Goal: Transaction & Acquisition: Download file/media

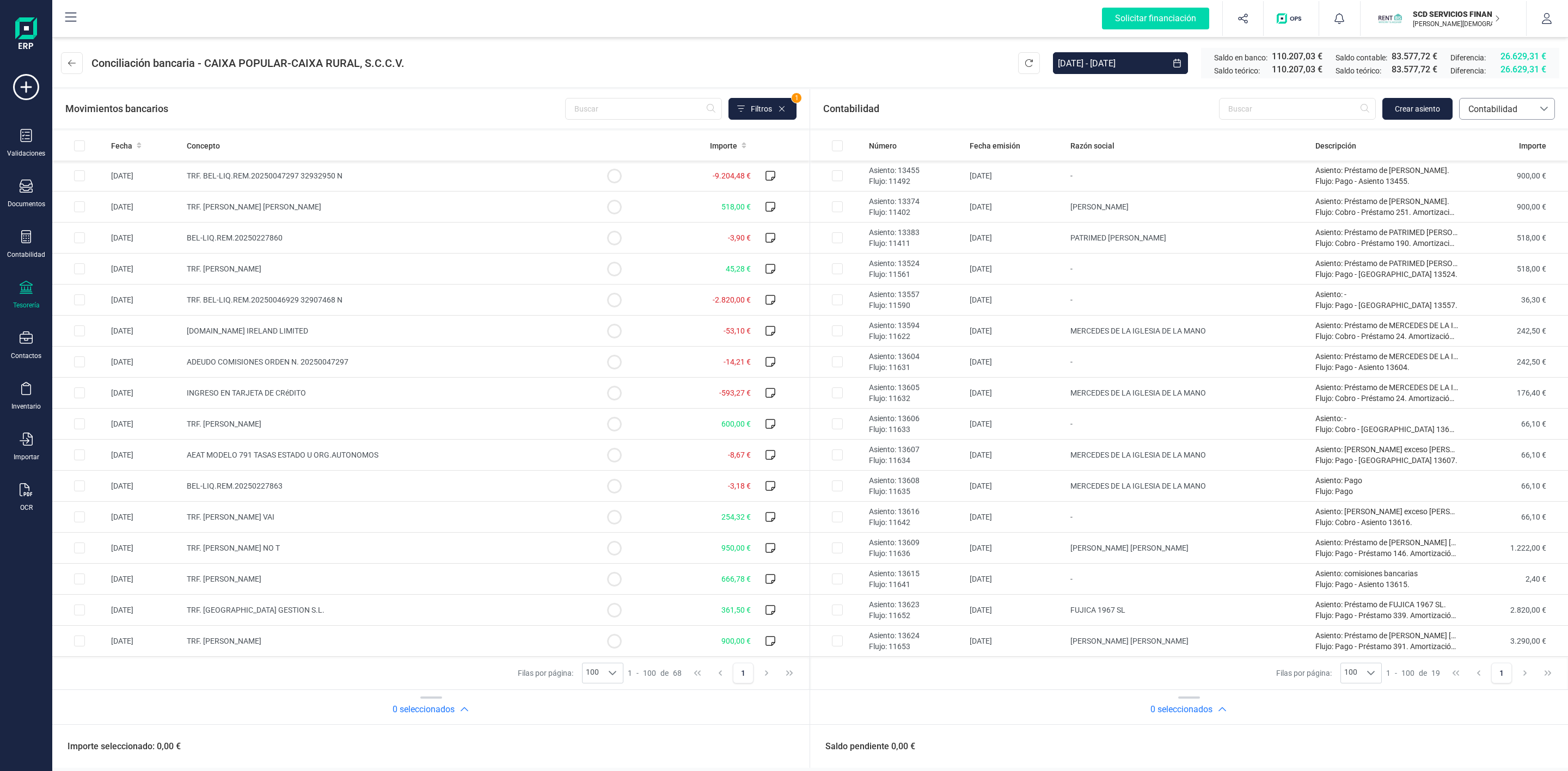
drag, startPoint x: 1550, startPoint y: 105, endPoint x: 1539, endPoint y: 110, distance: 12.1
click at [1549, 105] on div at bounding box center [1544, 109] width 21 height 21
drag, startPoint x: 1485, startPoint y: 227, endPoint x: 1475, endPoint y: 227, distance: 10.0
click at [1483, 227] on span "Préstamos" at bounding box center [1488, 226] width 41 height 13
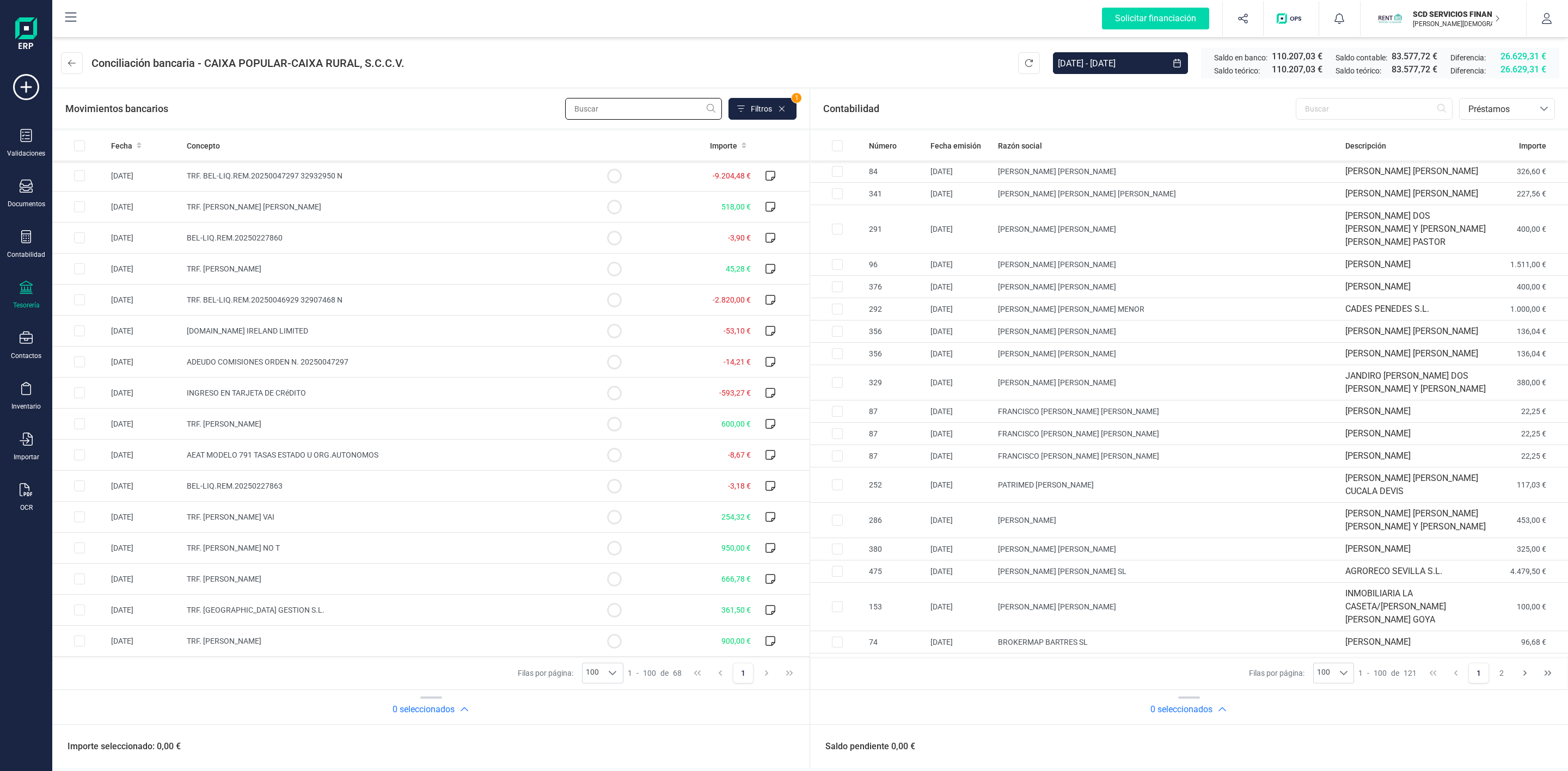
click at [684, 103] on input "text" at bounding box center [643, 109] width 157 height 22
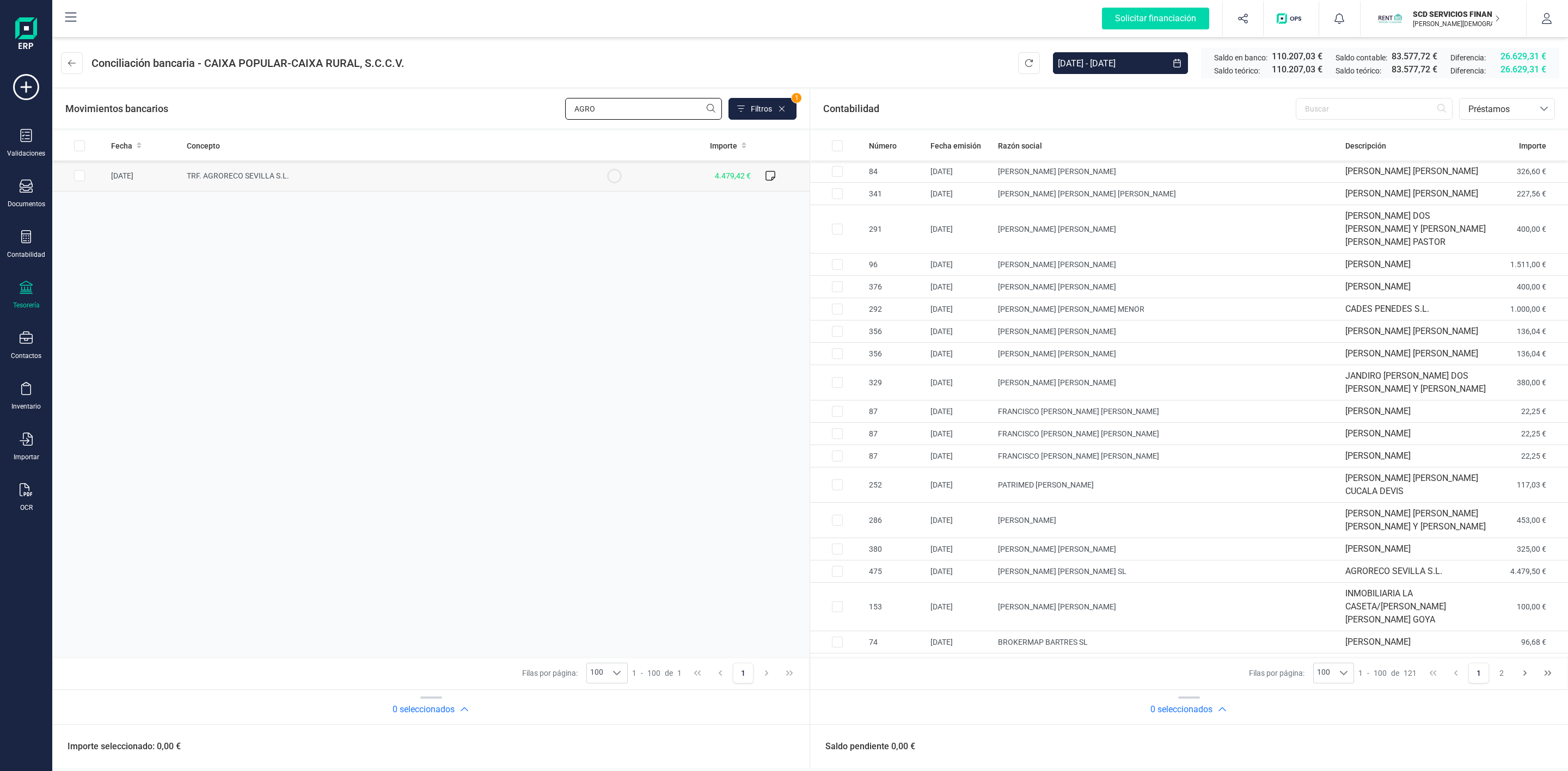
type input "AGRO"
click at [77, 178] on input "Row Selected 065d9816-e79c-4290-86d1-7d5c8320372a" at bounding box center [80, 176] width 11 height 11
checkbox input "true"
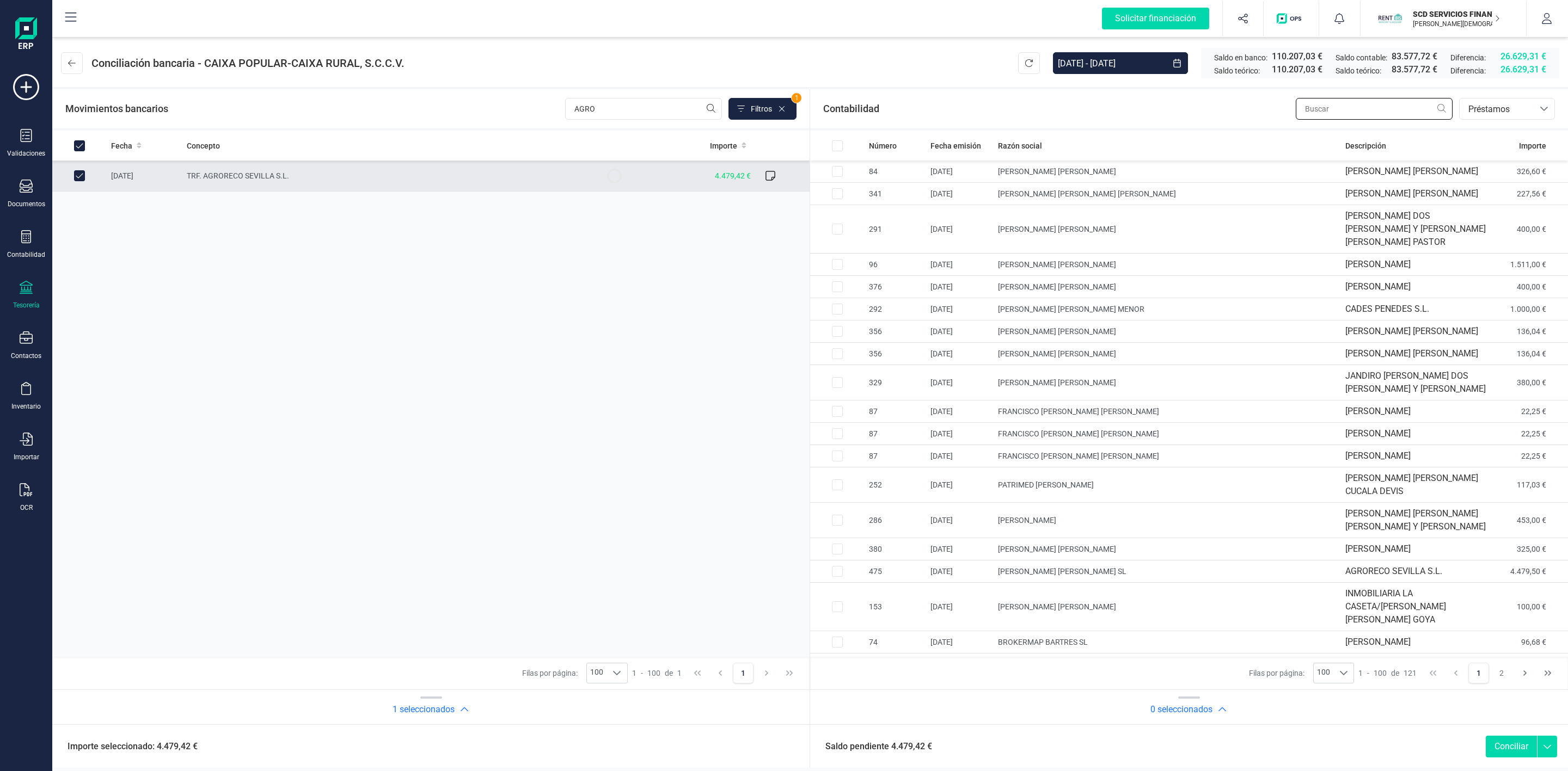
drag, startPoint x: 1409, startPoint y: 105, endPoint x: 1396, endPoint y: 108, distance: 13.3
click at [1408, 105] on input "text" at bounding box center [1374, 109] width 157 height 22
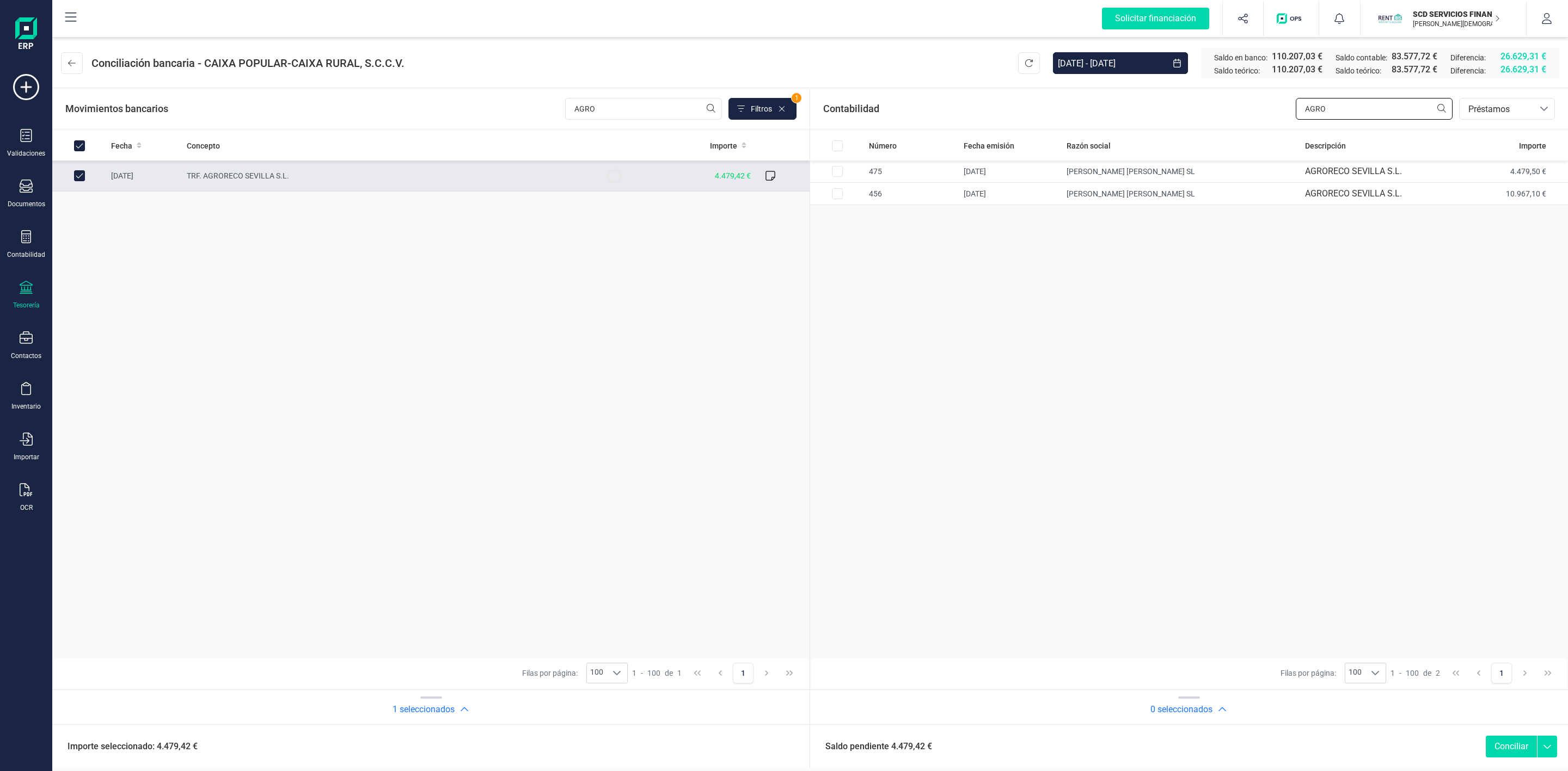
type input "AGRO"
click at [79, 175] on input "Row Unselected 065d9816-e79c-4290-86d1-7d5c8320372a" at bounding box center [80, 176] width 11 height 11
checkbox input "false"
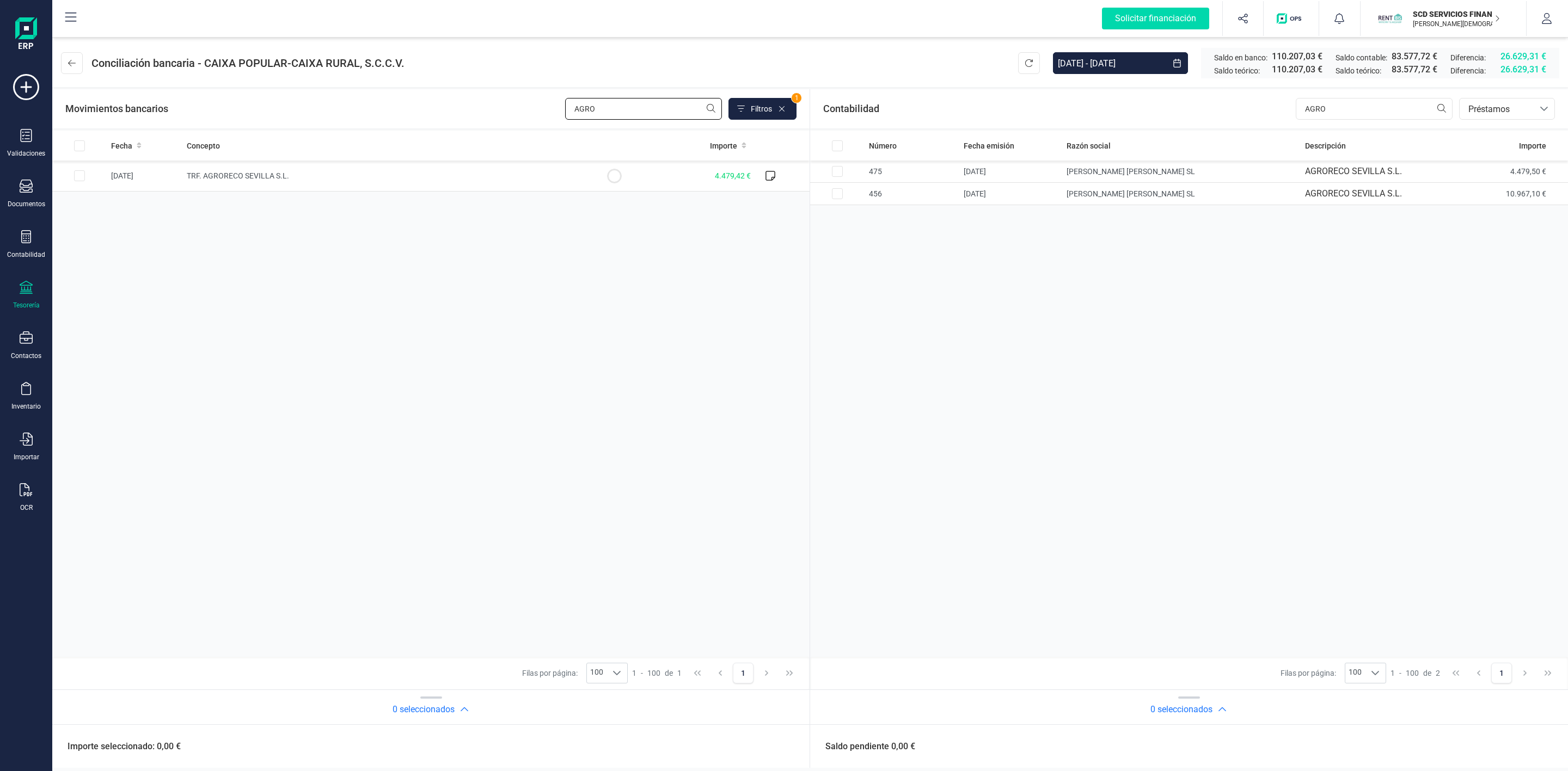
drag, startPoint x: 601, startPoint y: 103, endPoint x: 428, endPoint y: 110, distance: 173.1
click at [433, 111] on div "Movimientos bancarios AGRO Filtros 1" at bounding box center [430, 109] width 731 height 22
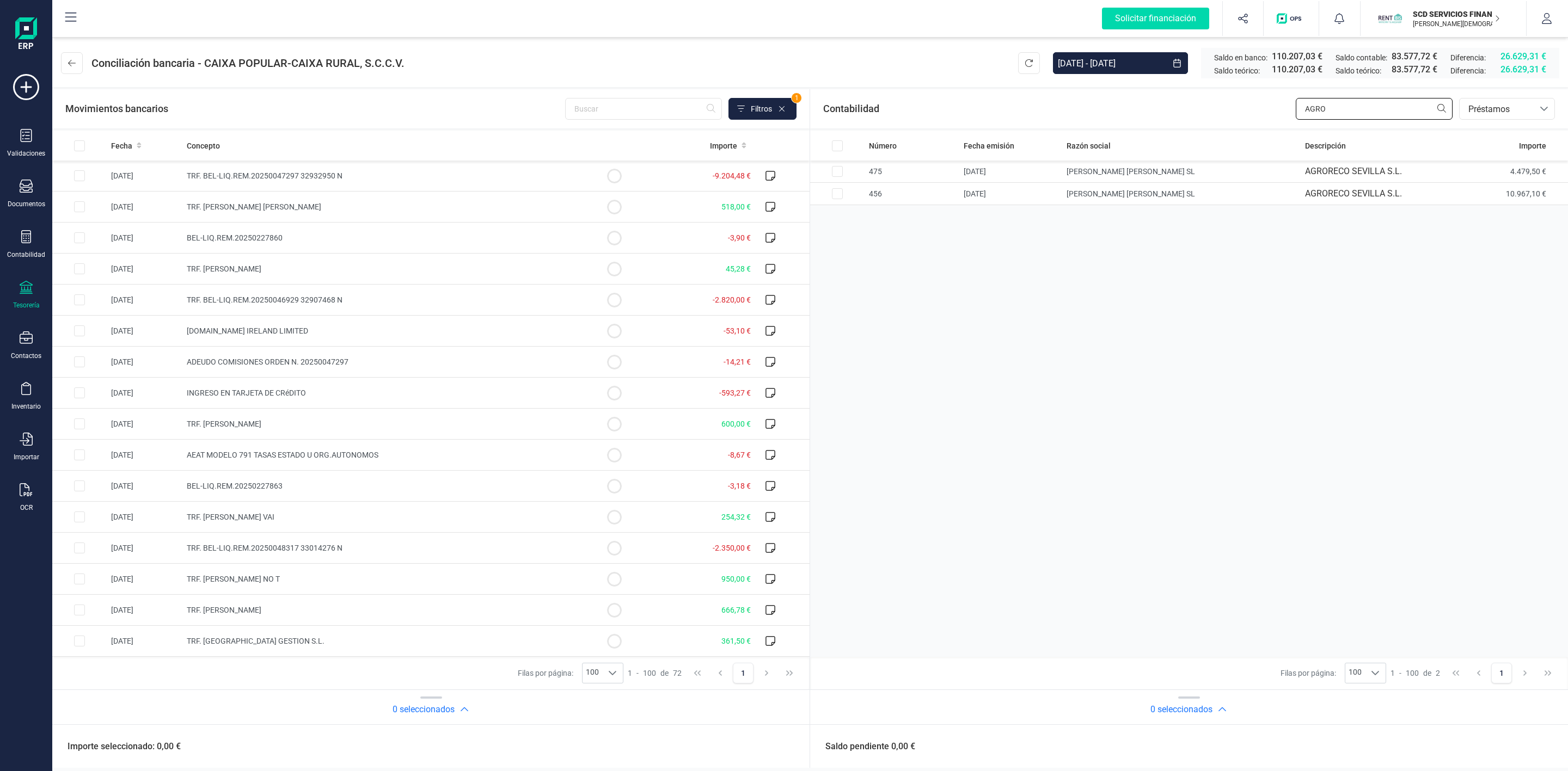
drag, startPoint x: 1394, startPoint y: 108, endPoint x: 1229, endPoint y: 110, distance: 165.0
click at [1229, 110] on div "Contabilidad AGRO bancos.conciliacion.modal.headerLoan bancos.conciliacion.moda…" at bounding box center [1189, 109] width 758 height 39
type input "LUIS MO"
click at [70, 61] on icon at bounding box center [72, 63] width 8 height 7
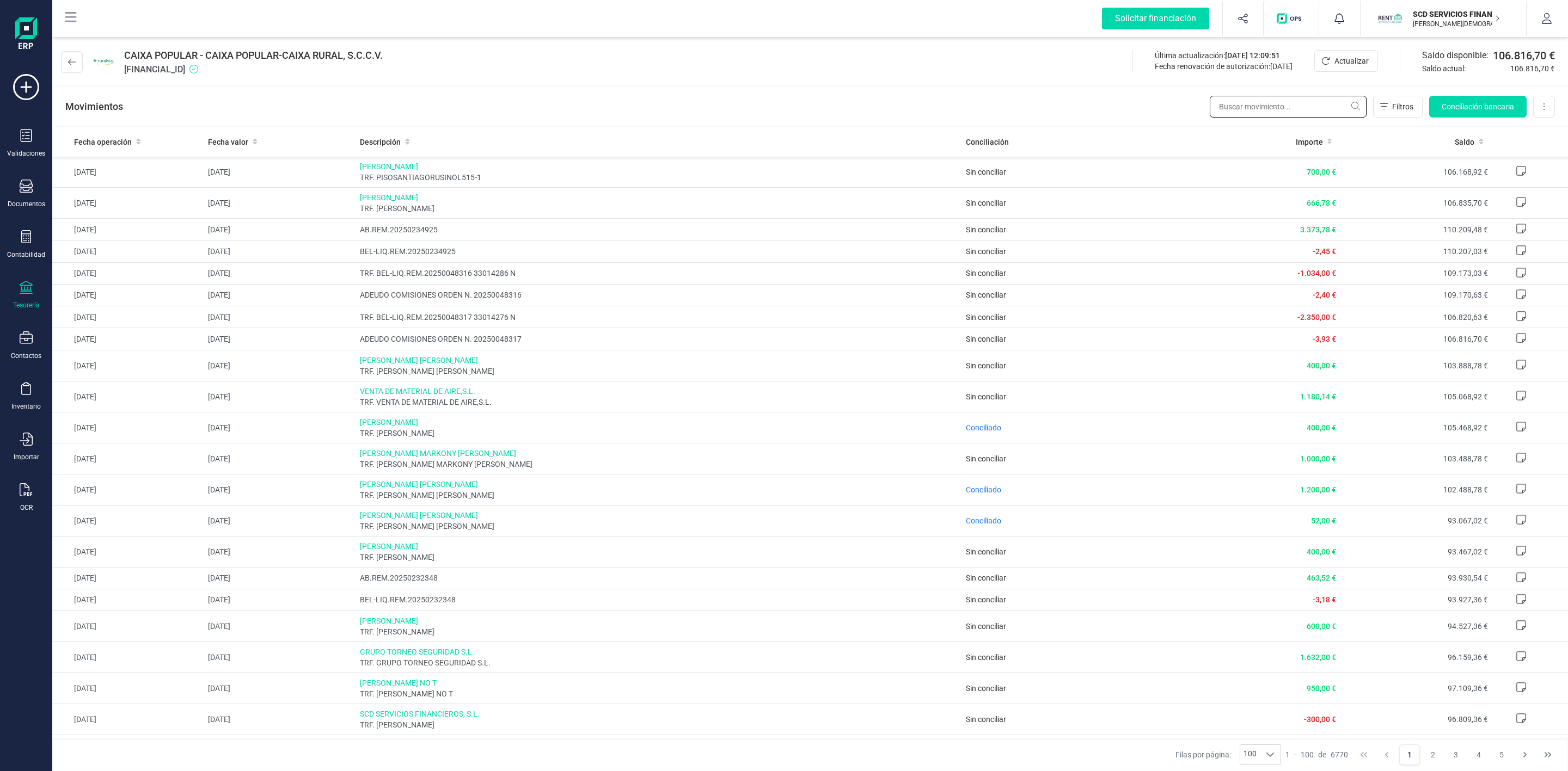
click at [1262, 110] on input "text" at bounding box center [1288, 106] width 157 height 22
type input "SUSANA"
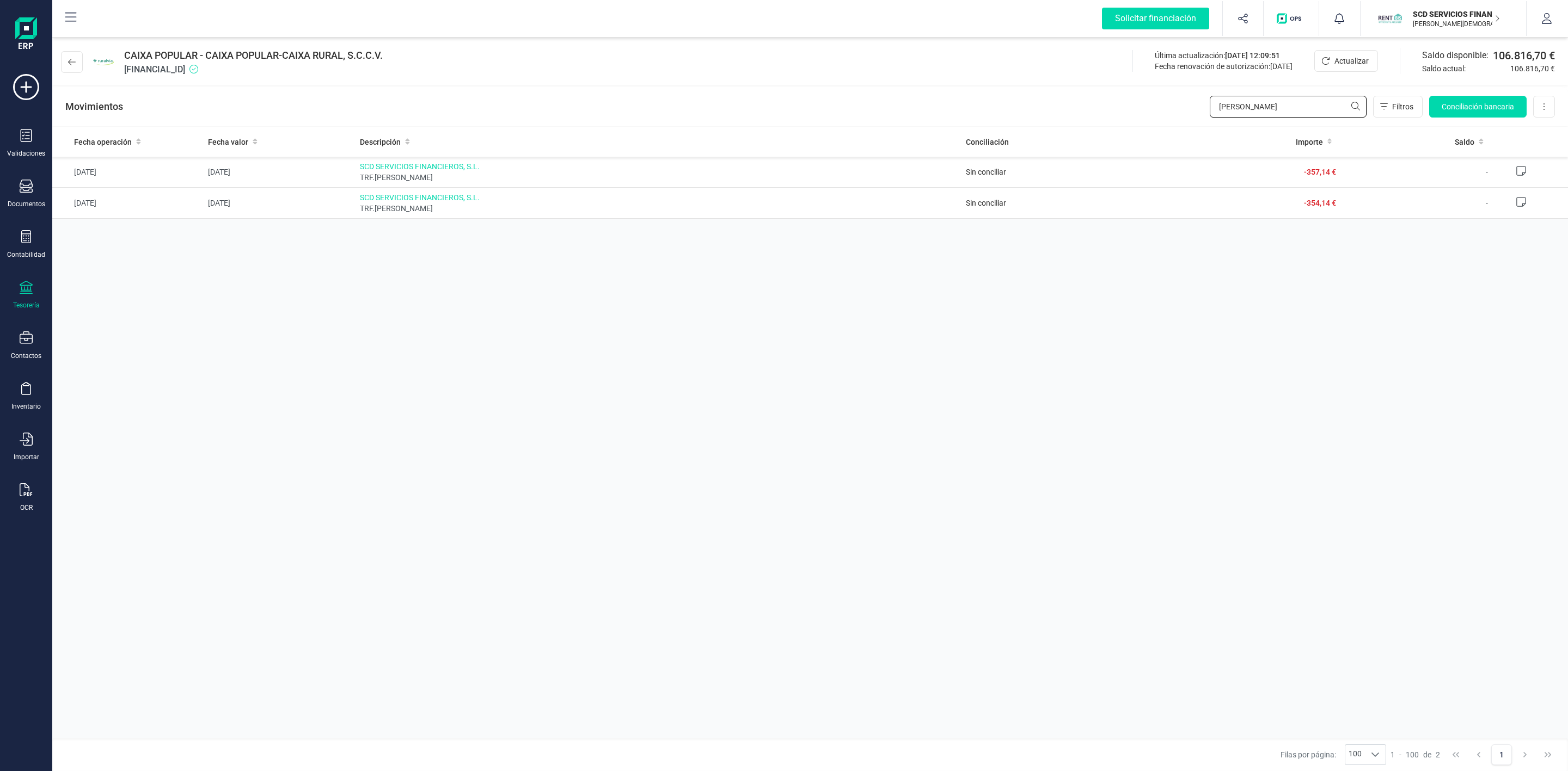
drag, startPoint x: 1278, startPoint y: 111, endPoint x: 1173, endPoint y: 126, distance: 106.1
click at [1173, 126] on div "Movimientos SUSANA Filtros Conciliación bancaria Descargar Excel Eliminar cuenta" at bounding box center [810, 106] width 1516 height 39
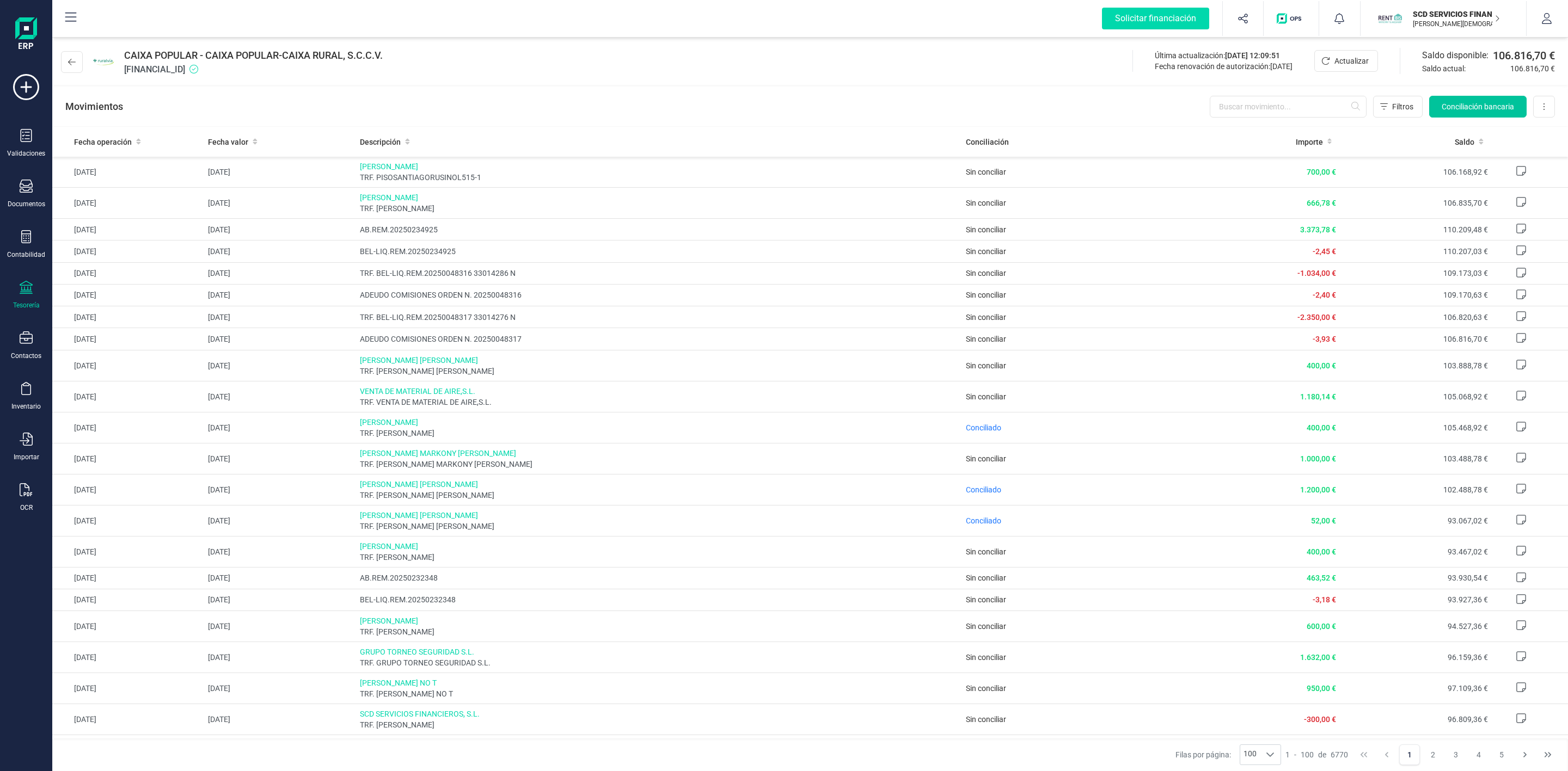
click at [1474, 105] on span "Conciliación bancaria" at bounding box center [1477, 106] width 72 height 11
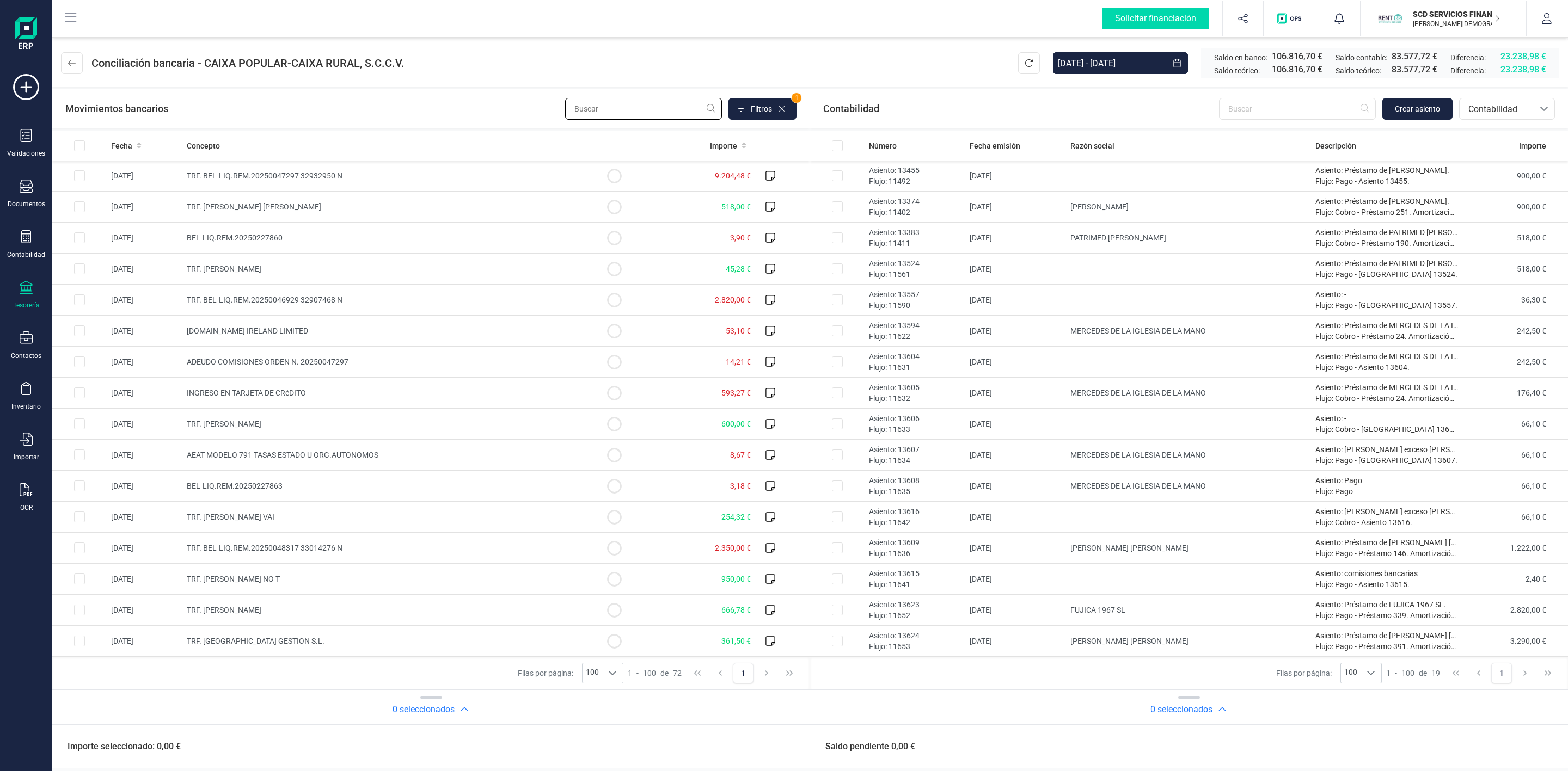
click at [595, 115] on input "text" at bounding box center [643, 109] width 157 height 22
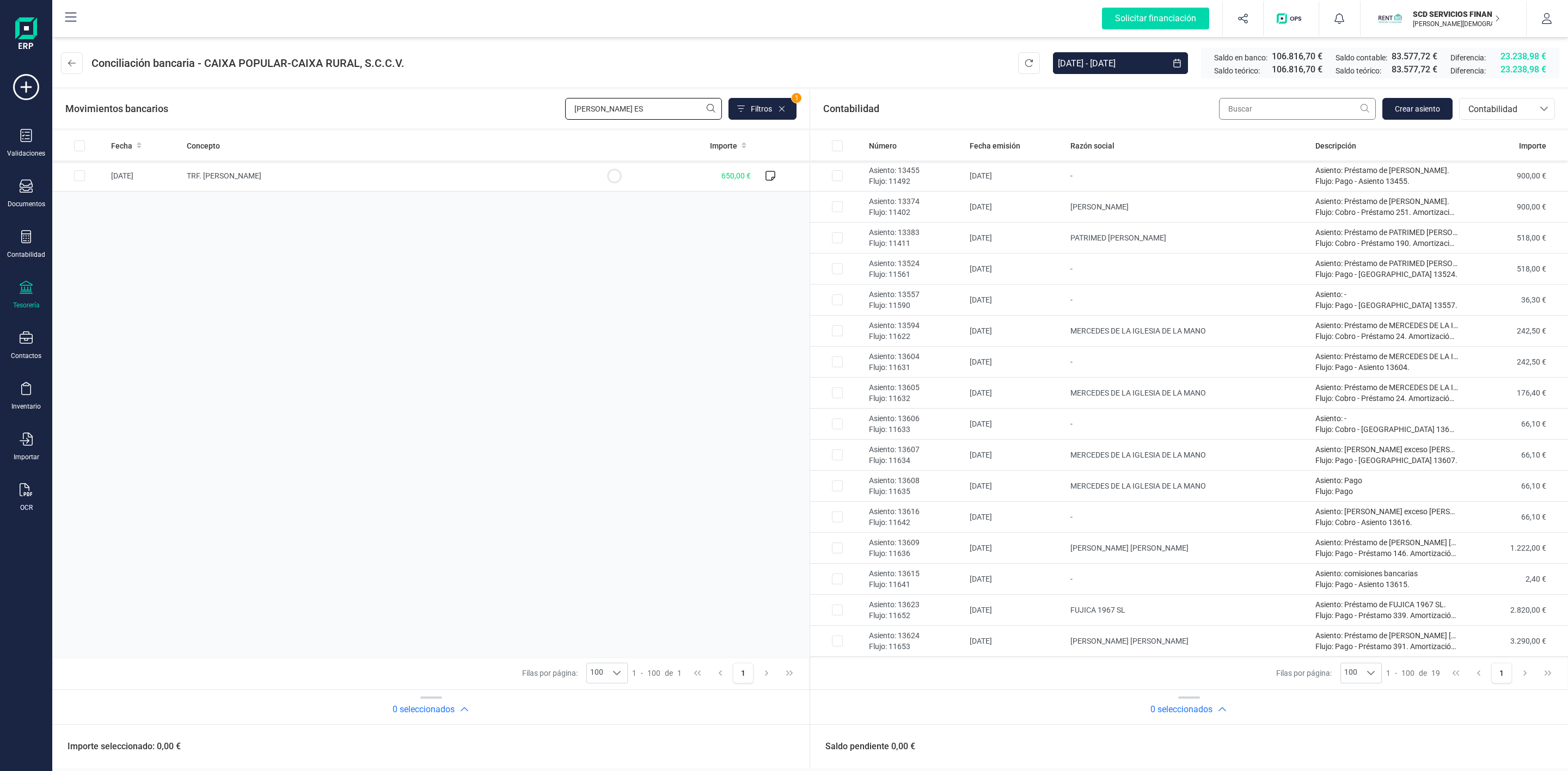
type input "TANIA ES"
click at [1271, 114] on input "text" at bounding box center [1298, 109] width 157 height 22
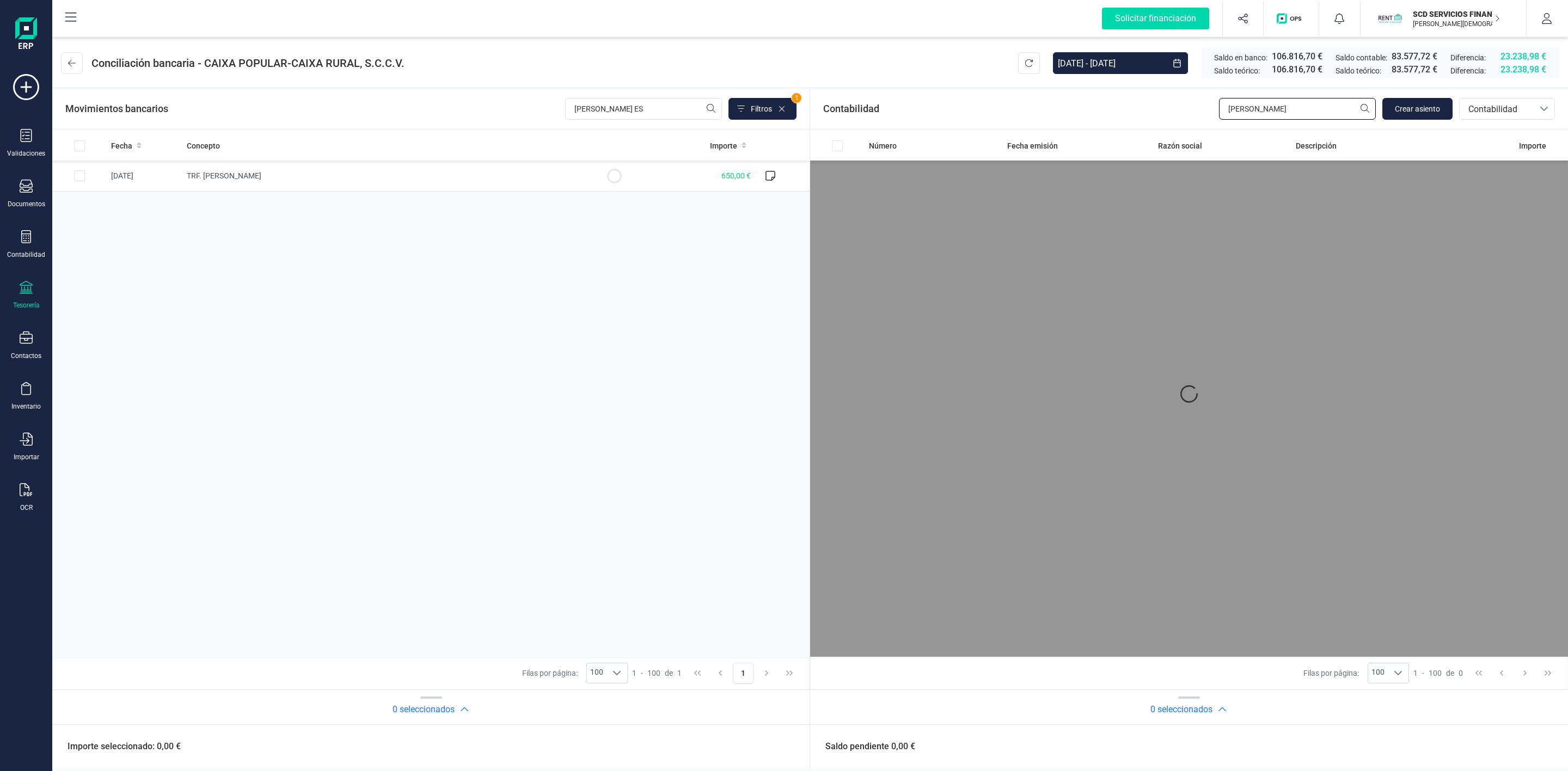
type input "SUSANA"
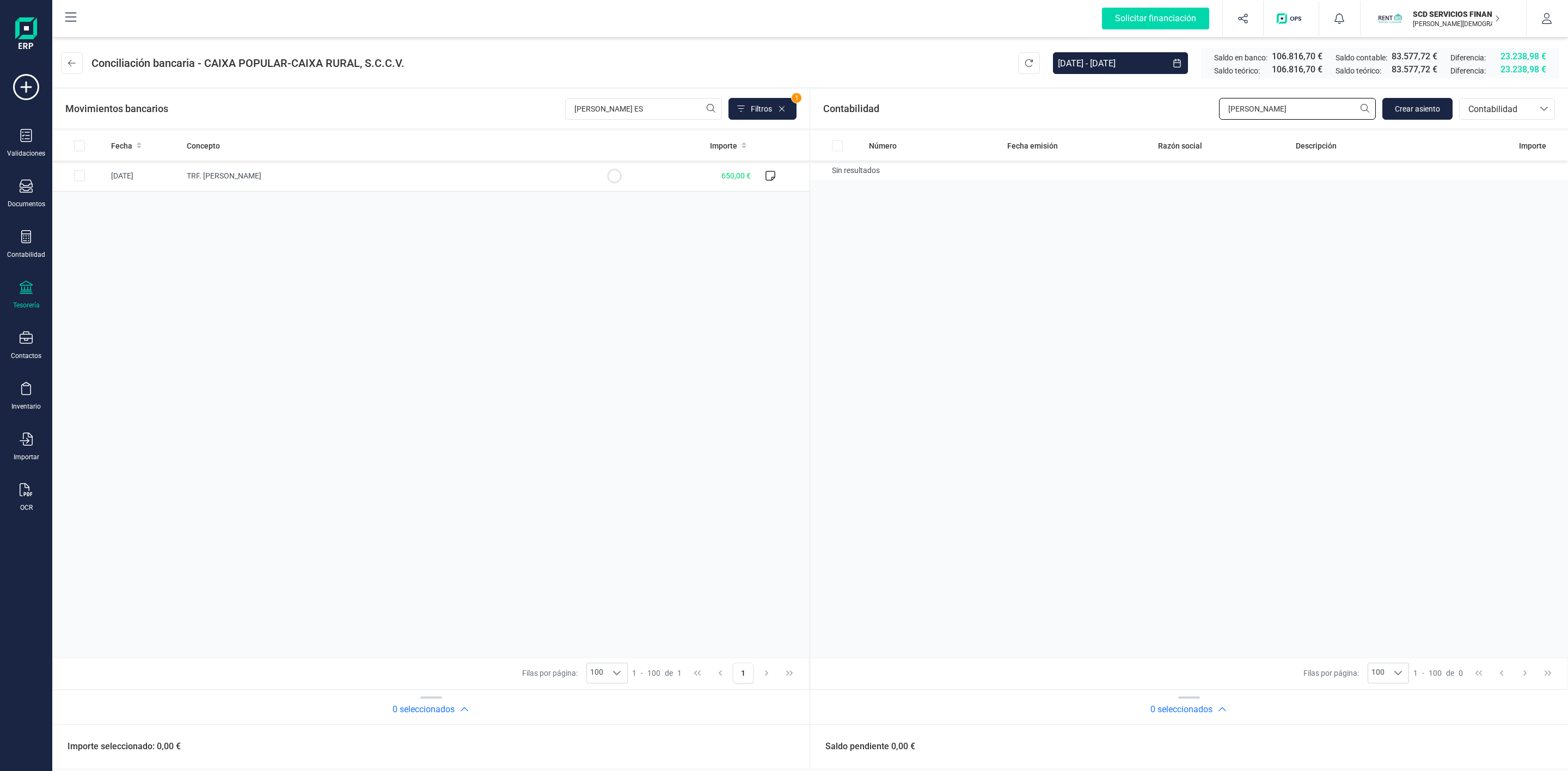
drag, startPoint x: 1269, startPoint y: 114, endPoint x: 1191, endPoint y: 123, distance: 78.5
click at [1192, 121] on div "Contabilidad SUSANA Crear asiento bancos.conciliacion.modal.headerAccounting ba…" at bounding box center [1189, 109] width 758 height 39
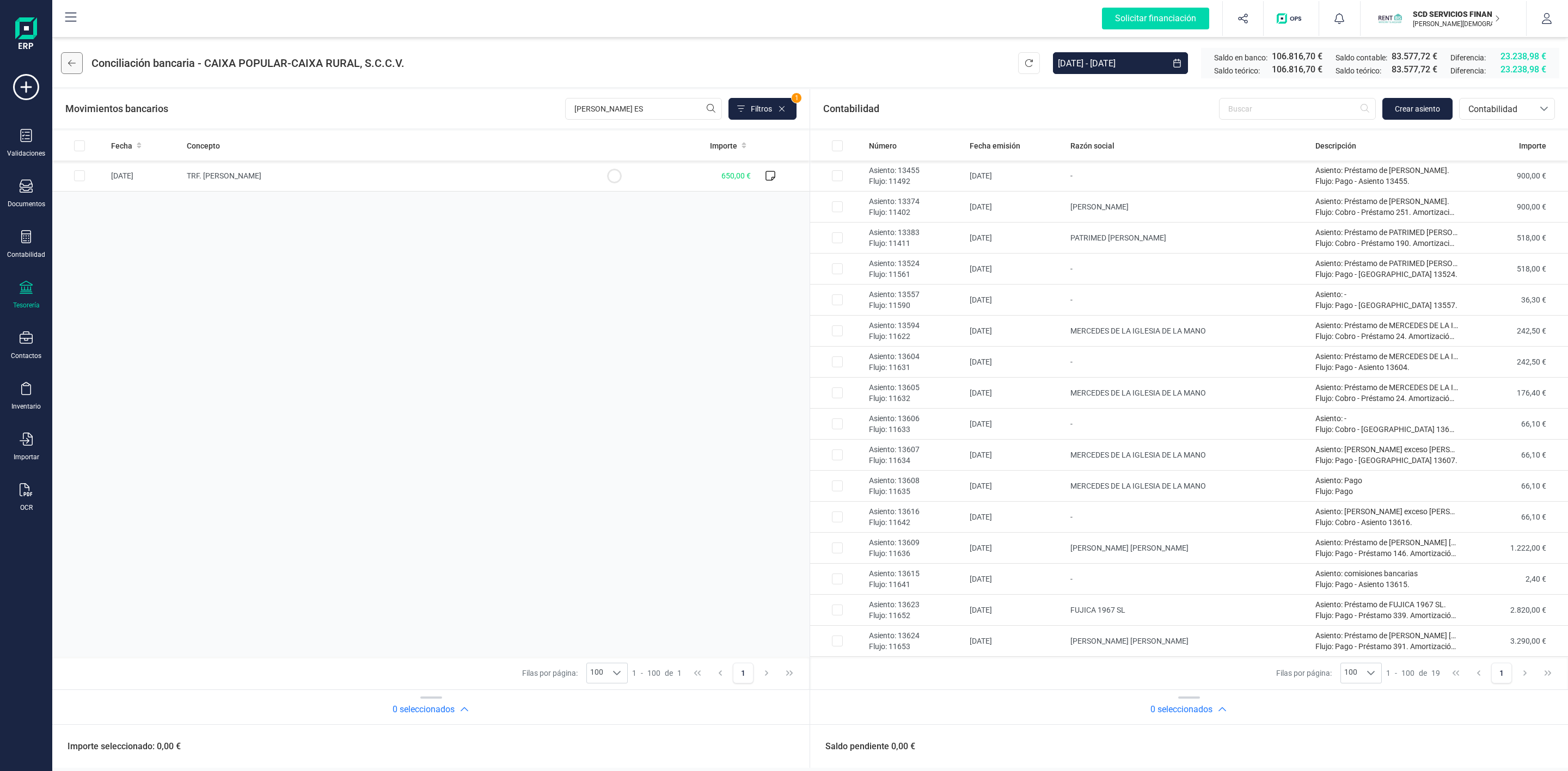
click at [75, 62] on button at bounding box center [72, 63] width 22 height 22
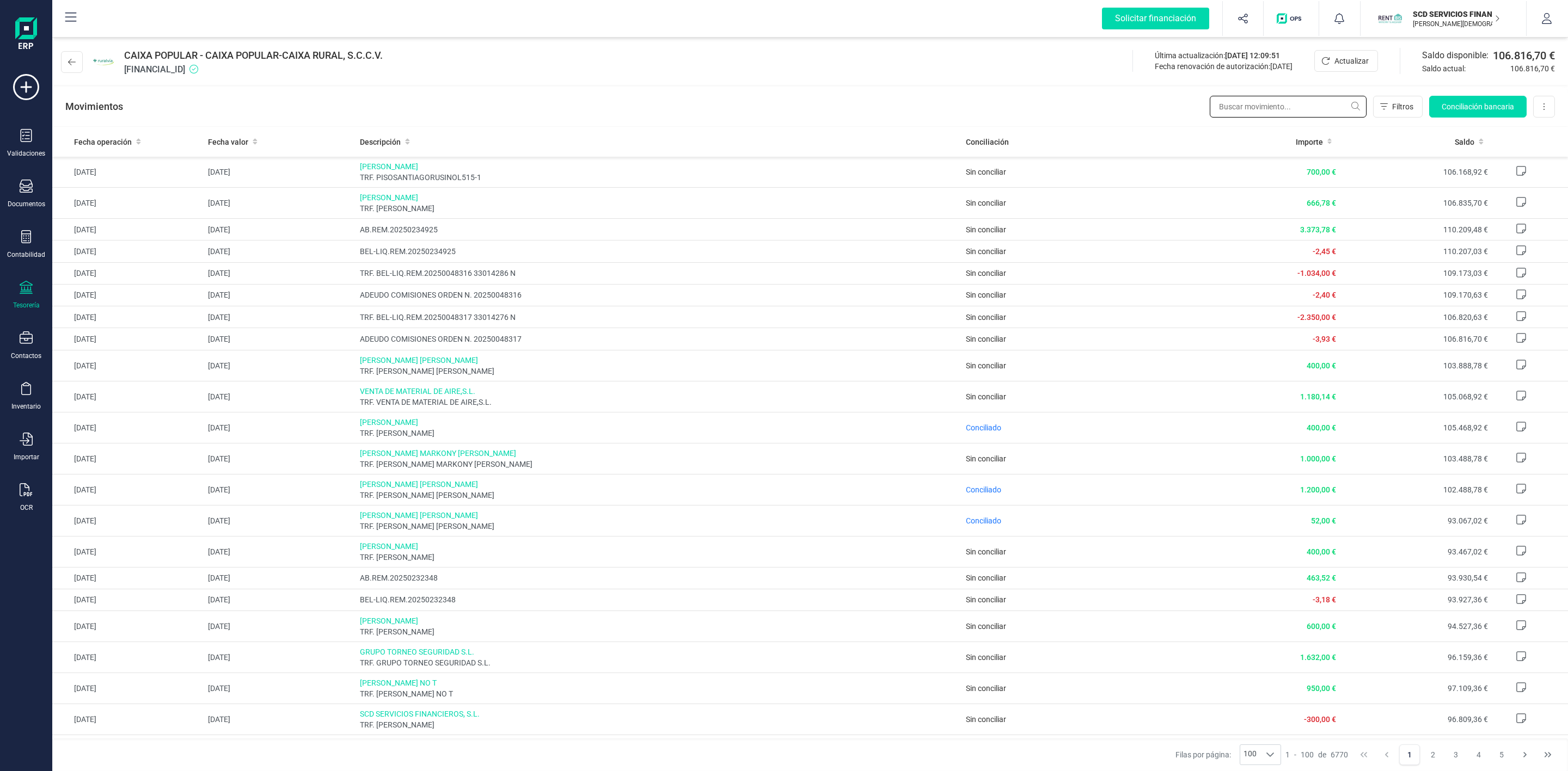
click at [1277, 106] on input "text" at bounding box center [1288, 106] width 157 height 22
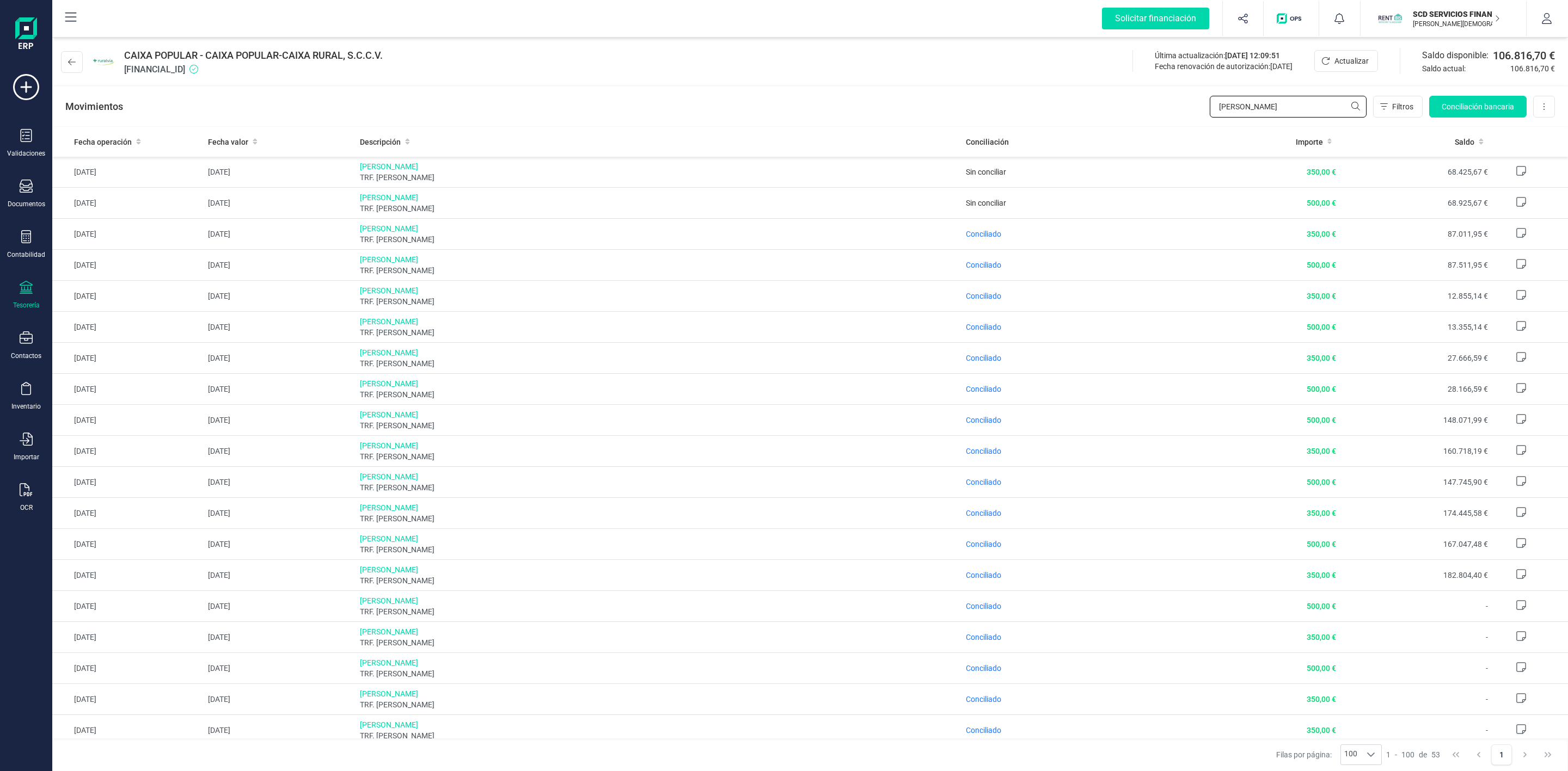
type input "J"
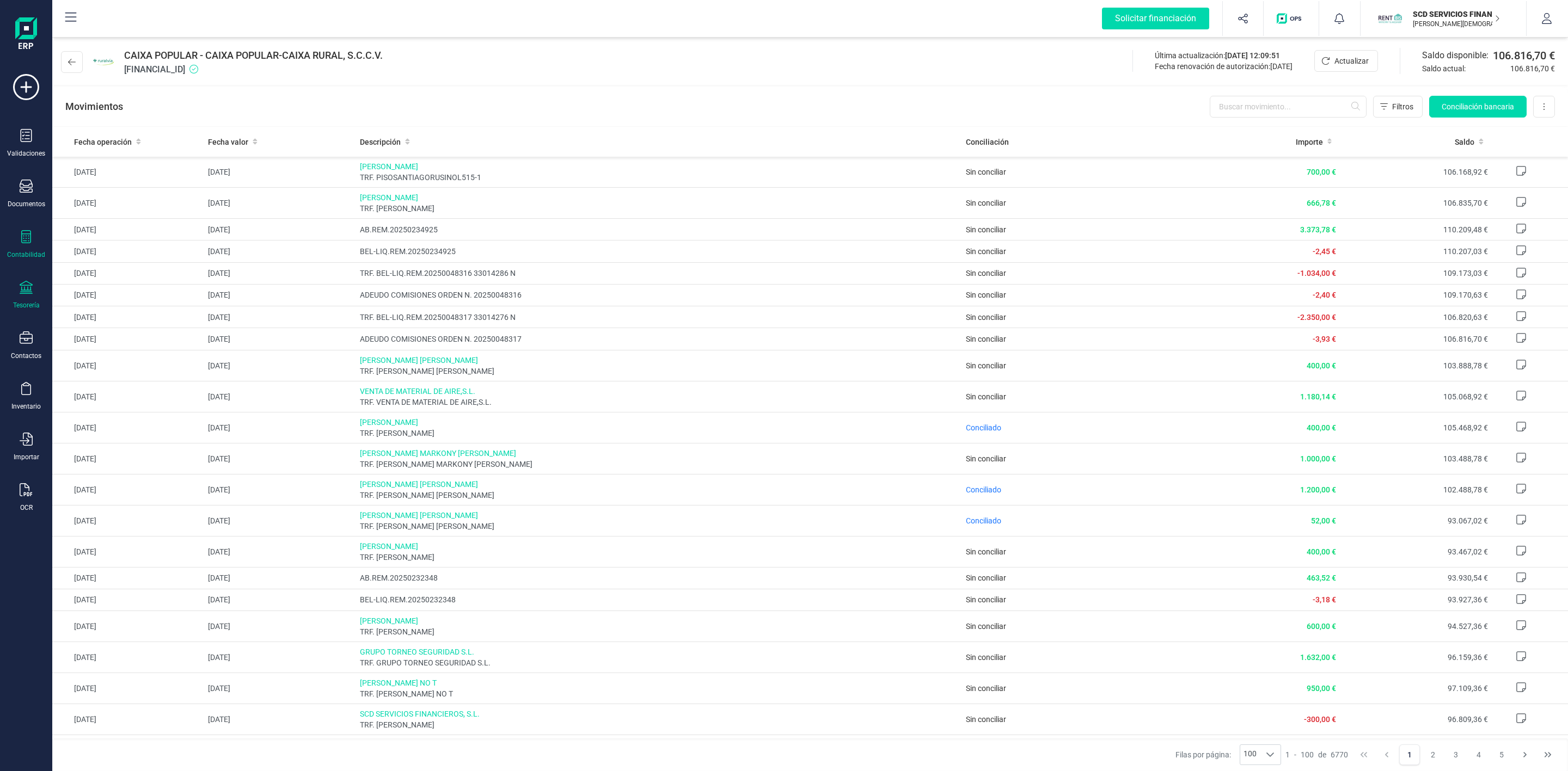
click at [26, 237] on icon at bounding box center [26, 236] width 10 height 13
click at [127, 281] on span "Préstamos" at bounding box center [117, 278] width 65 height 13
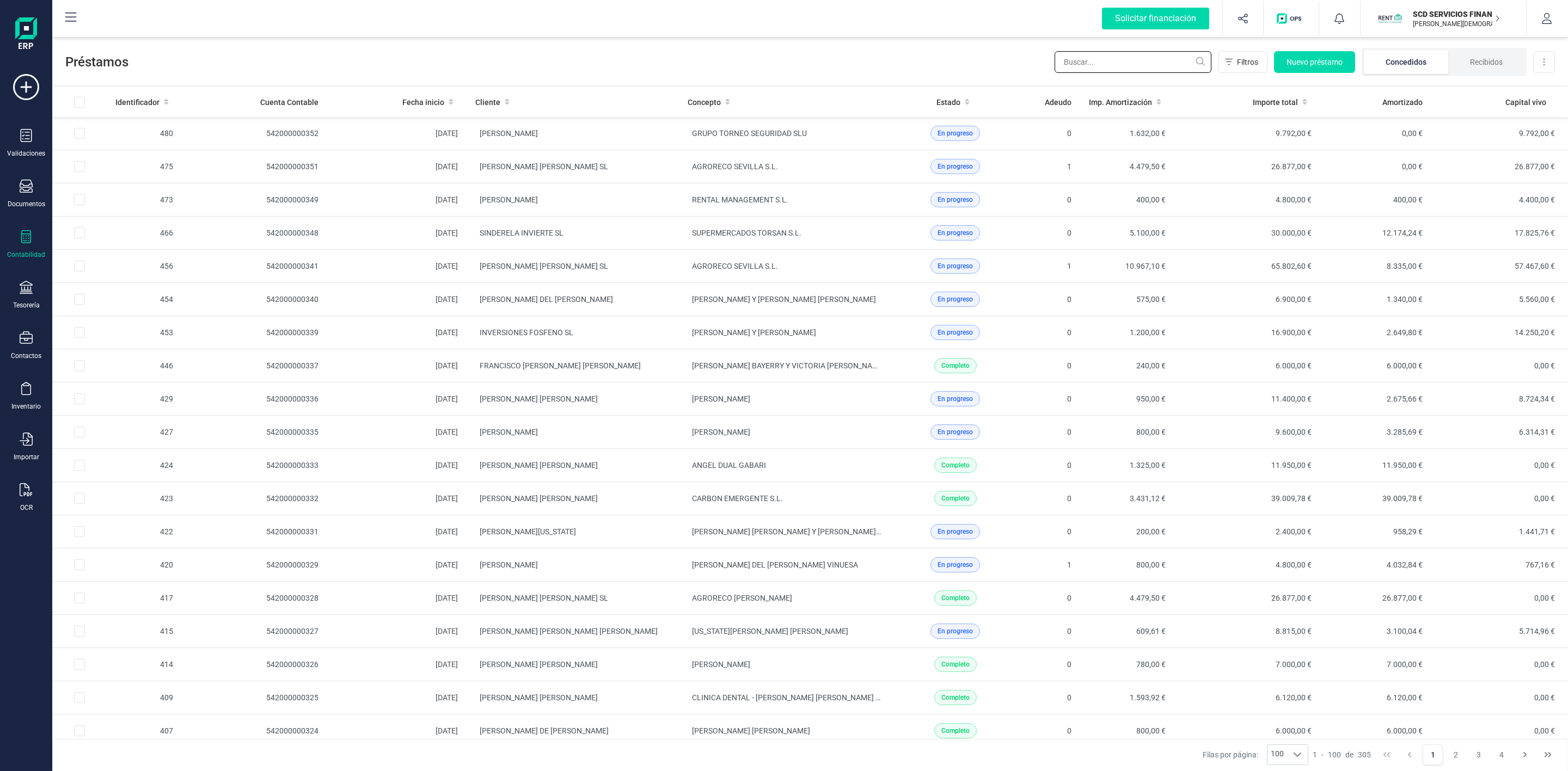
click at [1132, 69] on input "text" at bounding box center [1133, 62] width 157 height 22
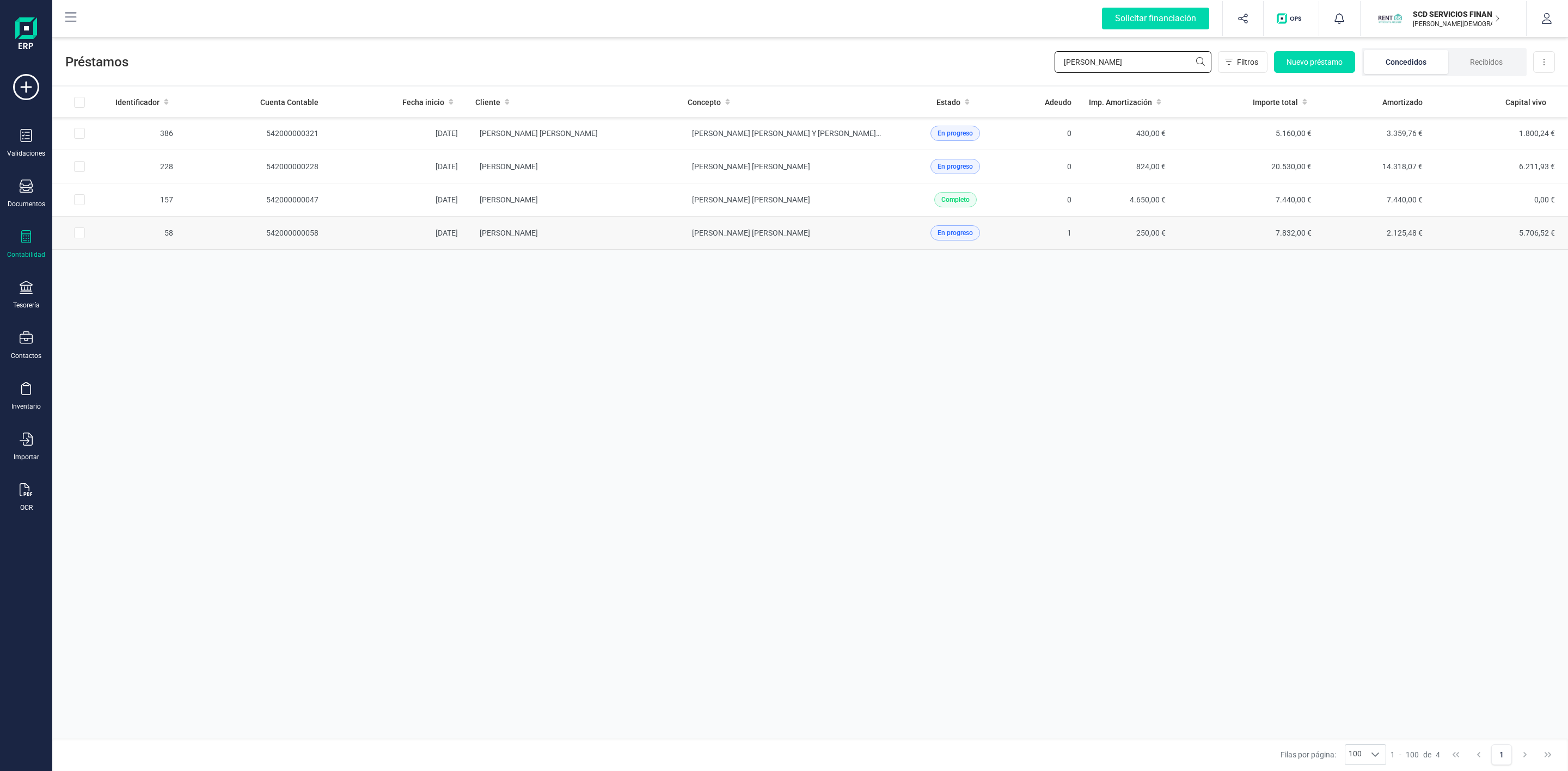
type input "RAQUE"
click at [642, 245] on td "RAQUEL MORENO ALAMO" at bounding box center [573, 233] width 212 height 33
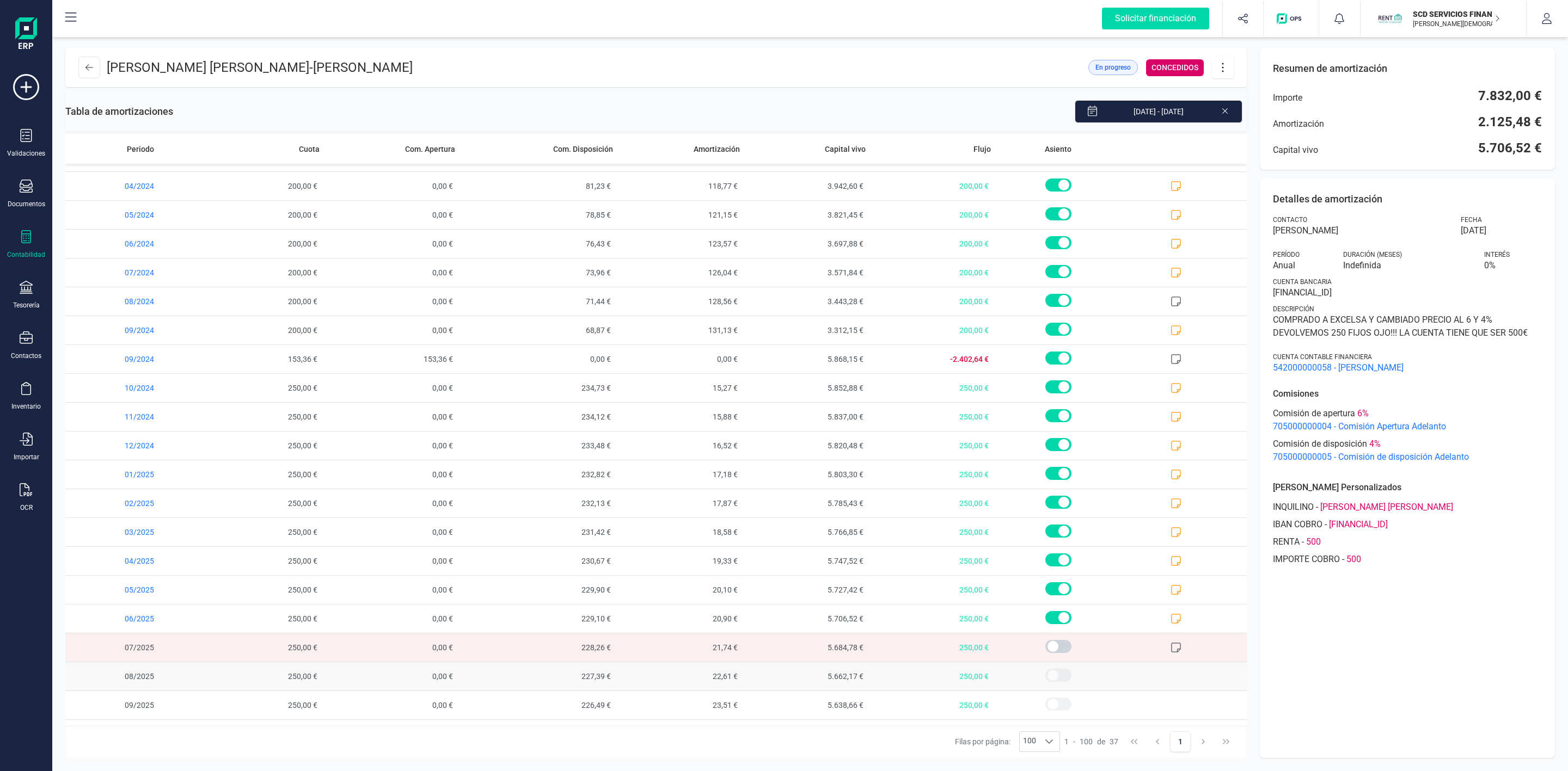
scroll to position [515, 0]
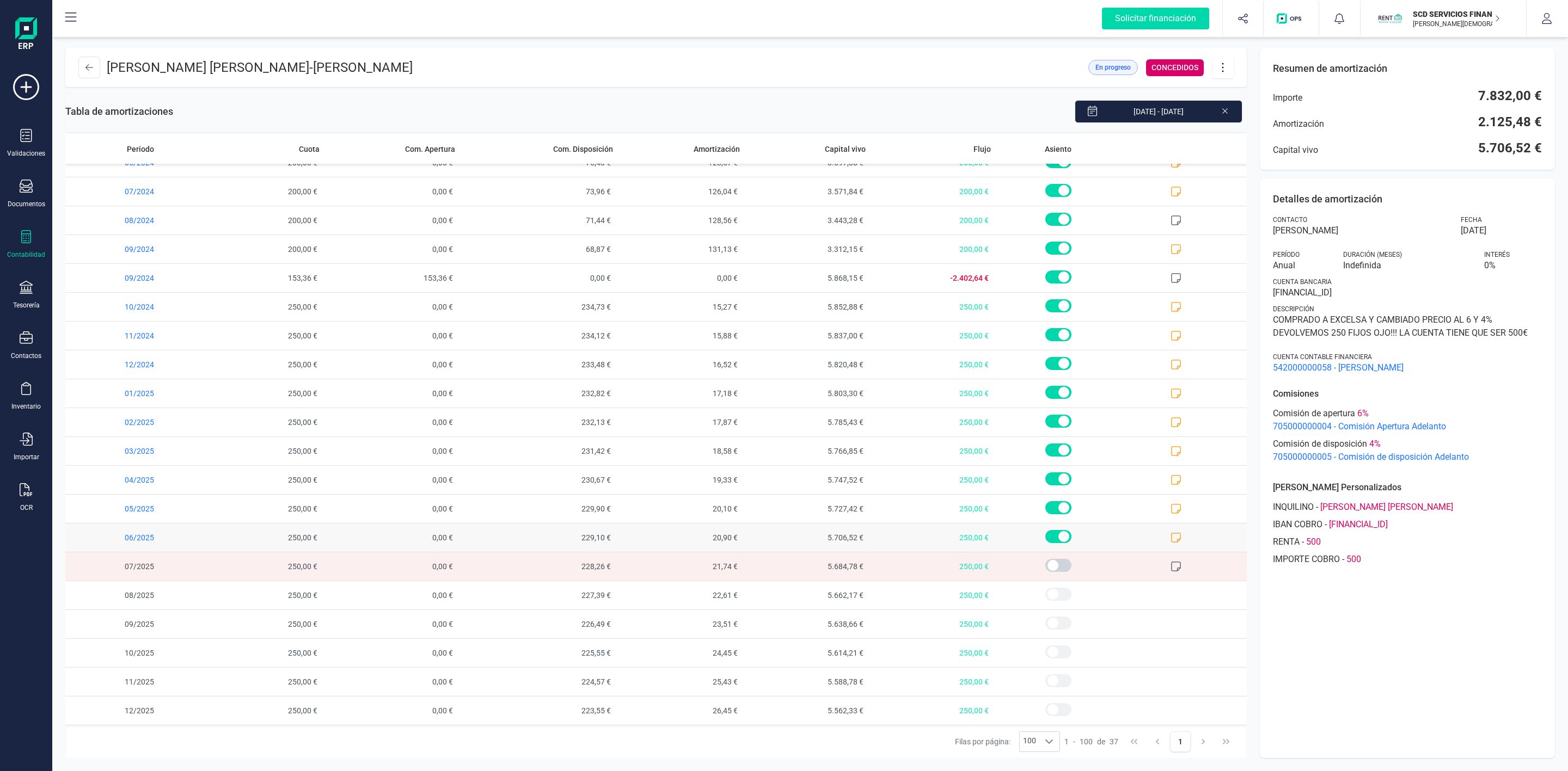
click at [1171, 536] on icon at bounding box center [1176, 538] width 11 height 11
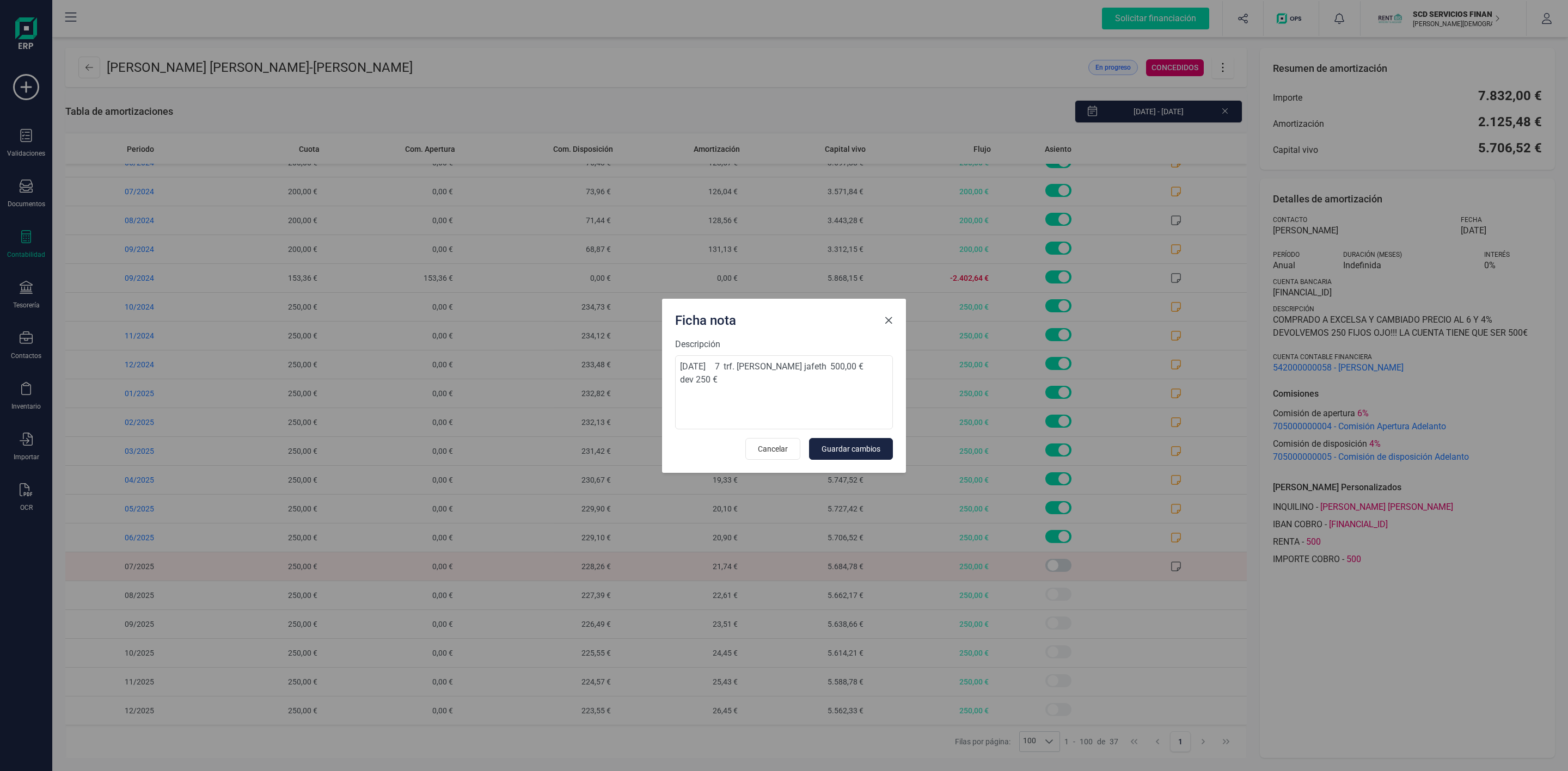
click at [884, 316] on span "Close" at bounding box center [889, 321] width 9 height 9
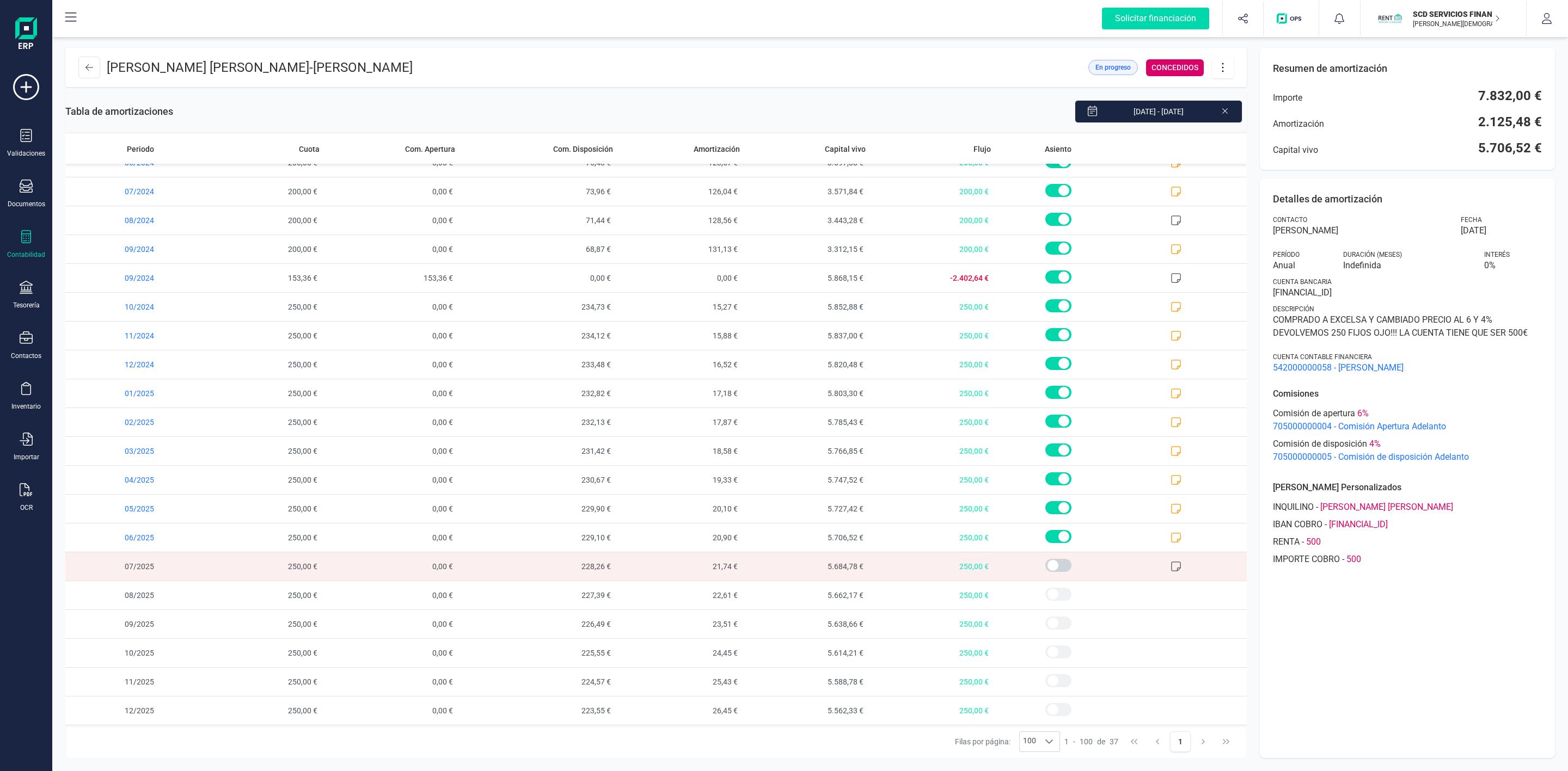
drag, startPoint x: 1266, startPoint y: 194, endPoint x: 1406, endPoint y: 296, distance: 173.2
click at [1485, 297] on div "Detalles de amortización Contacto RAQUEL MORENO ALAMO Fecha 21/02/2023 Período …" at bounding box center [1407, 468] width 295 height 580
copy div "Detalles de amortización Contacto RAQUEL MORENO ALAMO Fecha 21/02/2023 Período …"
click at [82, 69] on button at bounding box center [89, 68] width 22 height 22
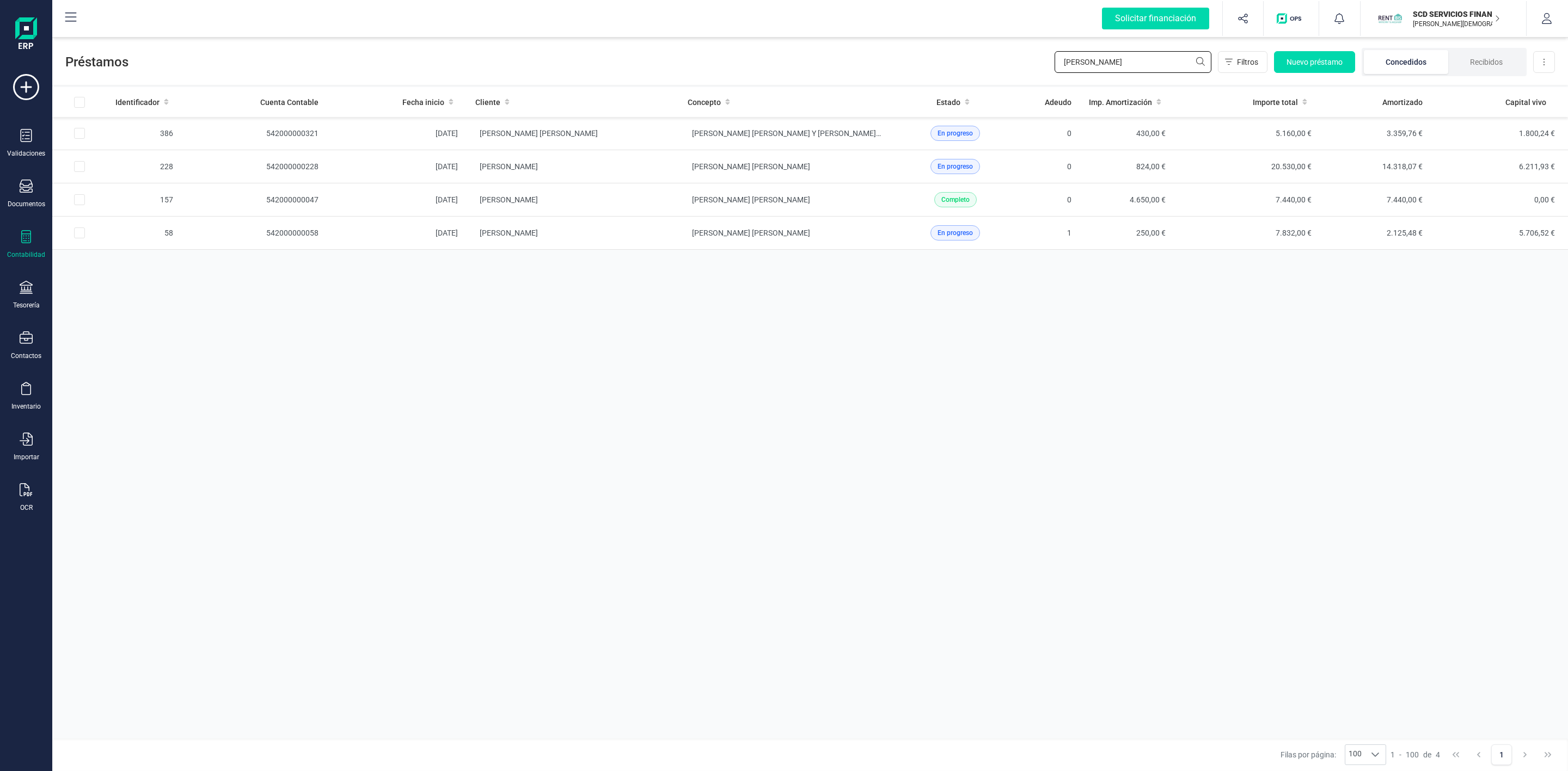
drag, startPoint x: 1148, startPoint y: 60, endPoint x: 977, endPoint y: 62, distance: 171.0
click at [985, 65] on div "Préstamos RAQUE Filtros Nuevo préstamo Concedidos Recibidos Descargar Excel" at bounding box center [810, 60] width 1516 height 50
type input "susana"
click at [637, 169] on td "SUSANA JIMENEZ GOMEZ" at bounding box center [573, 167] width 212 height 33
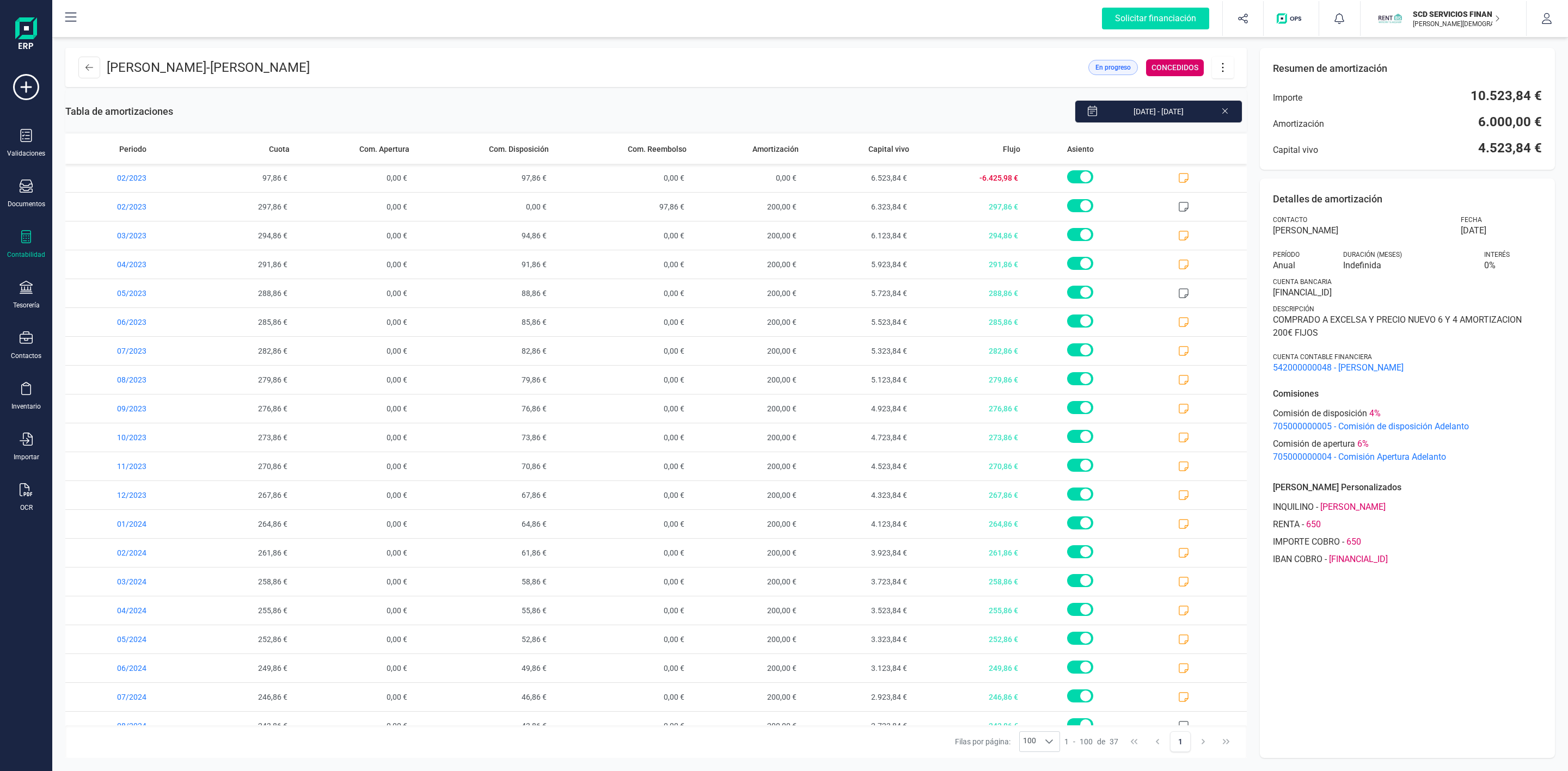
drag, startPoint x: 1397, startPoint y: 291, endPoint x: 1258, endPoint y: 213, distance: 159.4
click at [1258, 213] on div "TANIA ESPINOSA JIMENEZ - SUSANA JIMENEZ GOMEZ En progreso CONCEDIDOS Tabla de a…" at bounding box center [810, 403] width 1516 height 736
copy div "Contacto SUSANA JIMENEZ GOMEZ Fecha 15/02/2023 Período Anual Duración (MESES) I…"
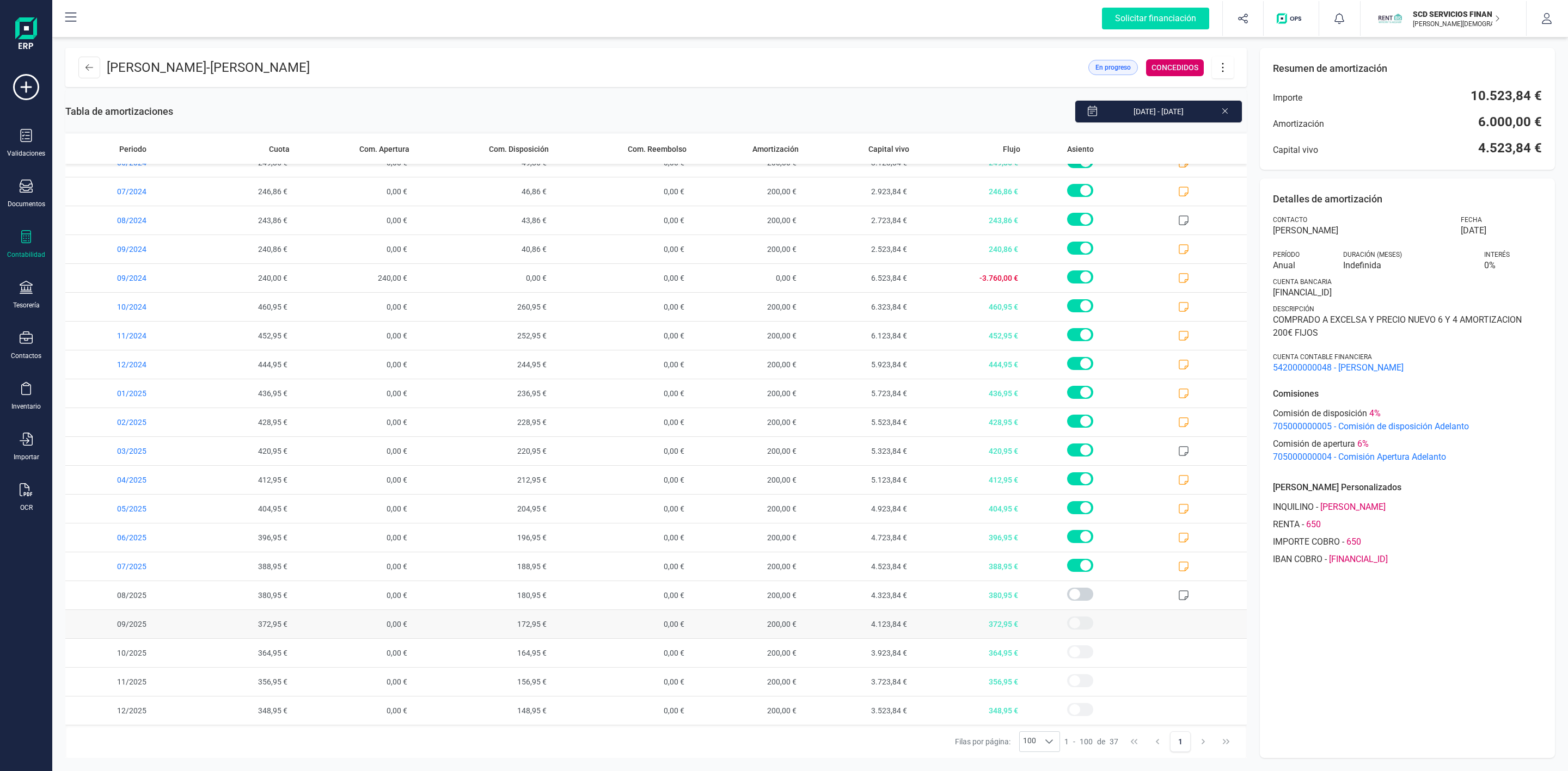
scroll to position [515, 0]
click at [1178, 567] on icon at bounding box center [1183, 567] width 10 height 10
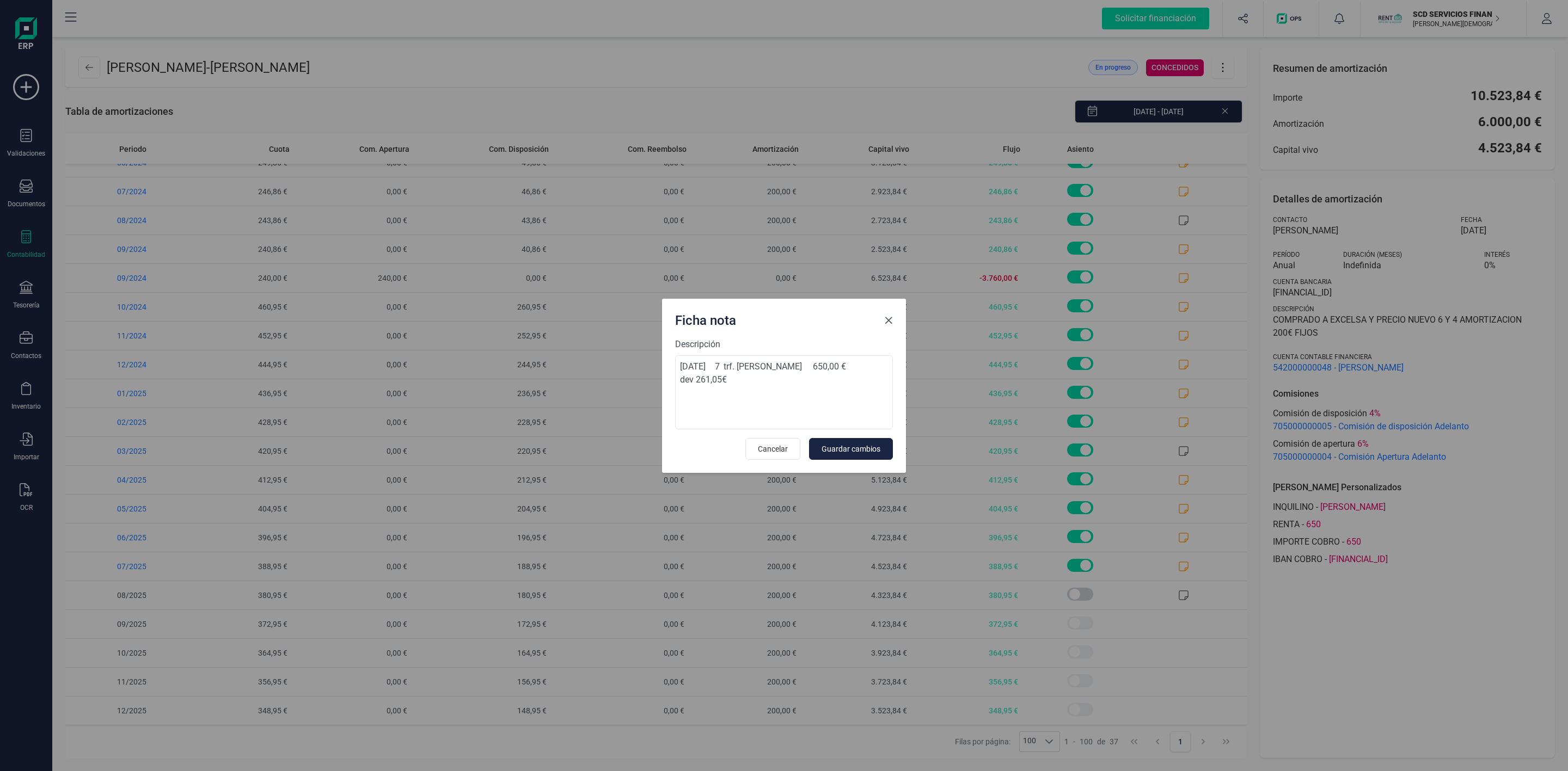
drag, startPoint x: 889, startPoint y: 322, endPoint x: 903, endPoint y: 378, distance: 57.7
click at [889, 322] on span "Close" at bounding box center [889, 321] width 9 height 9
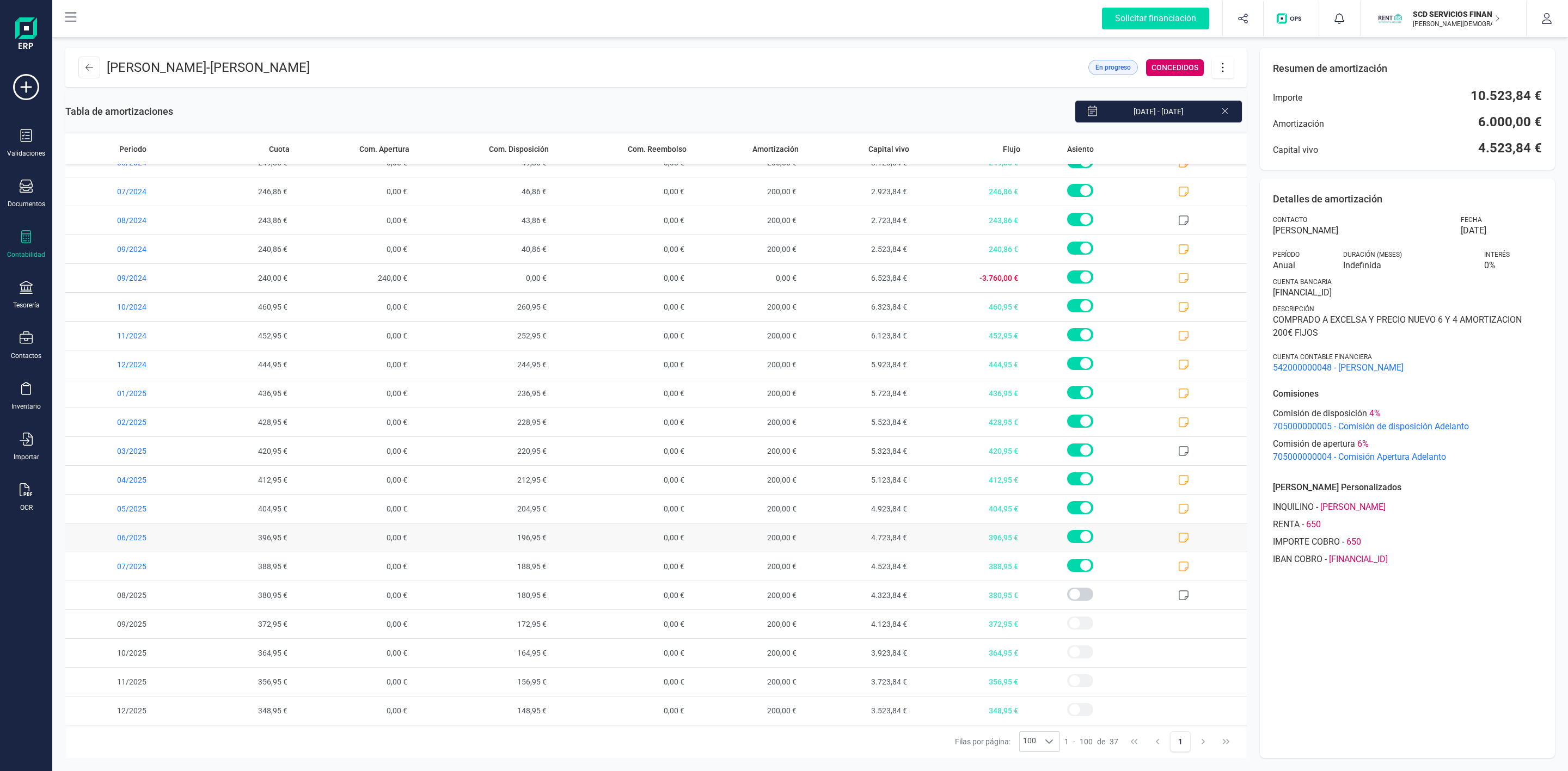
click at [1178, 536] on icon at bounding box center [1184, 538] width 11 height 11
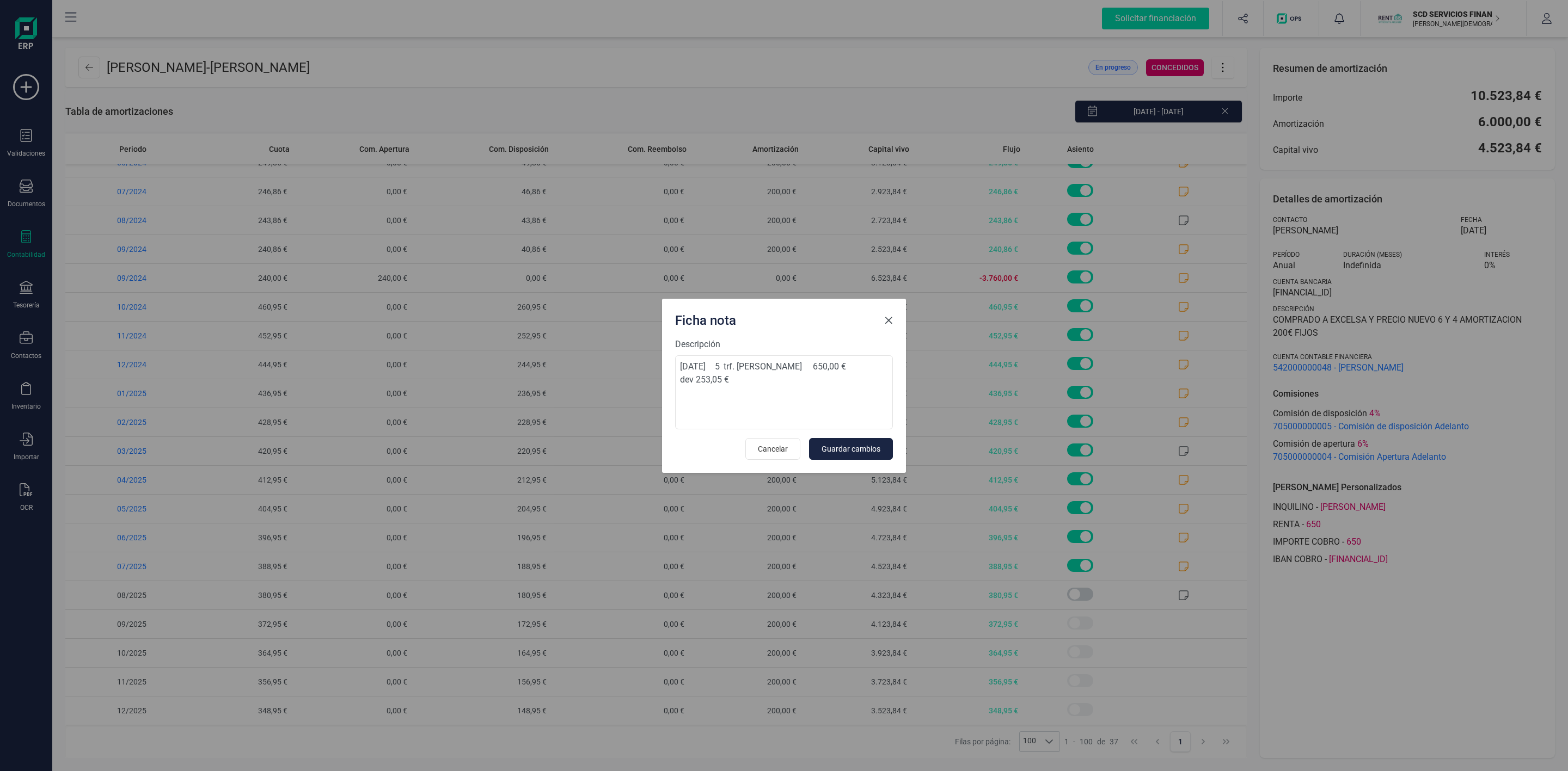
click at [885, 313] on button "Close" at bounding box center [888, 321] width 18 height 18
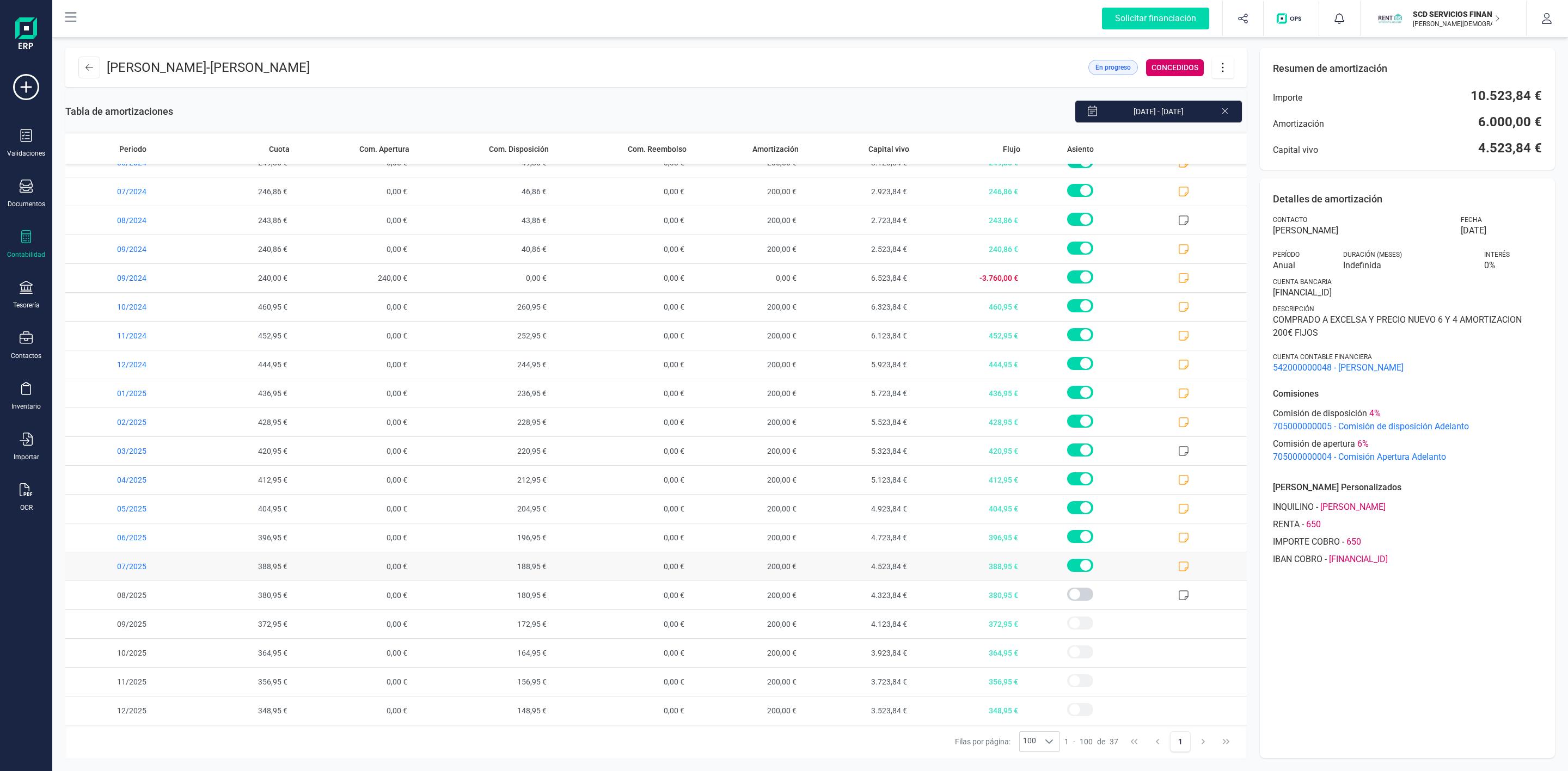
click at [1178, 567] on icon at bounding box center [1184, 567] width 11 height 11
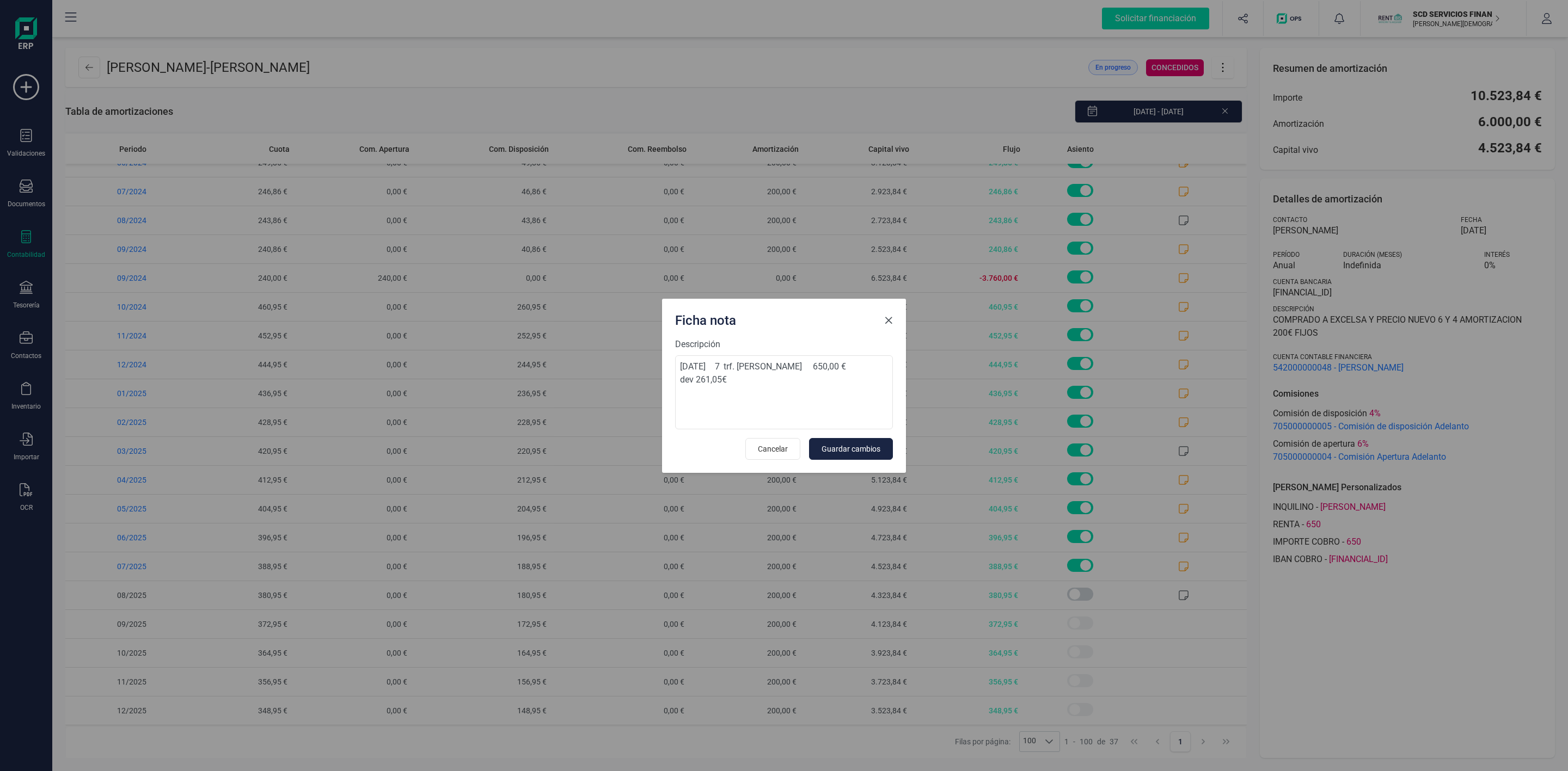
click at [889, 323] on span "Close" at bounding box center [889, 321] width 9 height 9
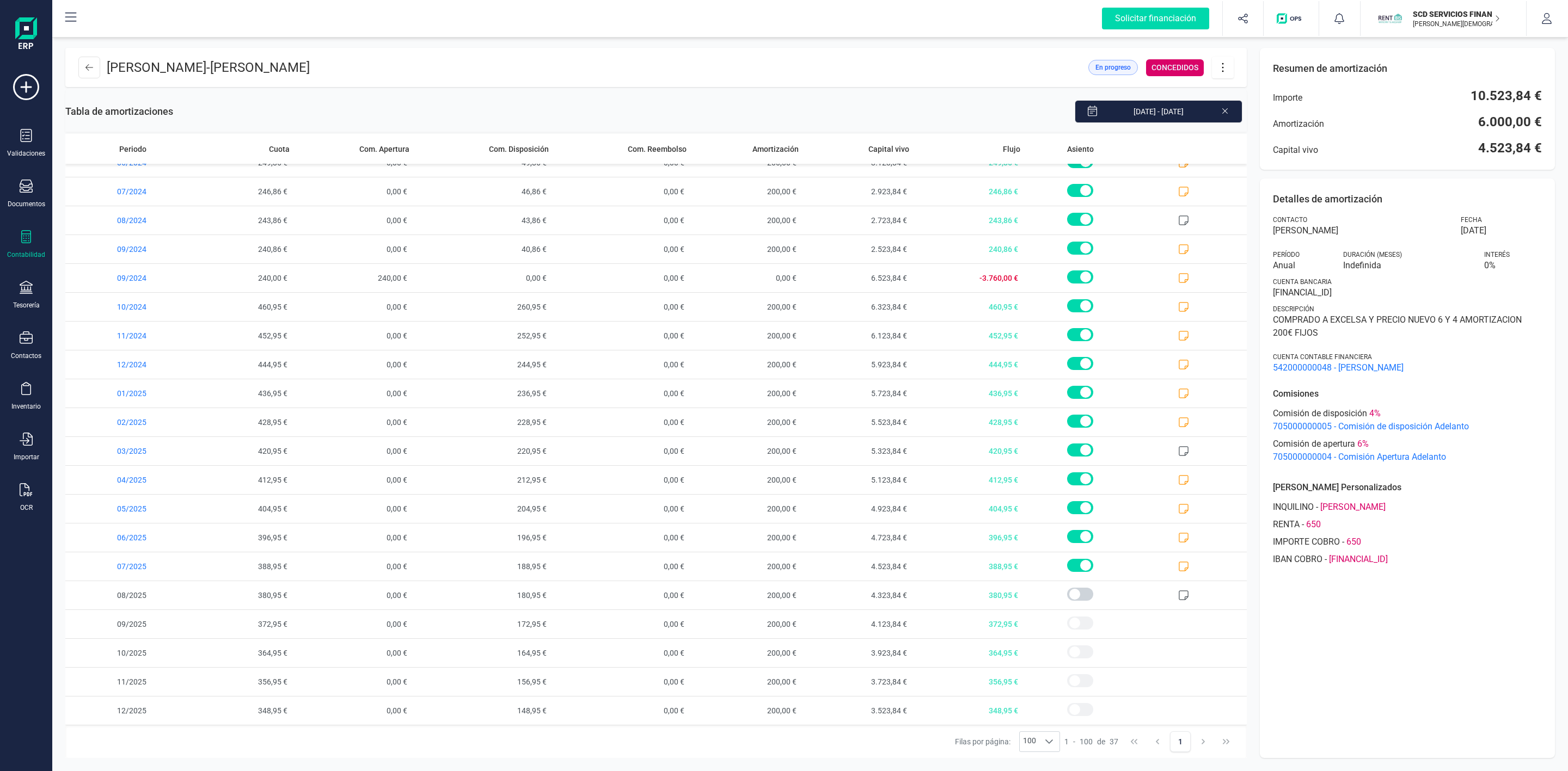
drag, startPoint x: 1401, startPoint y: 291, endPoint x: 1276, endPoint y: 285, distance: 125.1
click at [1276, 285] on div "Cuenta bancaria ES7121033049450040013516" at bounding box center [1407, 288] width 269 height 22
copy div "uenta bancaria ES7121033049450040013516"
click at [1440, 368] on span "542000000048 - SUSANA JIMENEZ GOMEZ" at bounding box center [1407, 368] width 269 height 13
drag, startPoint x: 1376, startPoint y: 231, endPoint x: 1271, endPoint y: 230, distance: 105.0
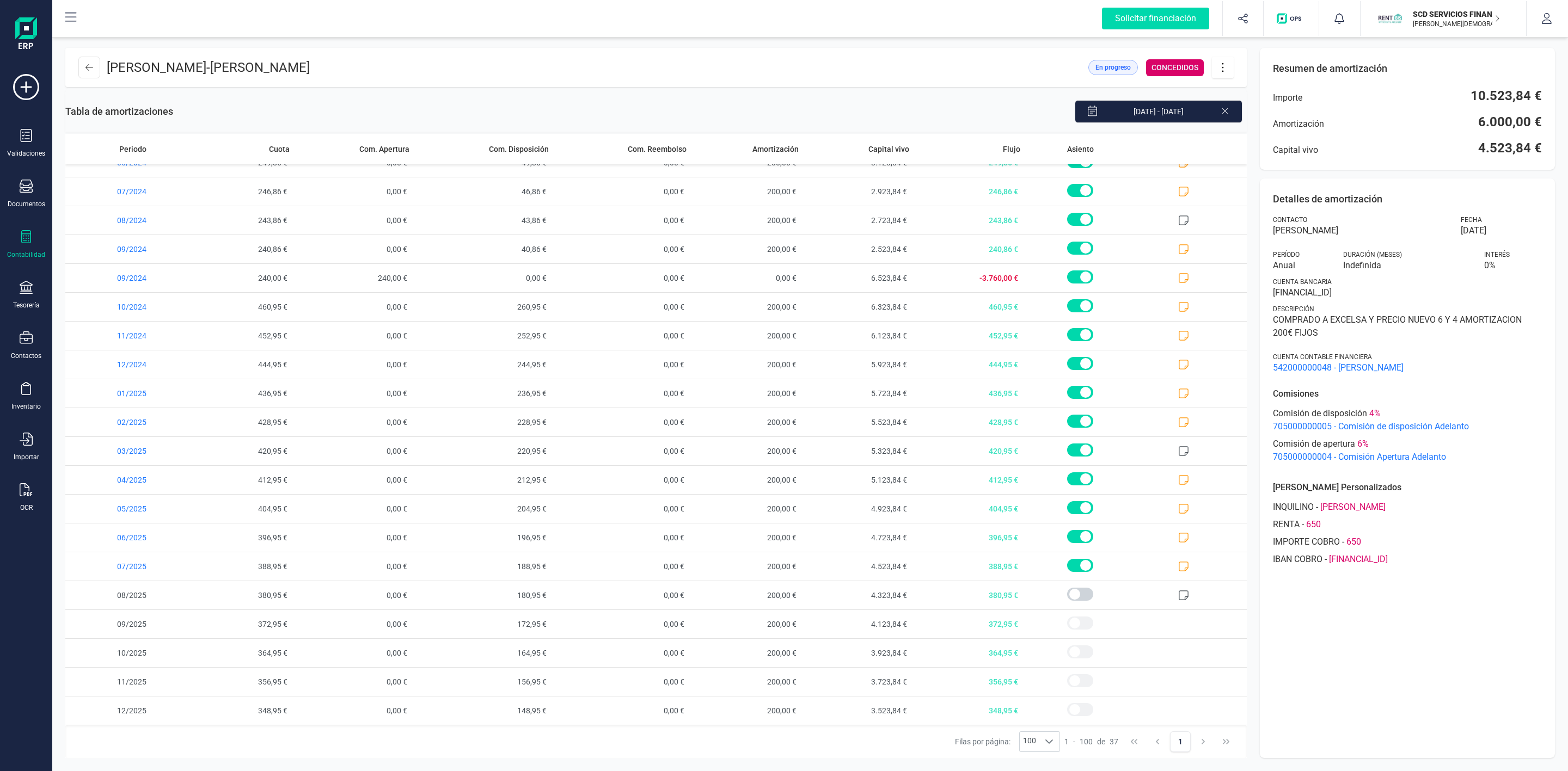
click at [1271, 230] on div "Detalles de amortización Contacto SUSANA JIMENEZ GOMEZ Fecha 15/02/2023 Período…" at bounding box center [1407, 468] width 295 height 580
copy span "SUSANA JIMENEZ GOMEZ"
click at [90, 68] on icon at bounding box center [89, 68] width 8 height 9
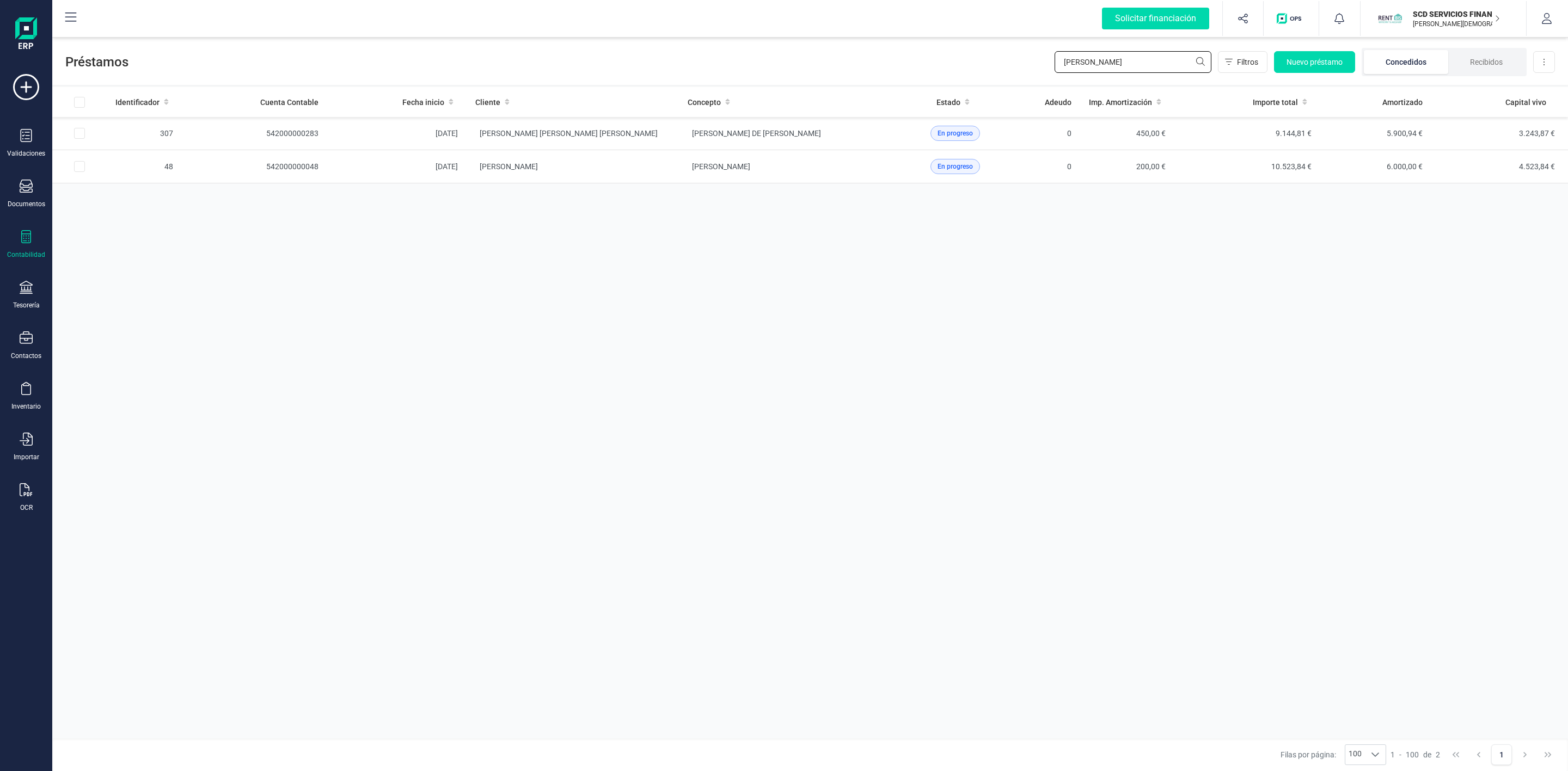
drag, startPoint x: 1150, startPoint y: 67, endPoint x: 990, endPoint y: 63, distance: 160.0
click at [1016, 65] on div "Préstamos susana Filtros Nuevo préstamo Concedidos Recibidos Descargar Excel" at bounding box center [810, 60] width 1516 height 50
type input "inma"
click at [641, 141] on td "[PERSON_NAME] INMACULADA [PERSON_NAME]" at bounding box center [573, 133] width 212 height 33
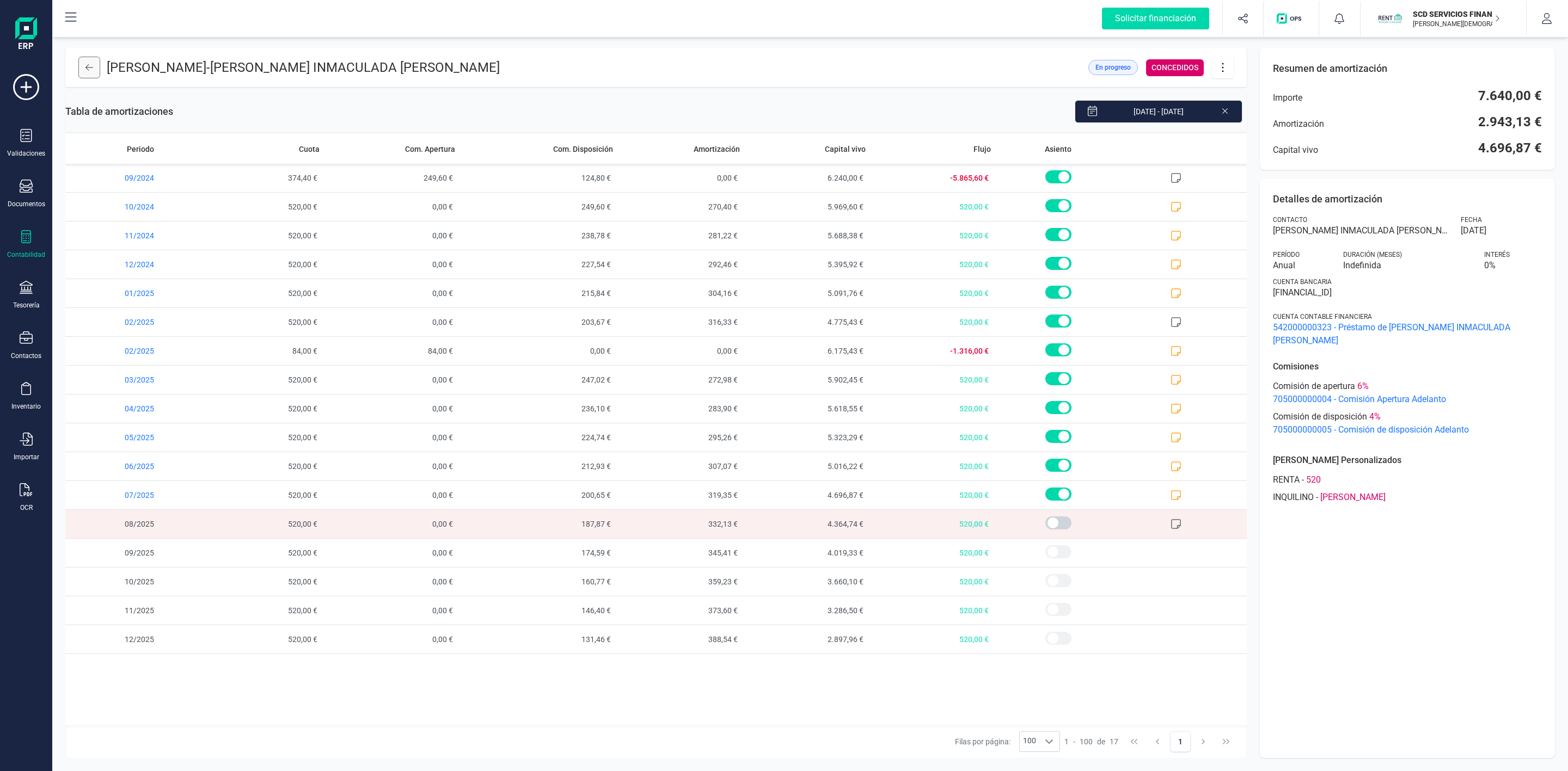
click at [88, 72] on button at bounding box center [89, 68] width 22 height 22
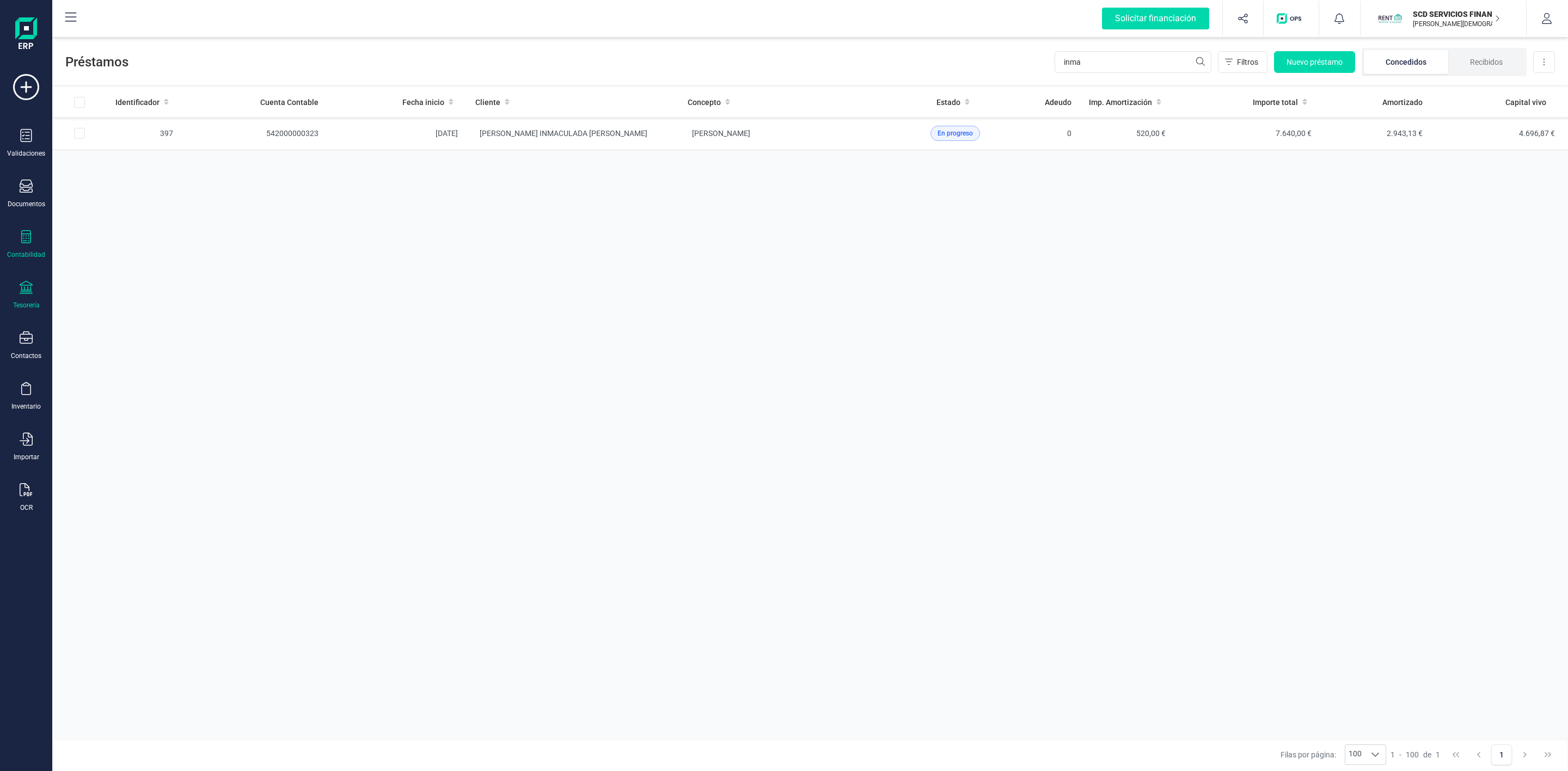
click at [28, 299] on div "Tesorería" at bounding box center [26, 295] width 44 height 29
click at [145, 184] on span "Cuentas bancarias" at bounding box center [133, 185] width 96 height 13
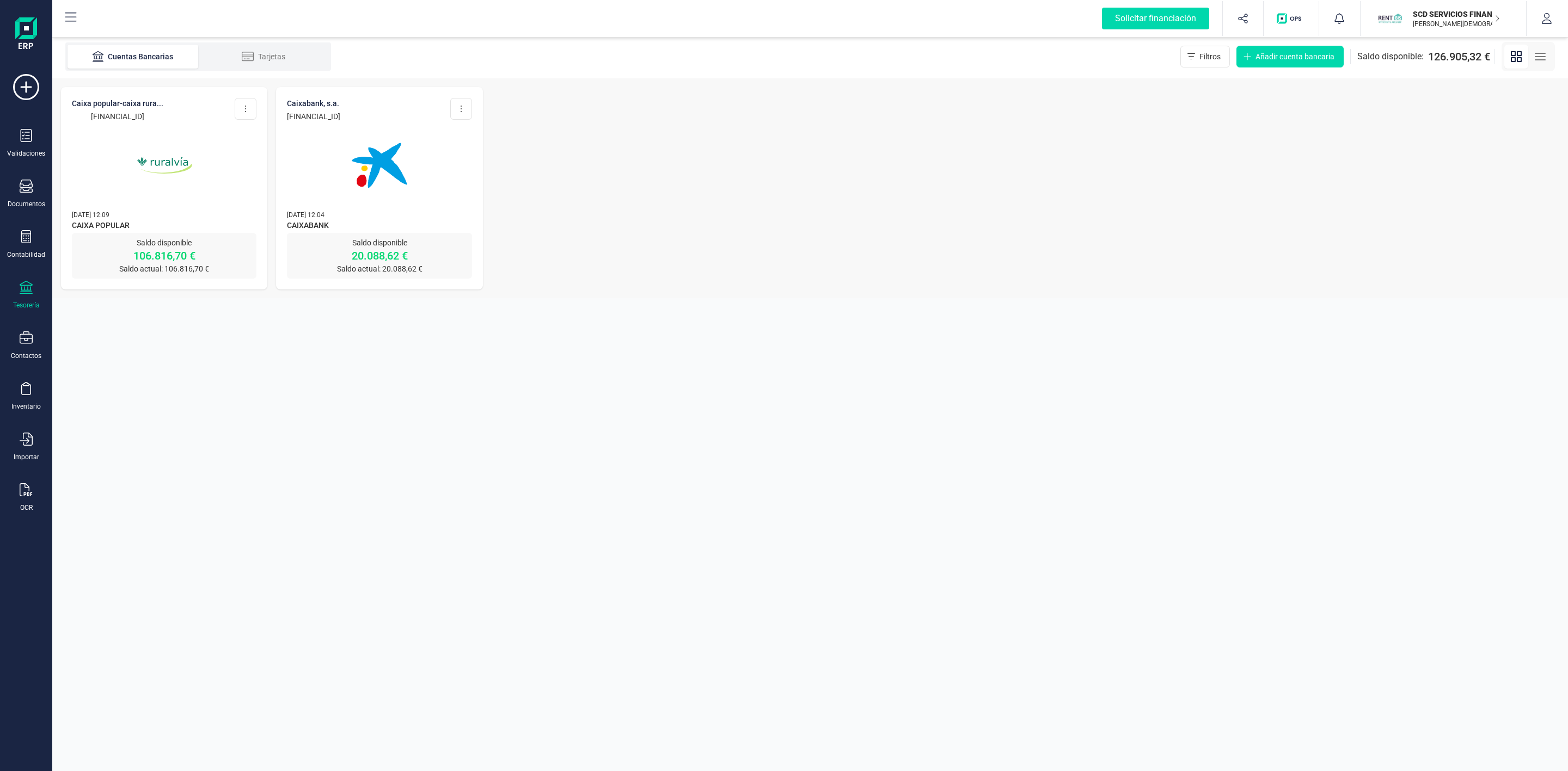
click at [168, 216] on p "12/08/2025 12:09" at bounding box center [164, 214] width 184 height 11
click at [177, 159] on img at bounding box center [164, 166] width 91 height 91
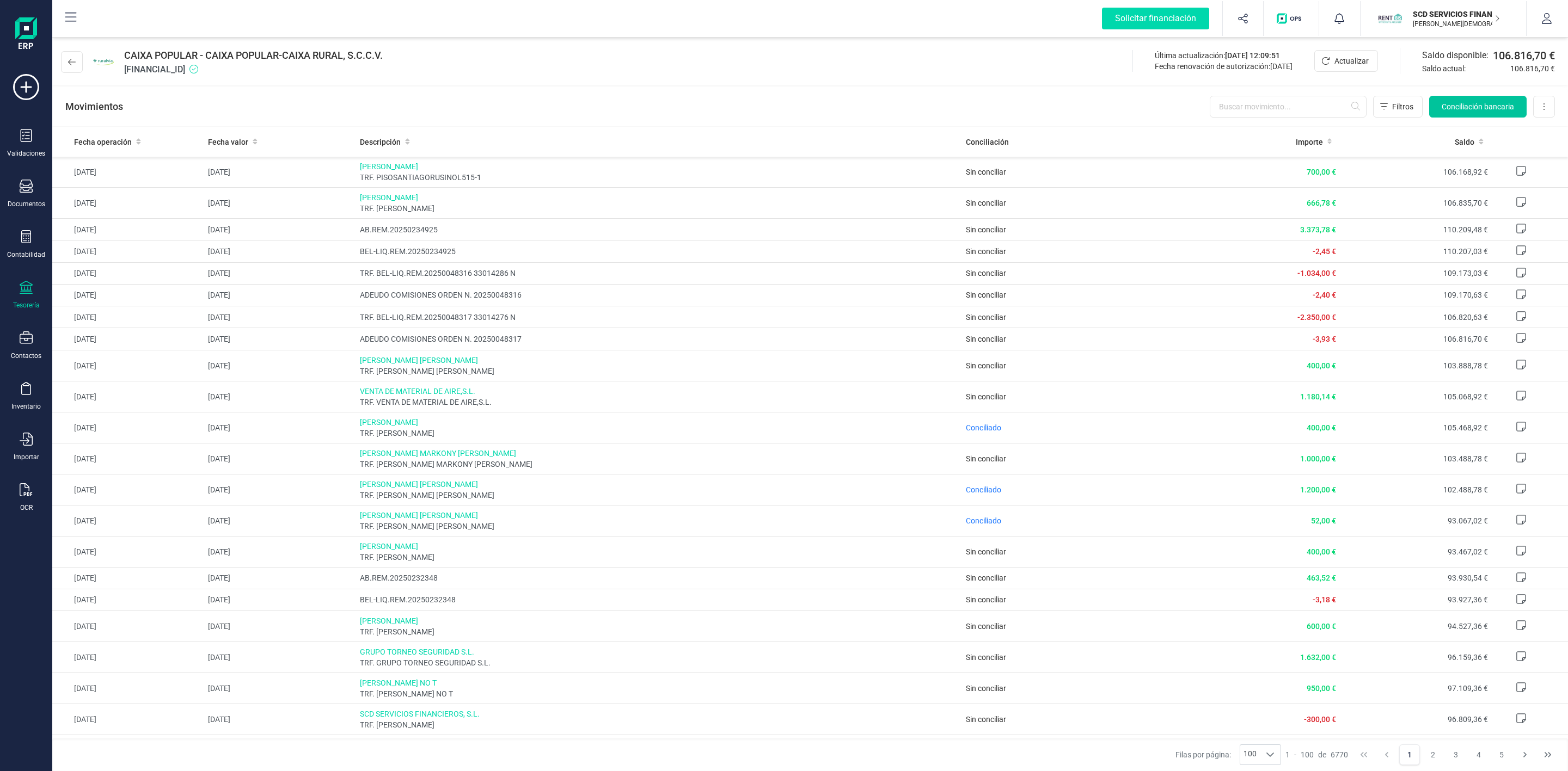
click at [1464, 114] on button "Conciliación bancaria" at bounding box center [1478, 106] width 97 height 22
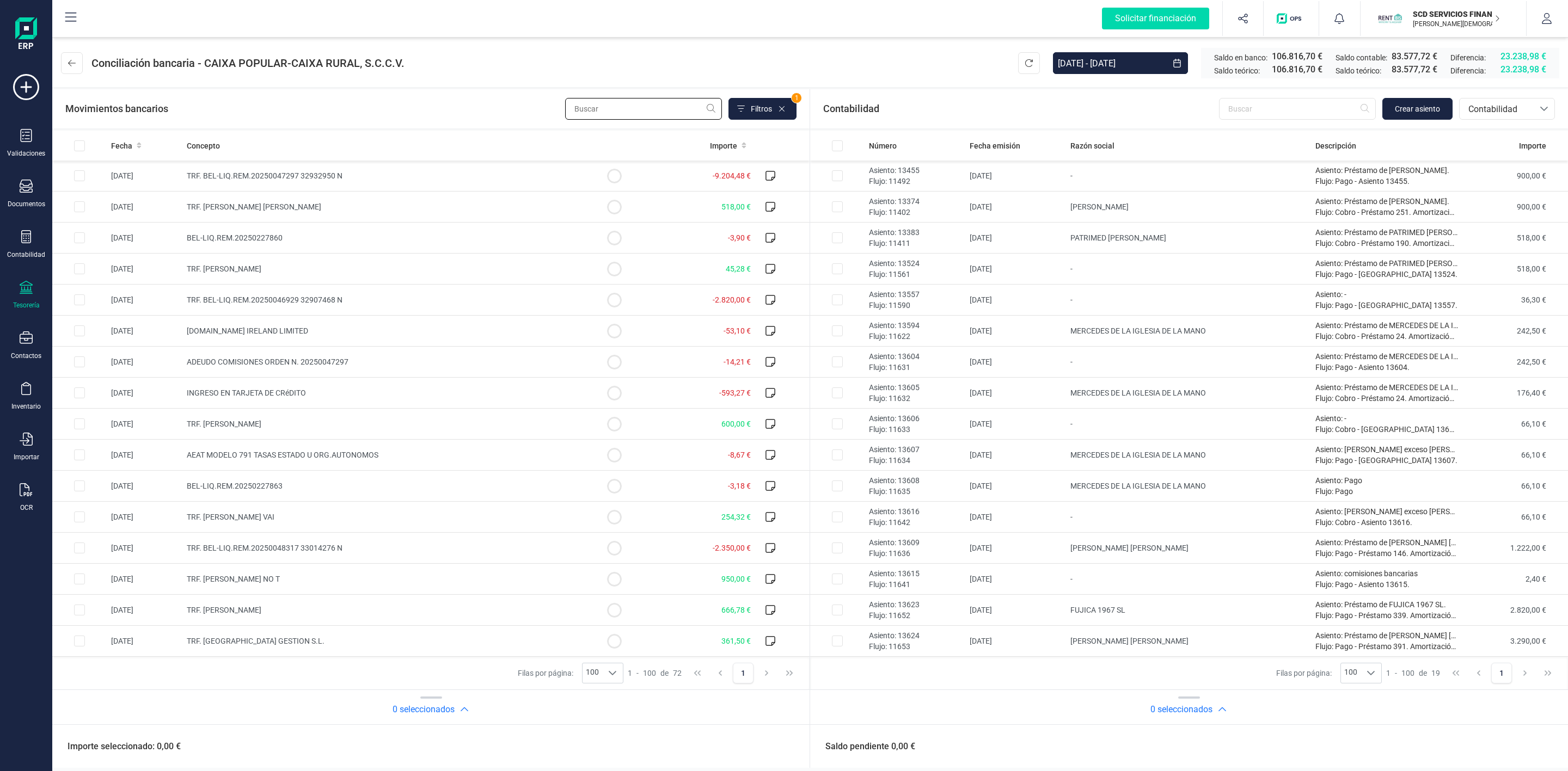
click at [629, 101] on input "text" at bounding box center [643, 109] width 157 height 22
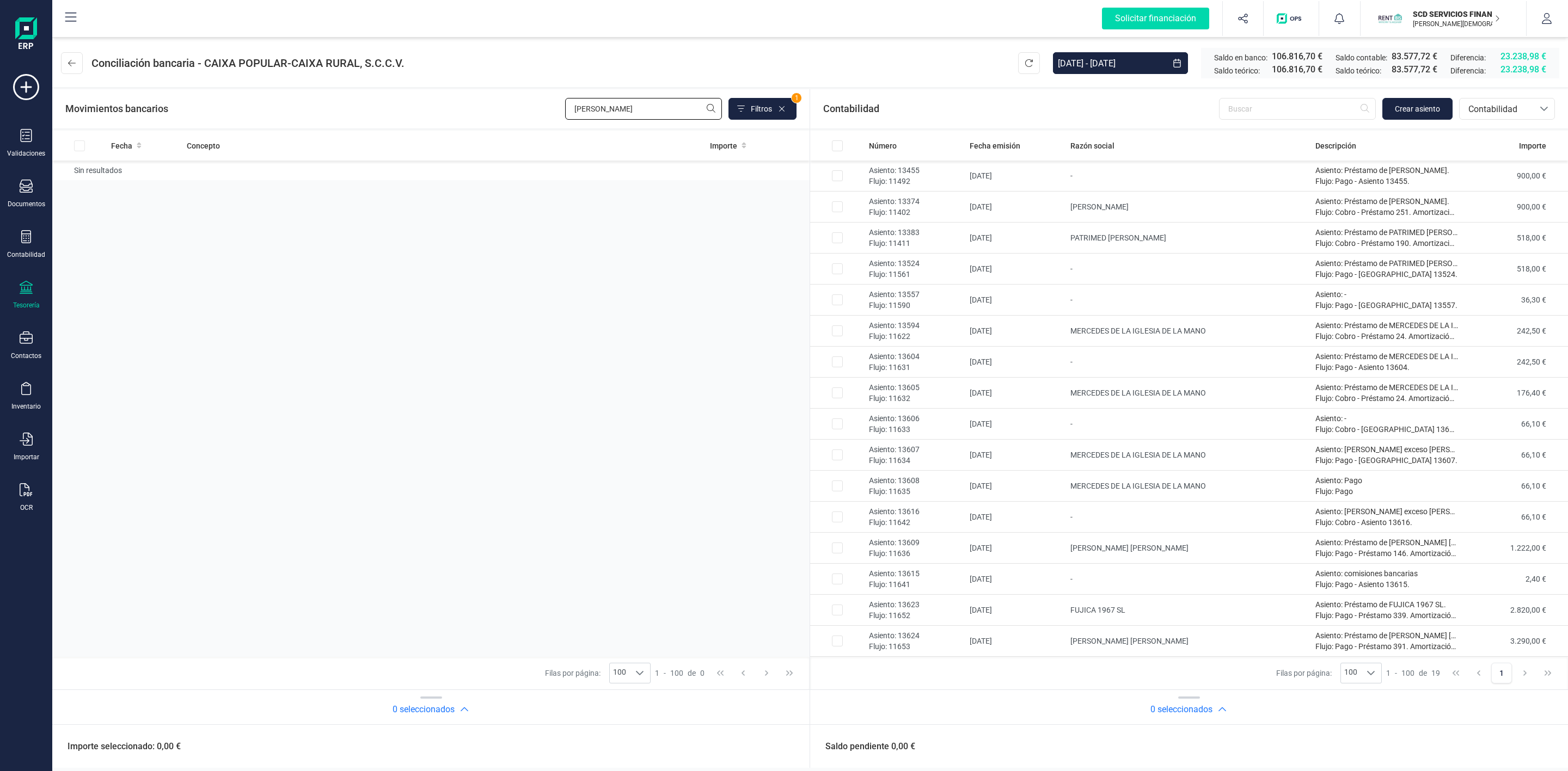
type input "rodrigo"
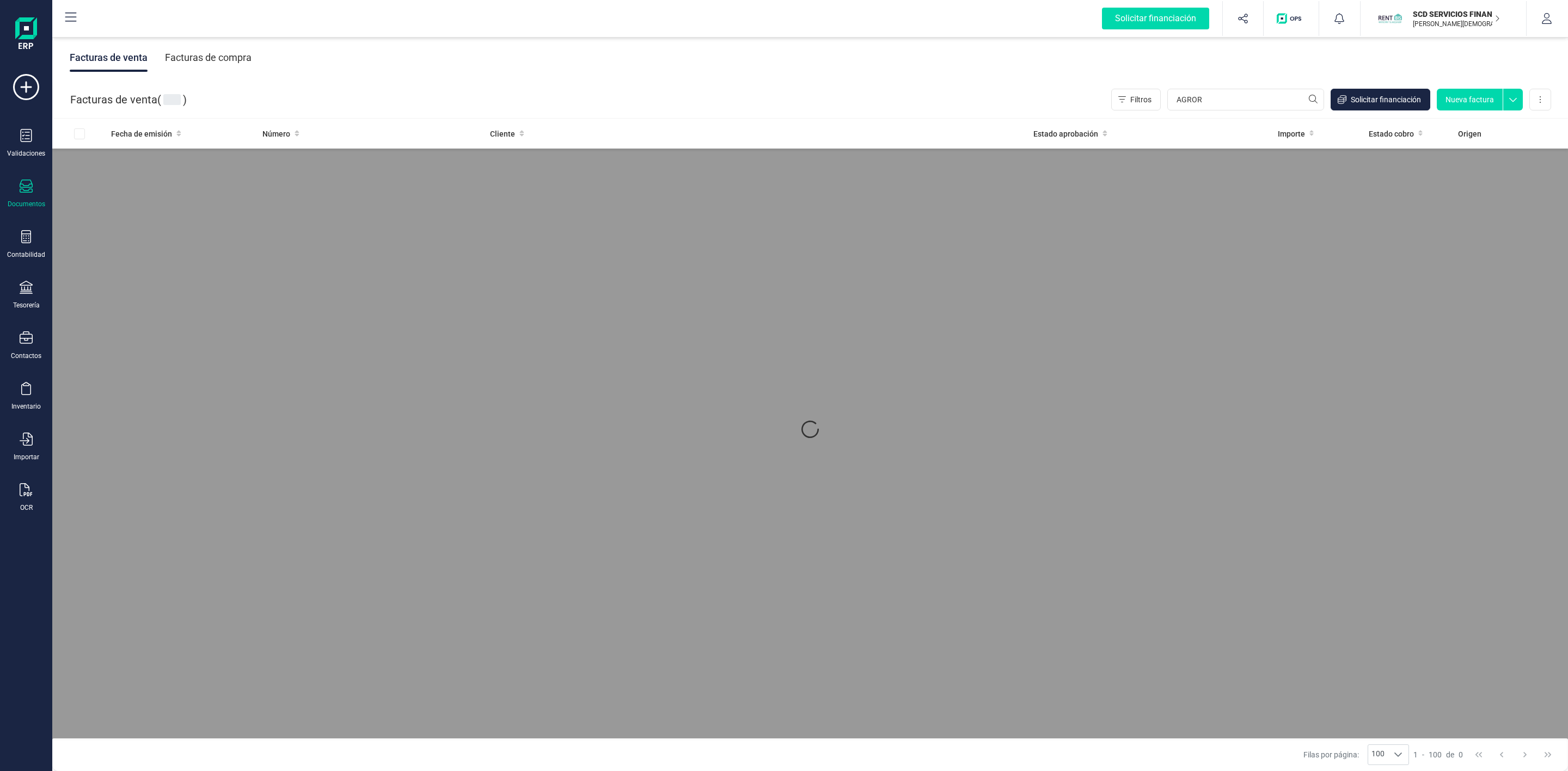
type input "AGRORE"
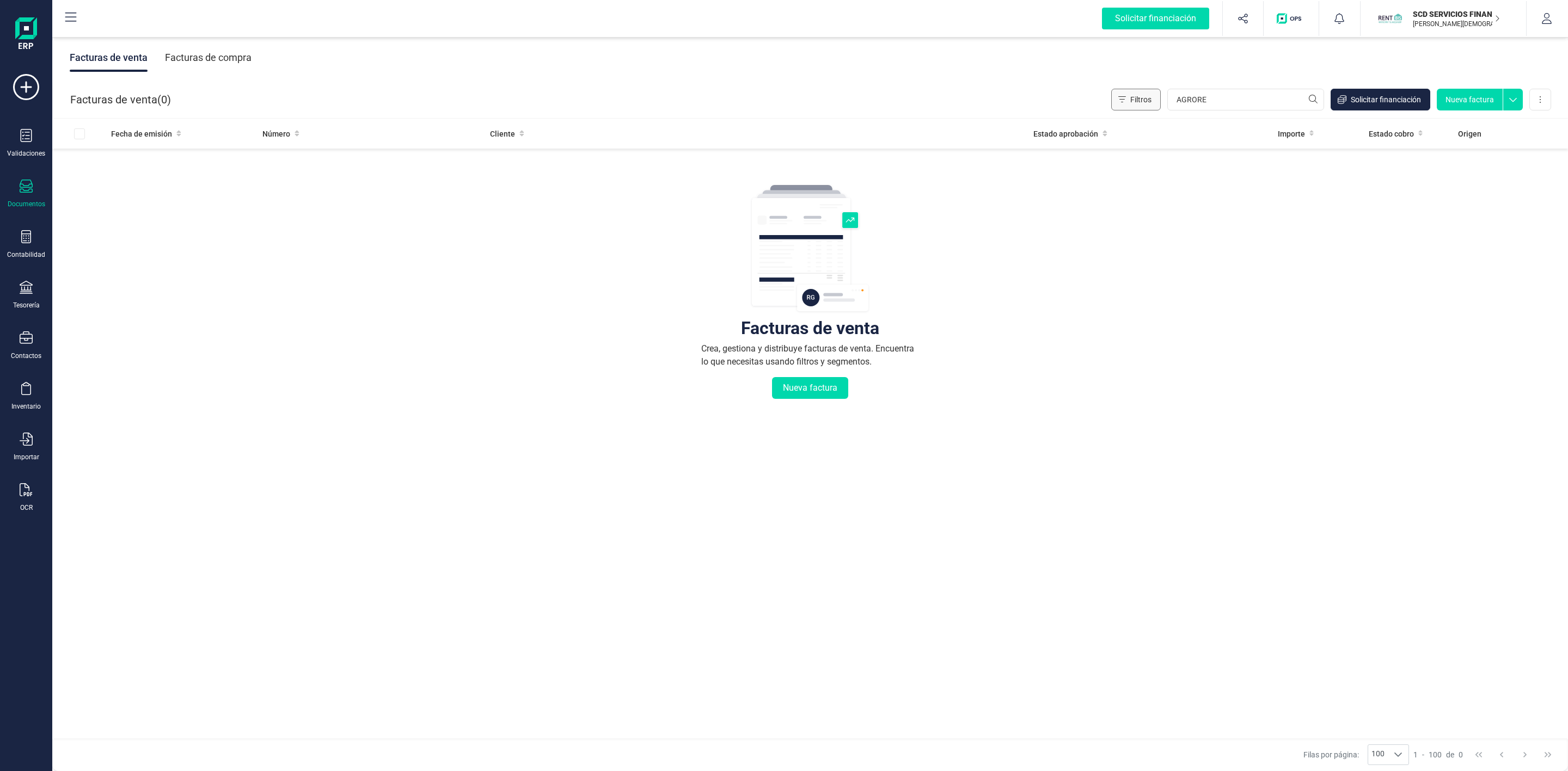
drag, startPoint x: 1220, startPoint y: 95, endPoint x: 1145, endPoint y: 100, distance: 75.2
click at [1145, 100] on div "Filtros AGRORE Solicitar financiación Nueva factura Importar Carga masiva (Exce…" at bounding box center [1331, 100] width 440 height 22
click at [26, 242] on icon at bounding box center [26, 236] width 13 height 13
click at [99, 276] on span "Préstamos" at bounding box center [117, 278] width 65 height 13
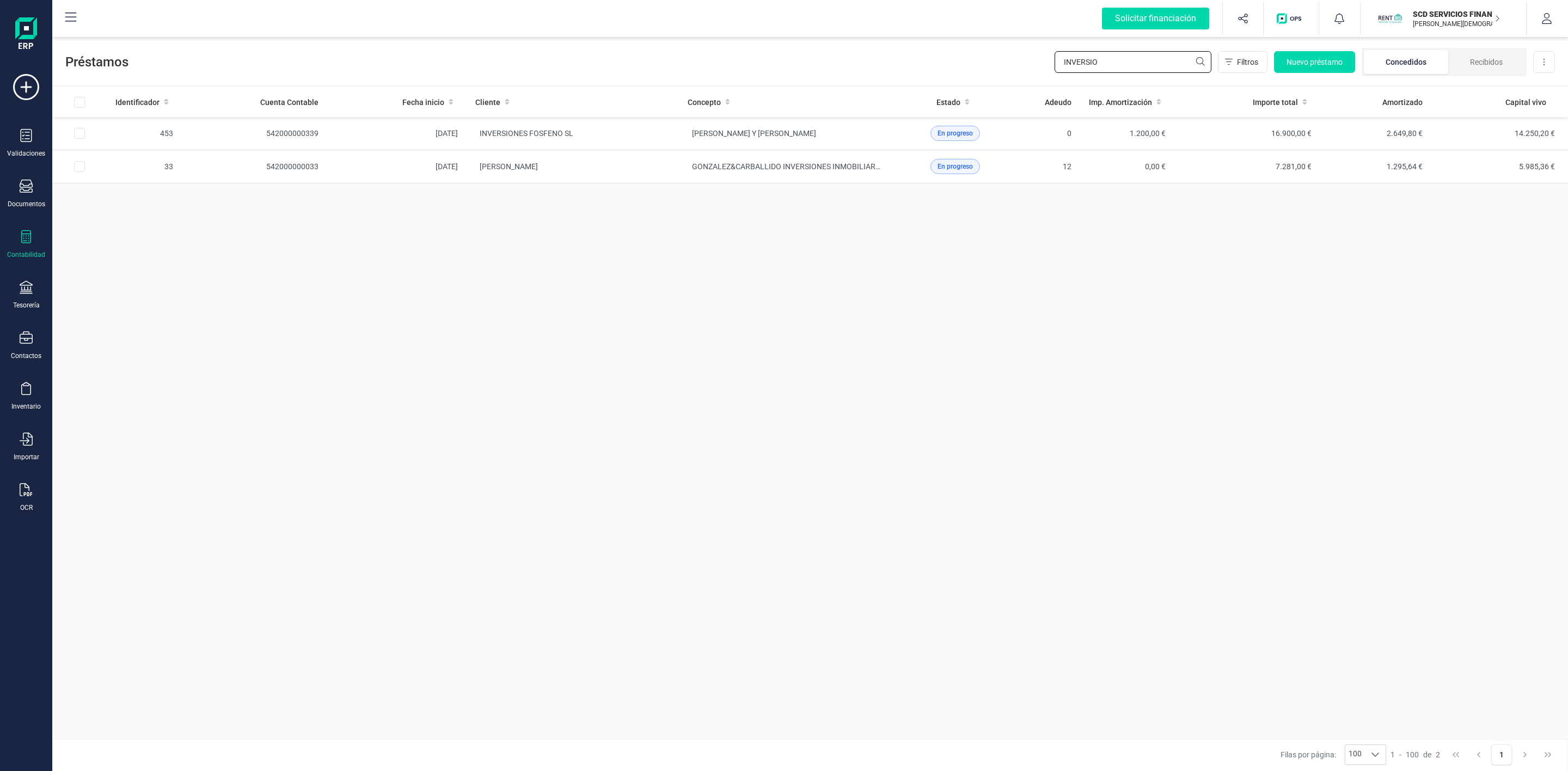
drag, startPoint x: 1104, startPoint y: 60, endPoint x: 949, endPoint y: 65, distance: 155.1
click at [956, 61] on div "Préstamos INVERSIO Filtros Nuevo préstamo Concedidos Recibidos Descargar Excel" at bounding box center [810, 60] width 1516 height 50
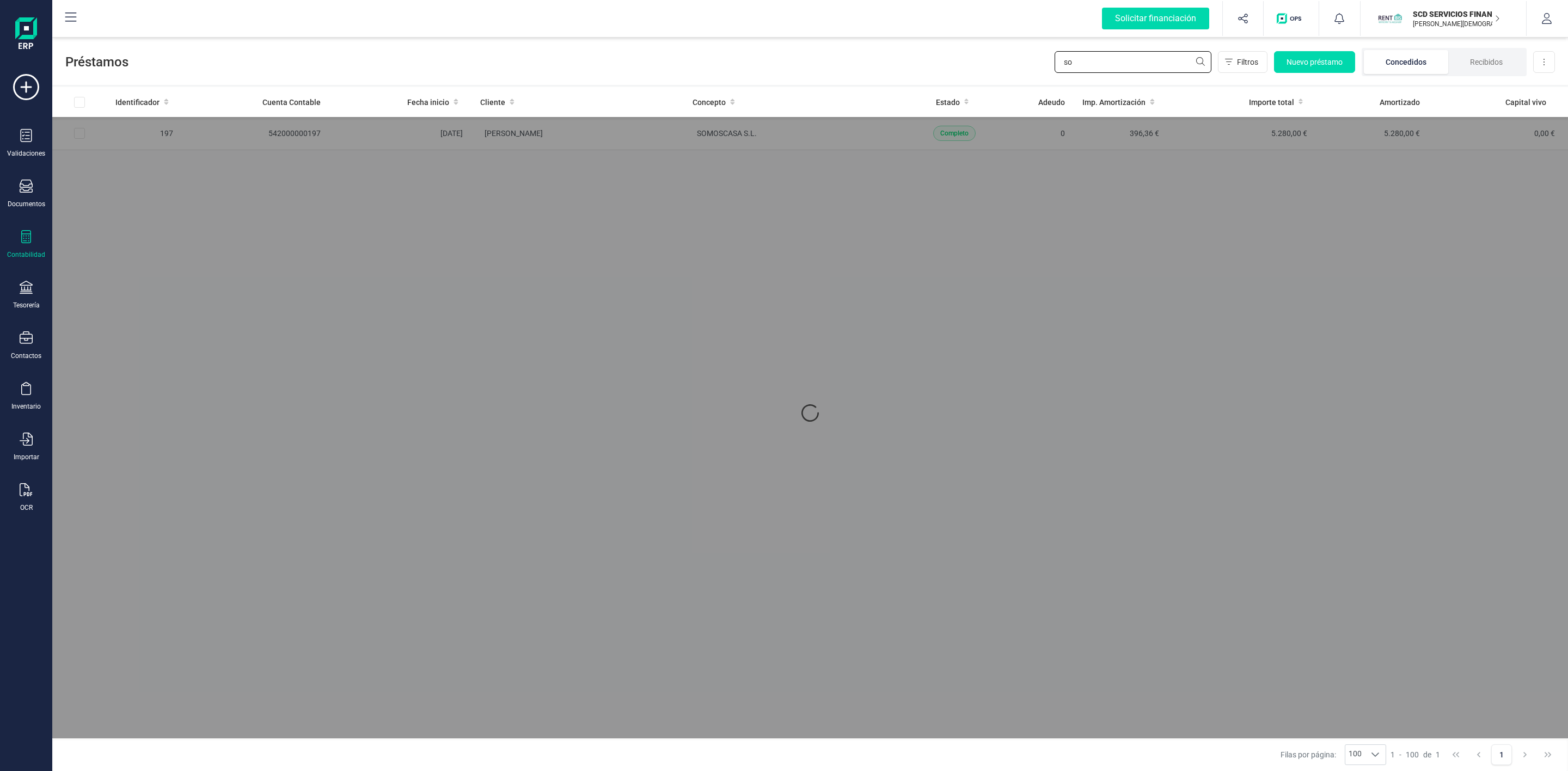
type input "s"
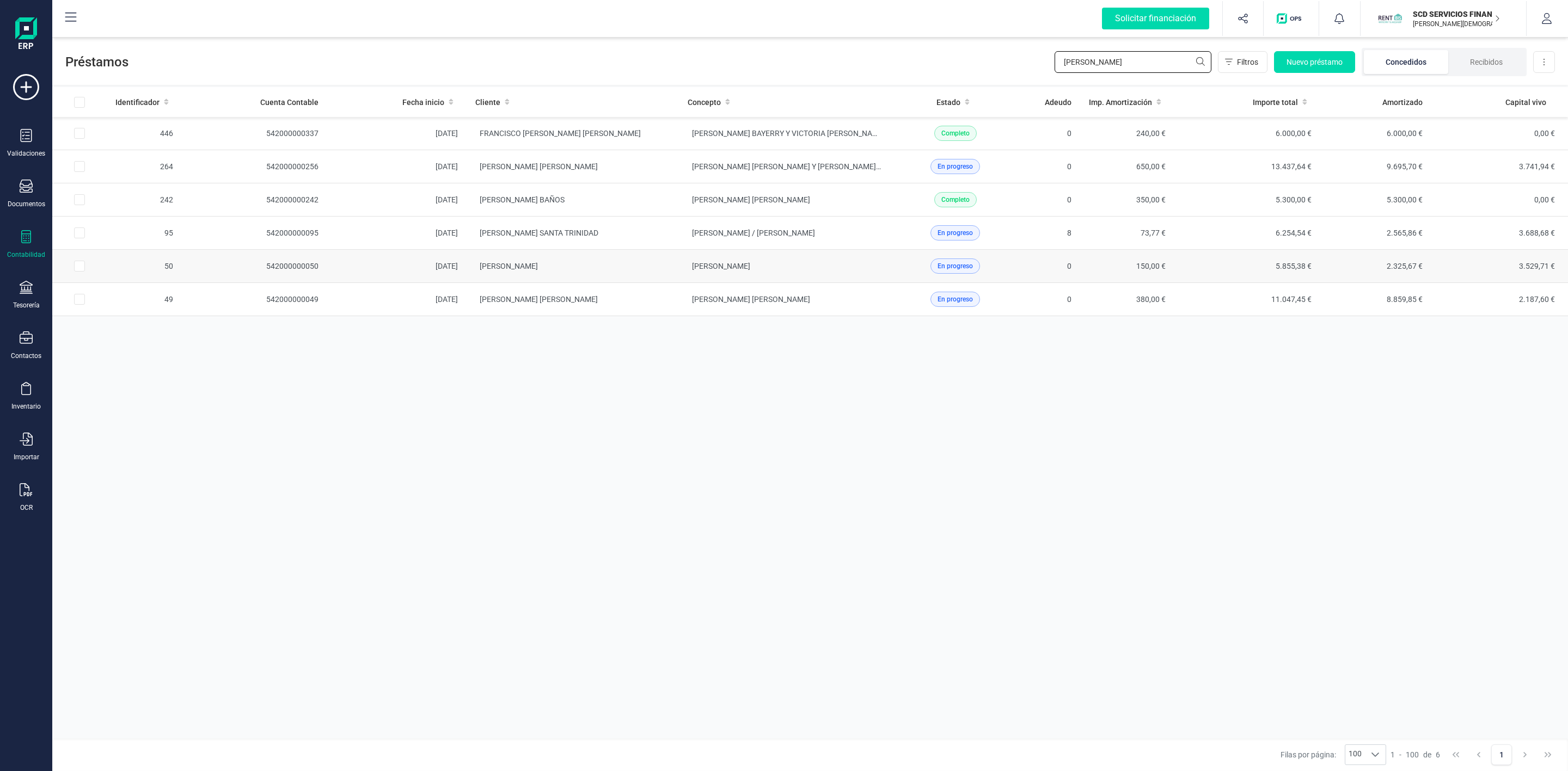
type input "[PERSON_NAME]"
click at [617, 270] on td "[PERSON_NAME]" at bounding box center [573, 267] width 212 height 33
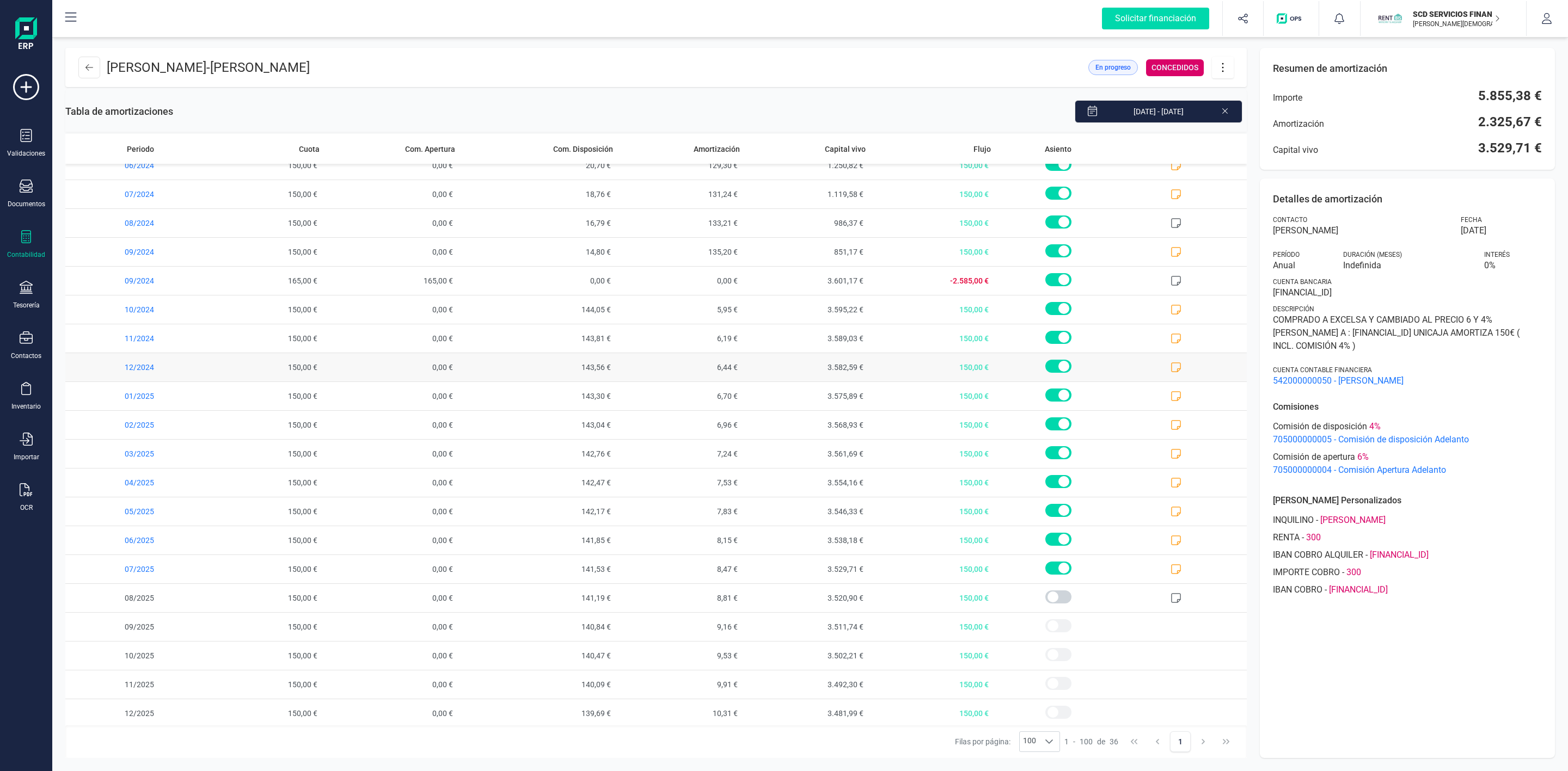
scroll to position [486, 0]
click at [107, 560] on span "07/2025" at bounding box center [131, 567] width 133 height 29
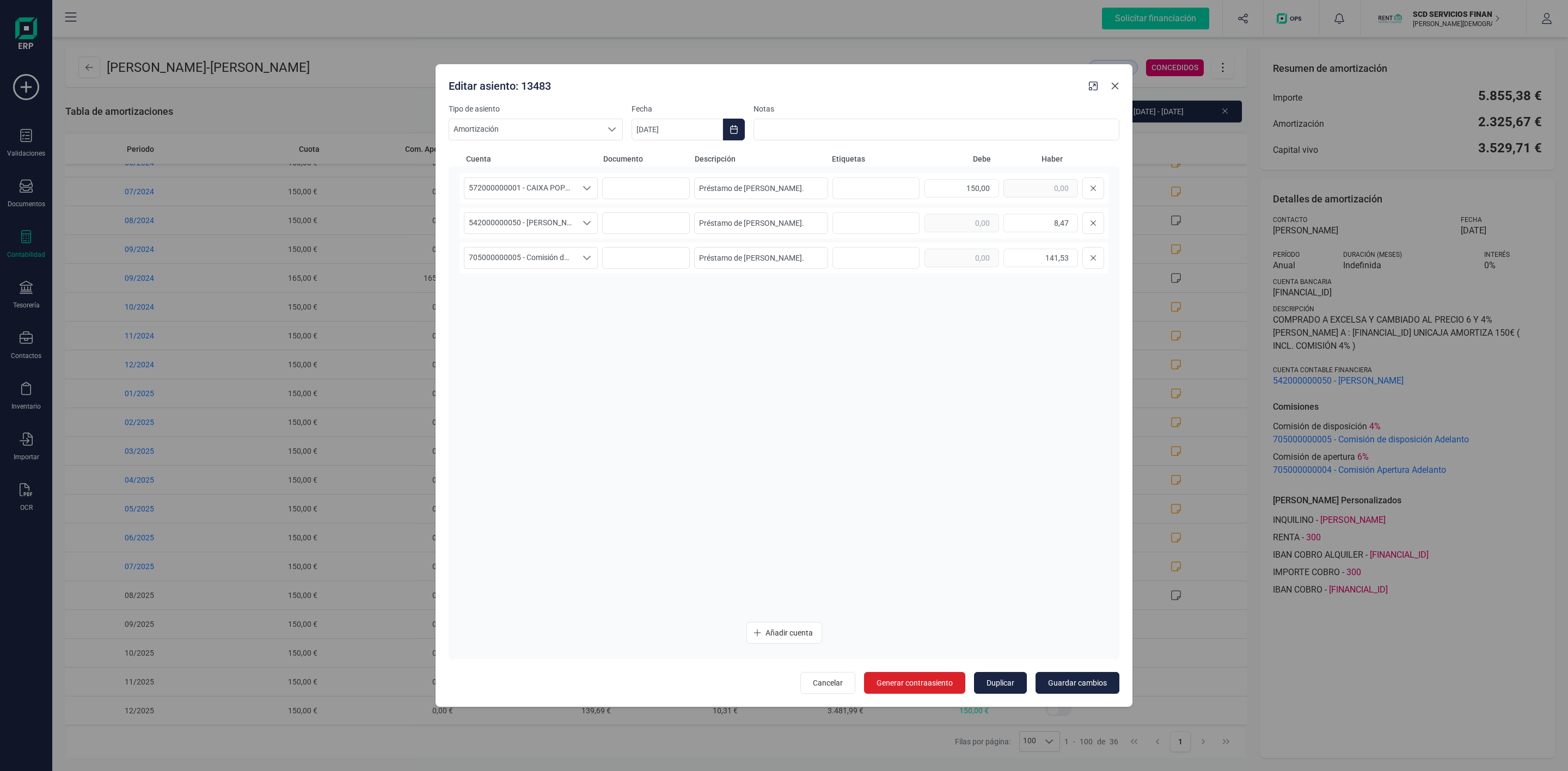
click at [1117, 82] on icon "button" at bounding box center [1115, 86] width 9 height 9
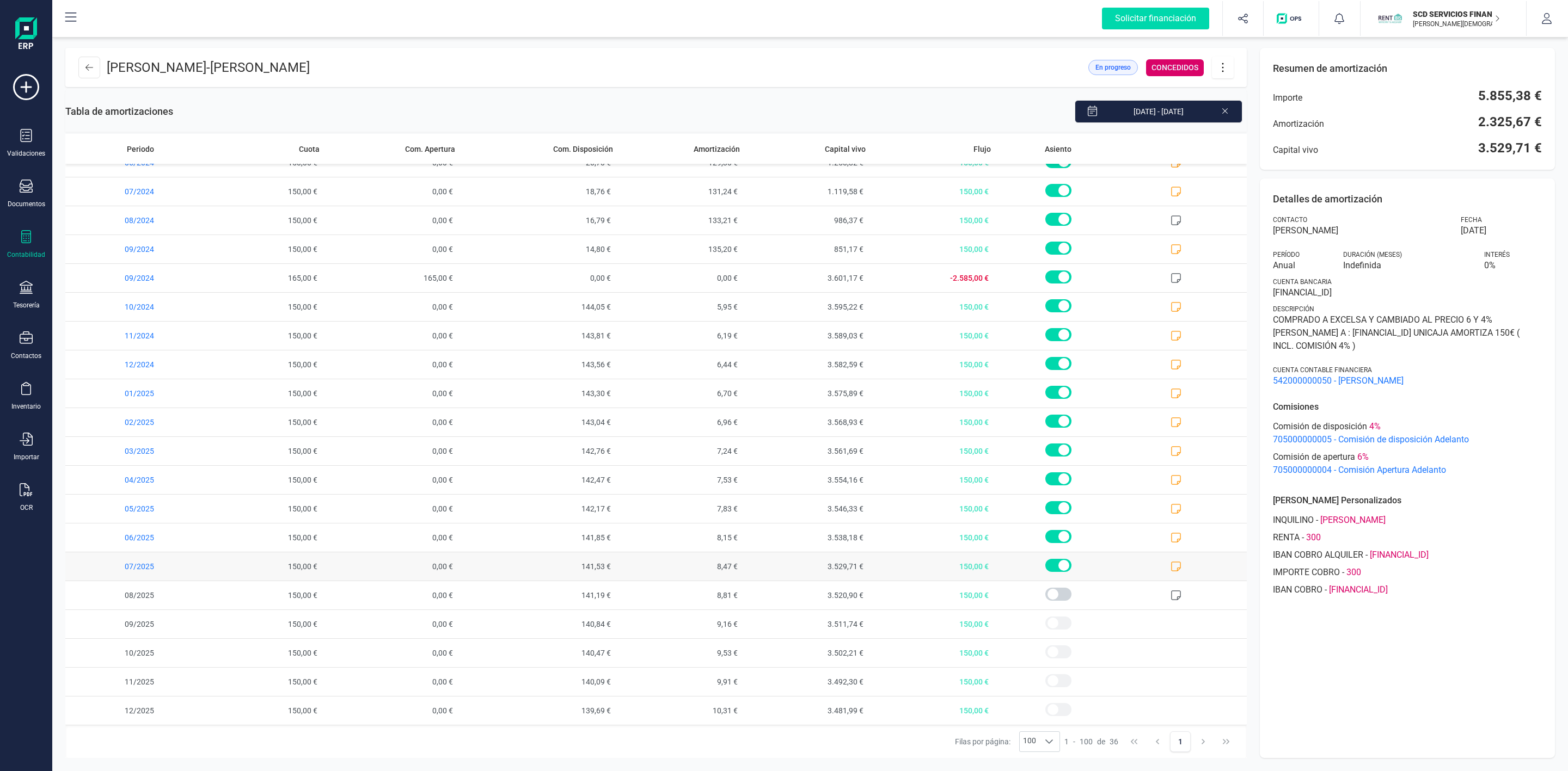
click at [101, 567] on span "07/2025" at bounding box center [131, 567] width 133 height 29
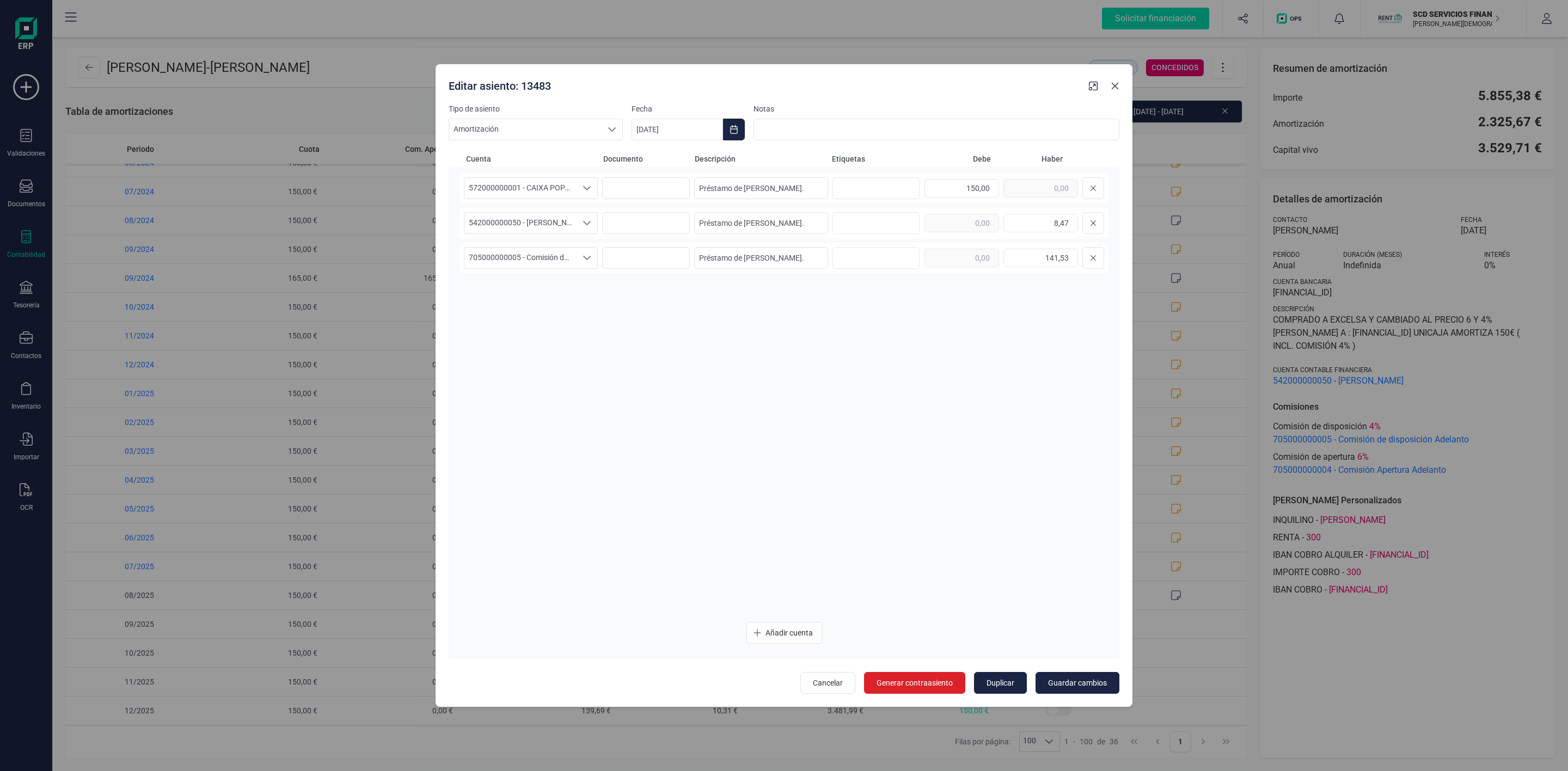
click at [1113, 87] on icon "button" at bounding box center [1115, 86] width 7 height 7
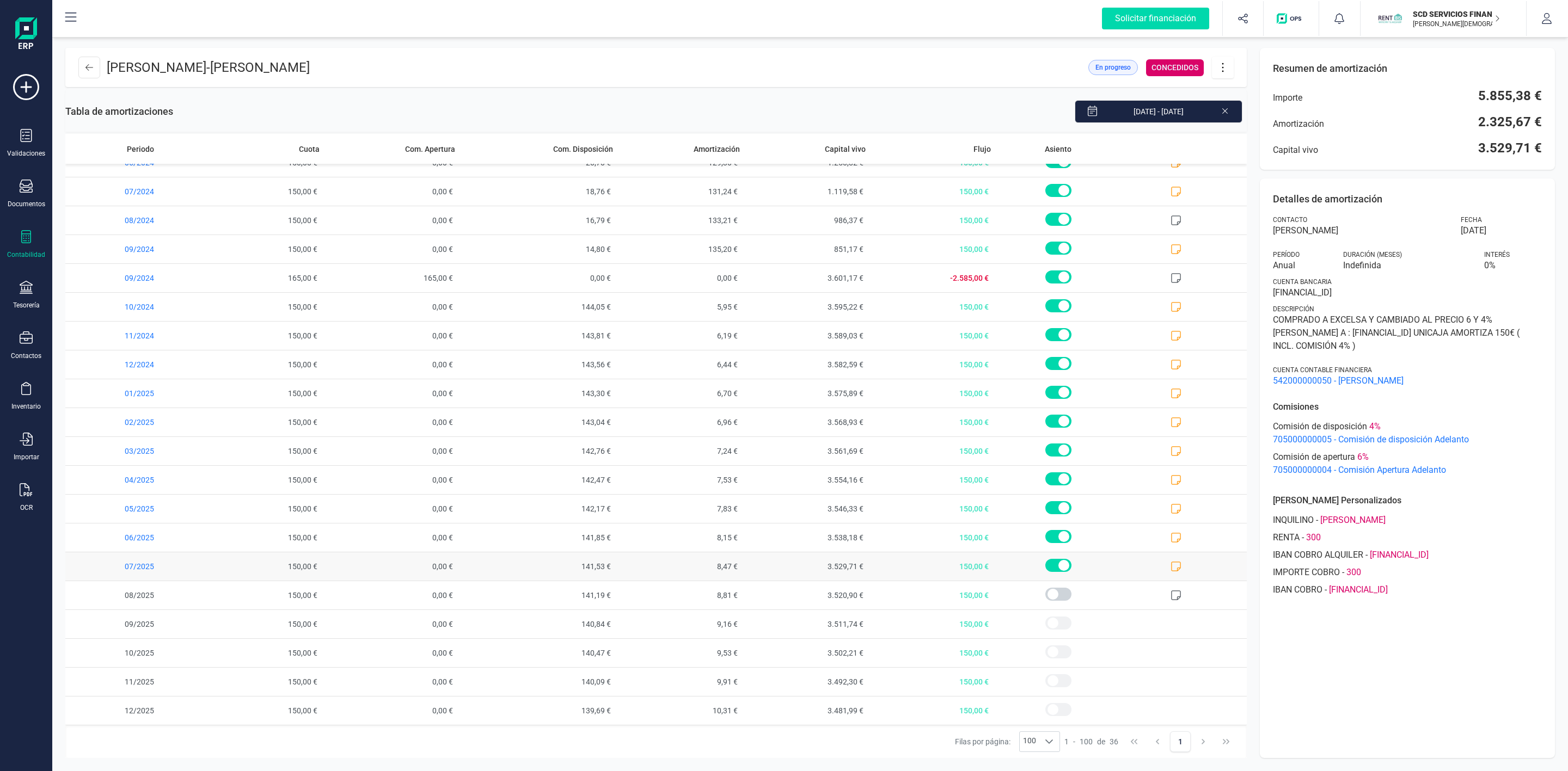
click at [1171, 568] on icon at bounding box center [1176, 567] width 11 height 11
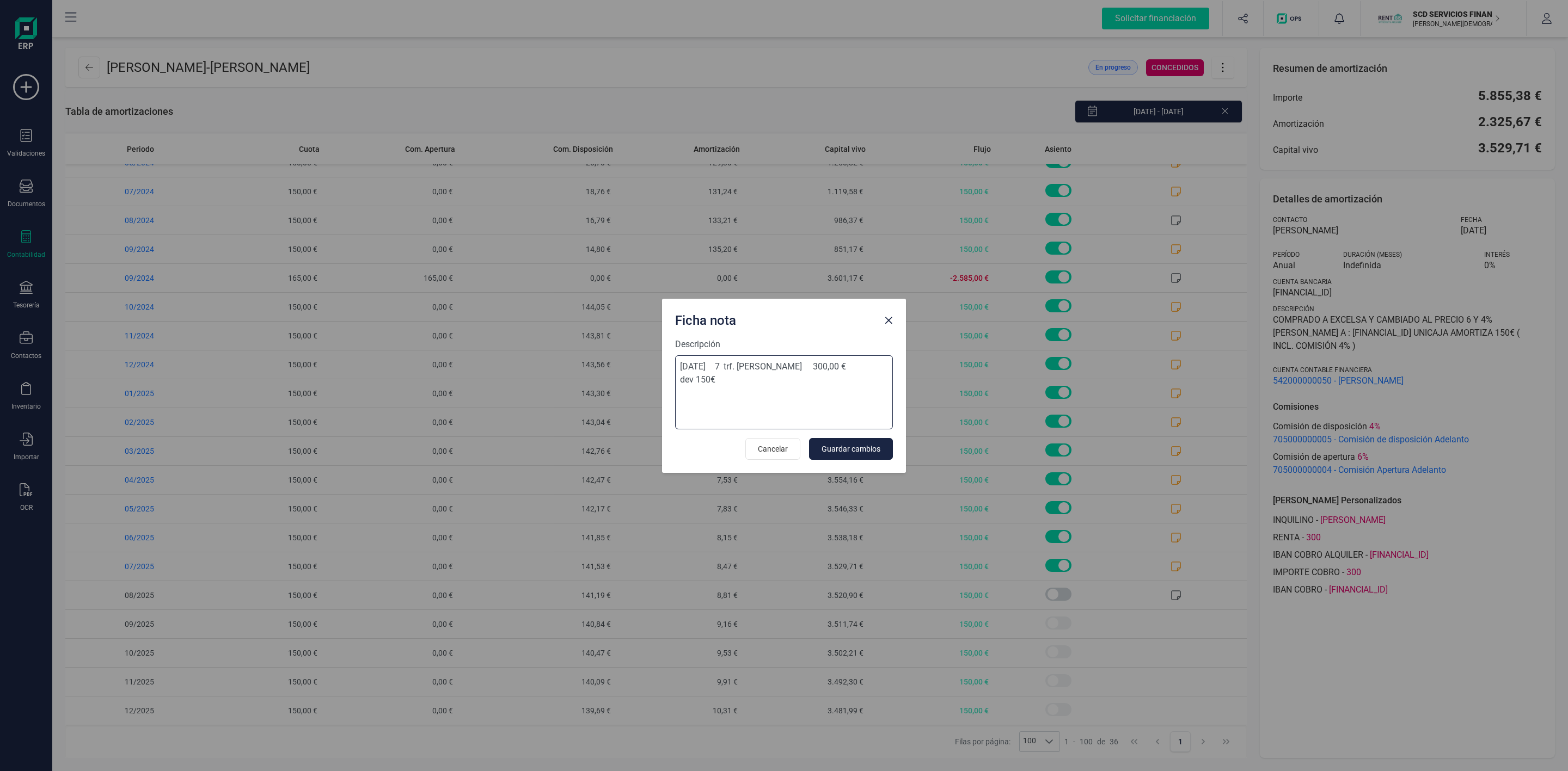
drag, startPoint x: 753, startPoint y: 366, endPoint x: 850, endPoint y: 364, distance: 97.0
click at [850, 364] on textarea "[DATE] 7 trf. [PERSON_NAME] 300,00 € dev 150€" at bounding box center [784, 392] width 218 height 74
click at [887, 324] on span "Close" at bounding box center [889, 321] width 9 height 9
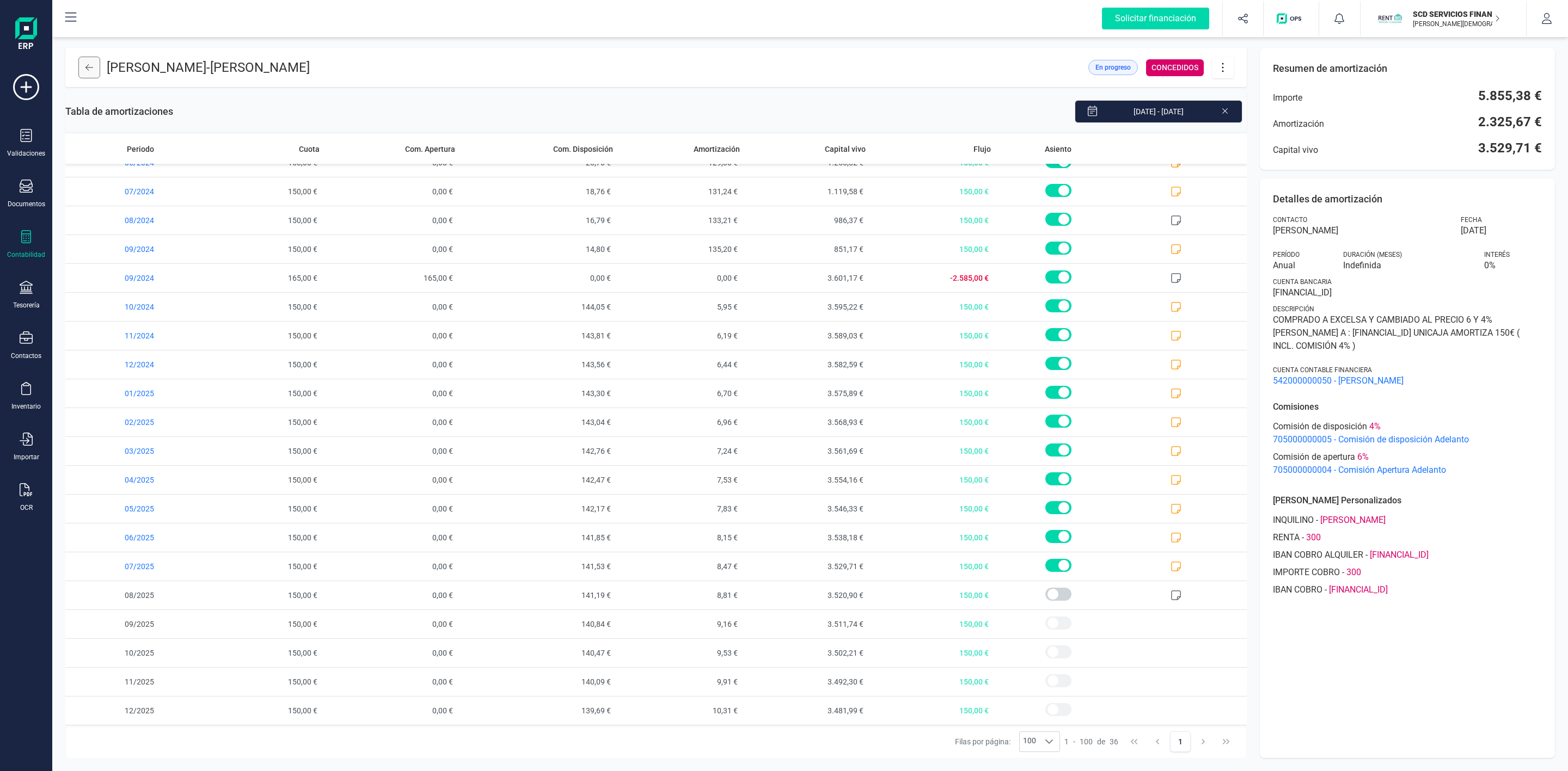
click at [89, 74] on button at bounding box center [89, 68] width 22 height 22
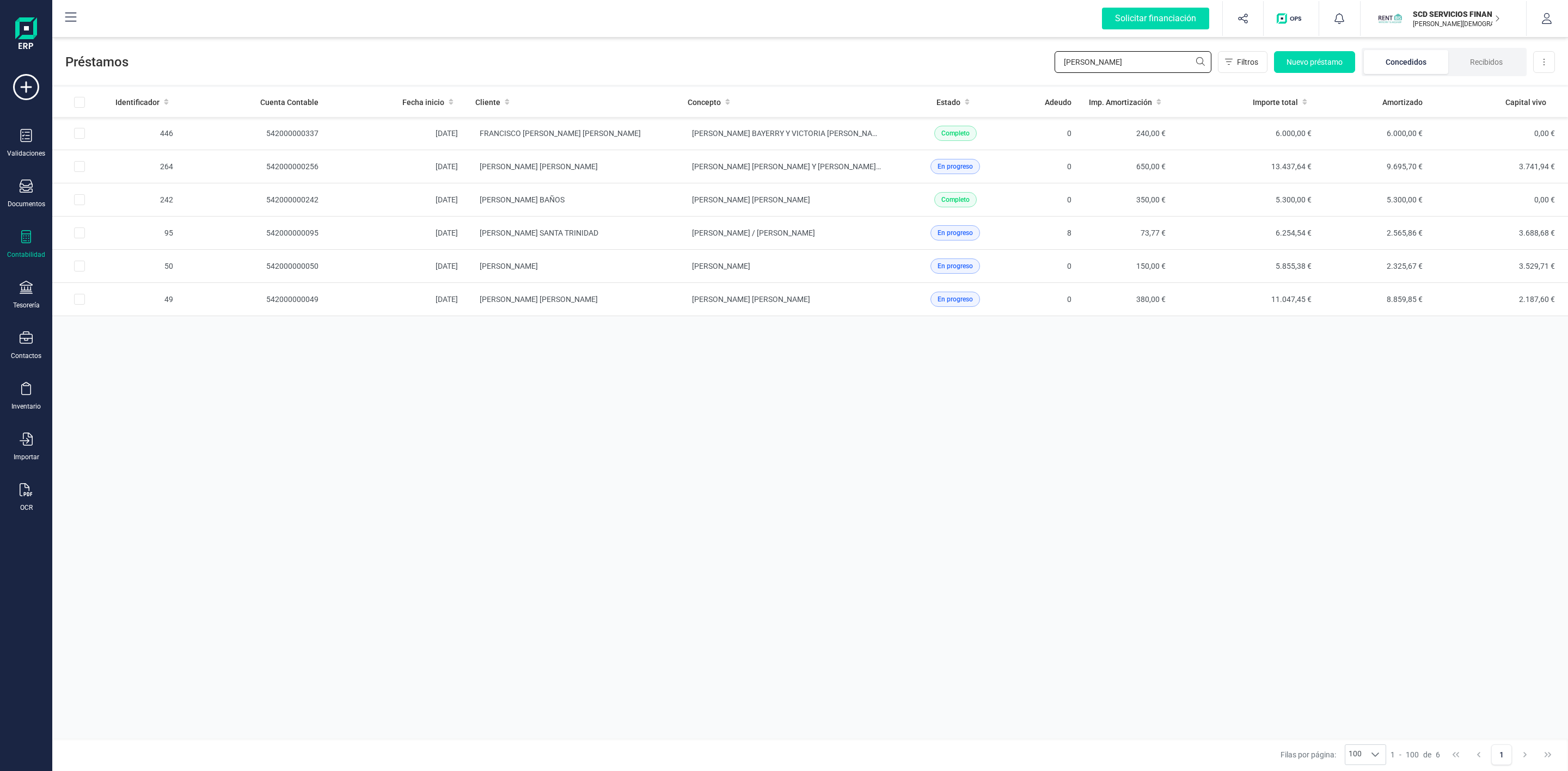
drag, startPoint x: 1095, startPoint y: 57, endPoint x: 1000, endPoint y: 59, distance: 95.0
click at [1008, 60] on div "Préstamos [PERSON_NAME] Filtros Nuevo préstamo Concedidos Recibidos Descargar E…" at bounding box center [810, 60] width 1516 height 50
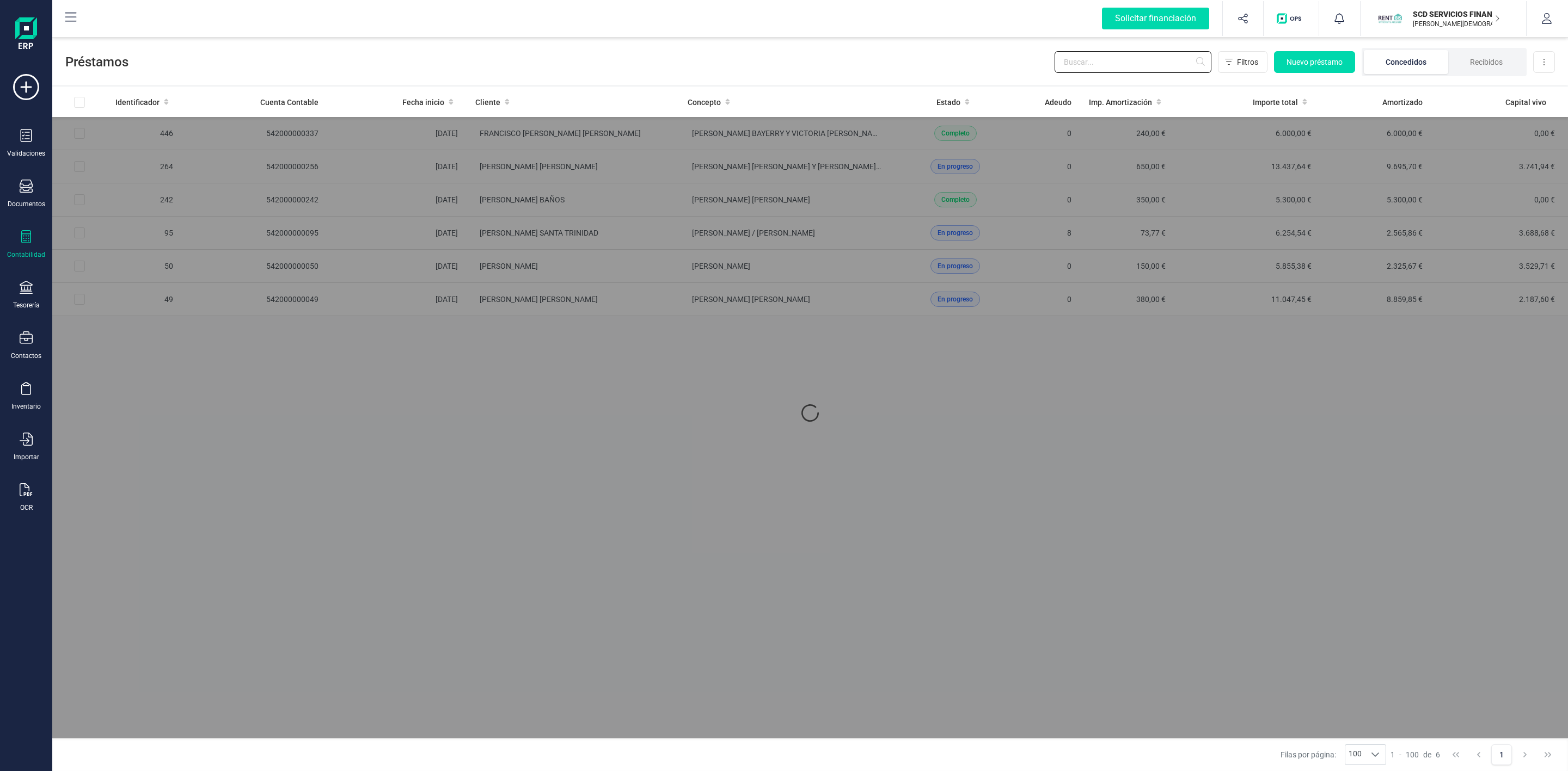
type input "a"
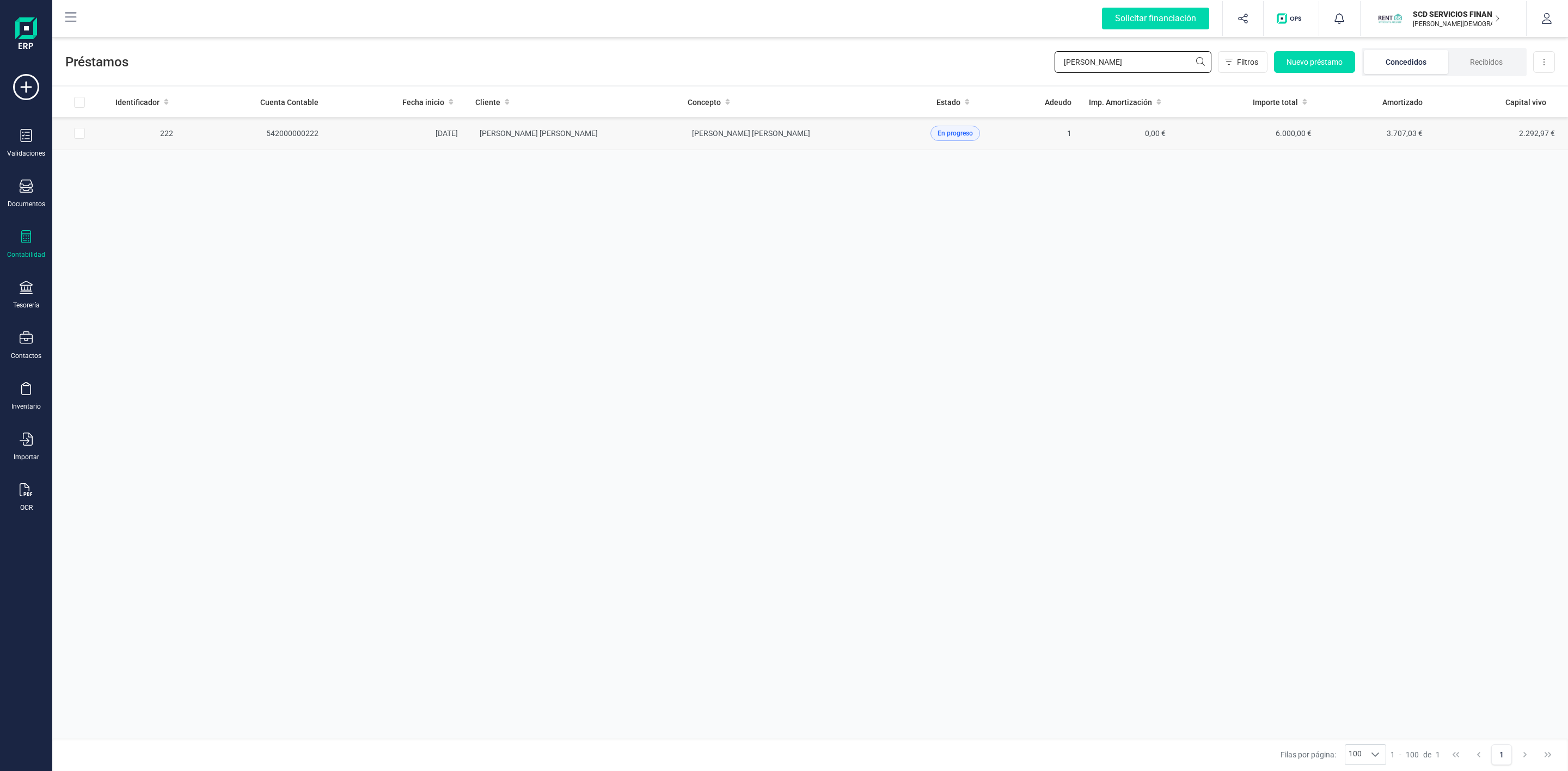
type input "[PERSON_NAME]"
click at [632, 133] on td "[PERSON_NAME] [PERSON_NAME]" at bounding box center [573, 133] width 212 height 33
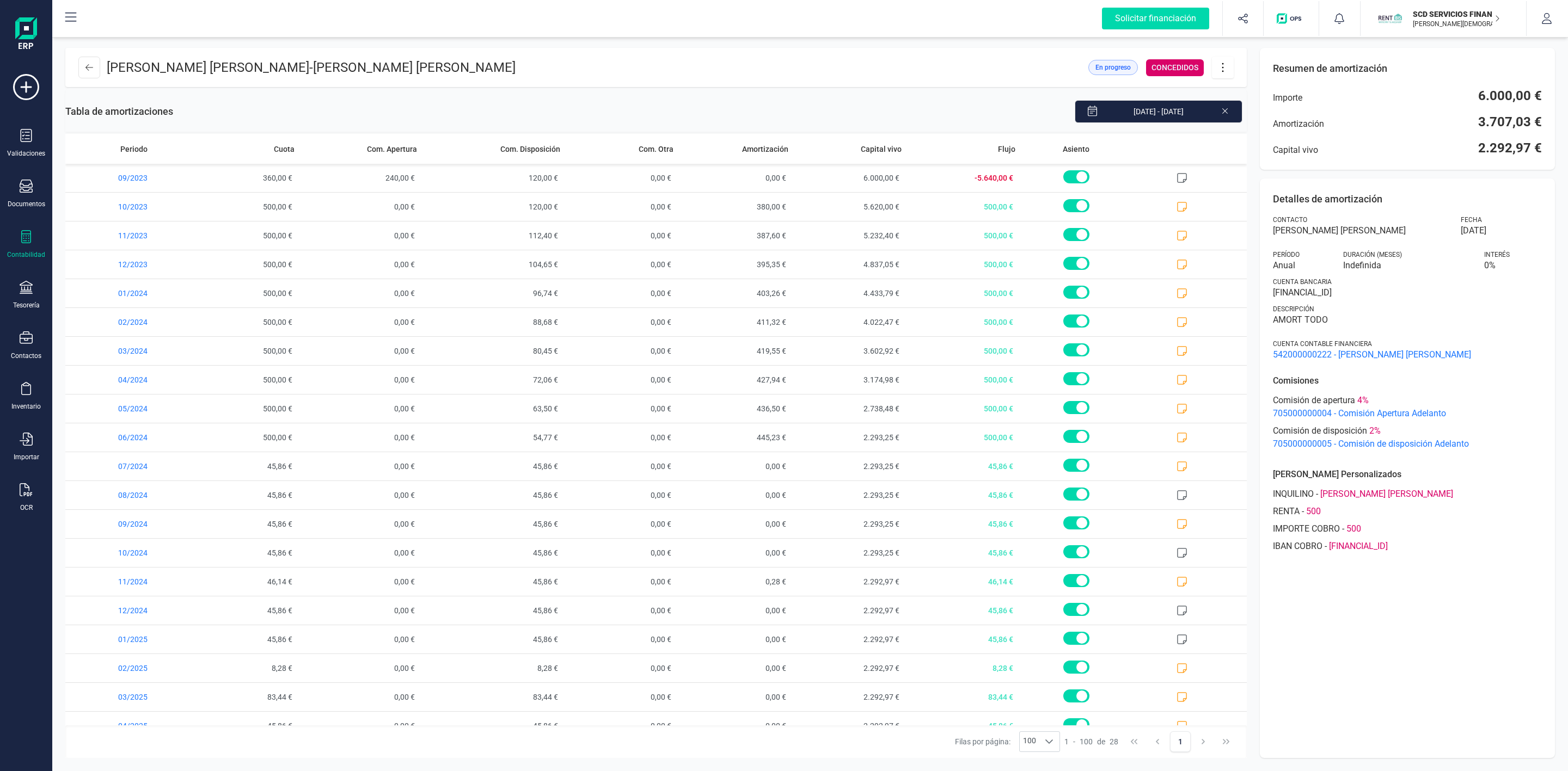
click at [1225, 72] on icon at bounding box center [1223, 68] width 21 height 12
click at [1248, 141] on span "Descargar en PDF" at bounding box center [1284, 144] width 100 height 9
